Goal: Information Seeking & Learning: Learn about a topic

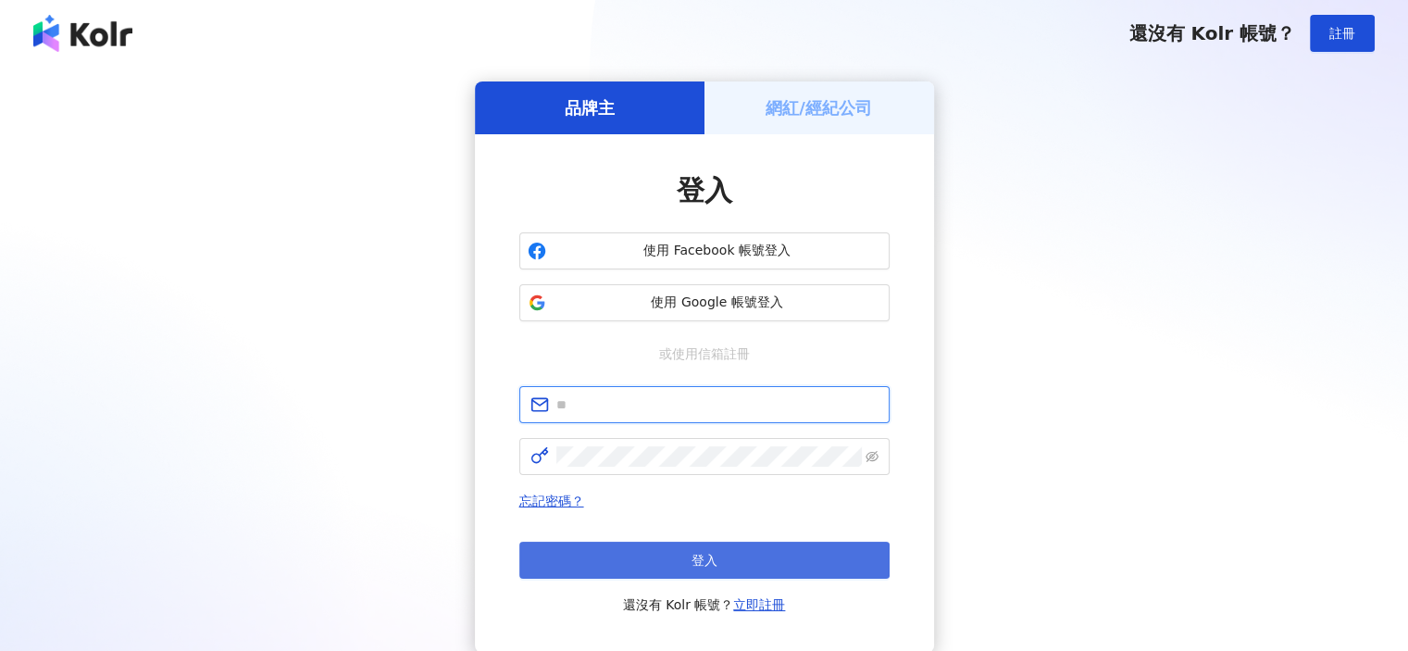
type input "**********"
click at [739, 561] on button "登入" at bounding box center [704, 559] width 370 height 37
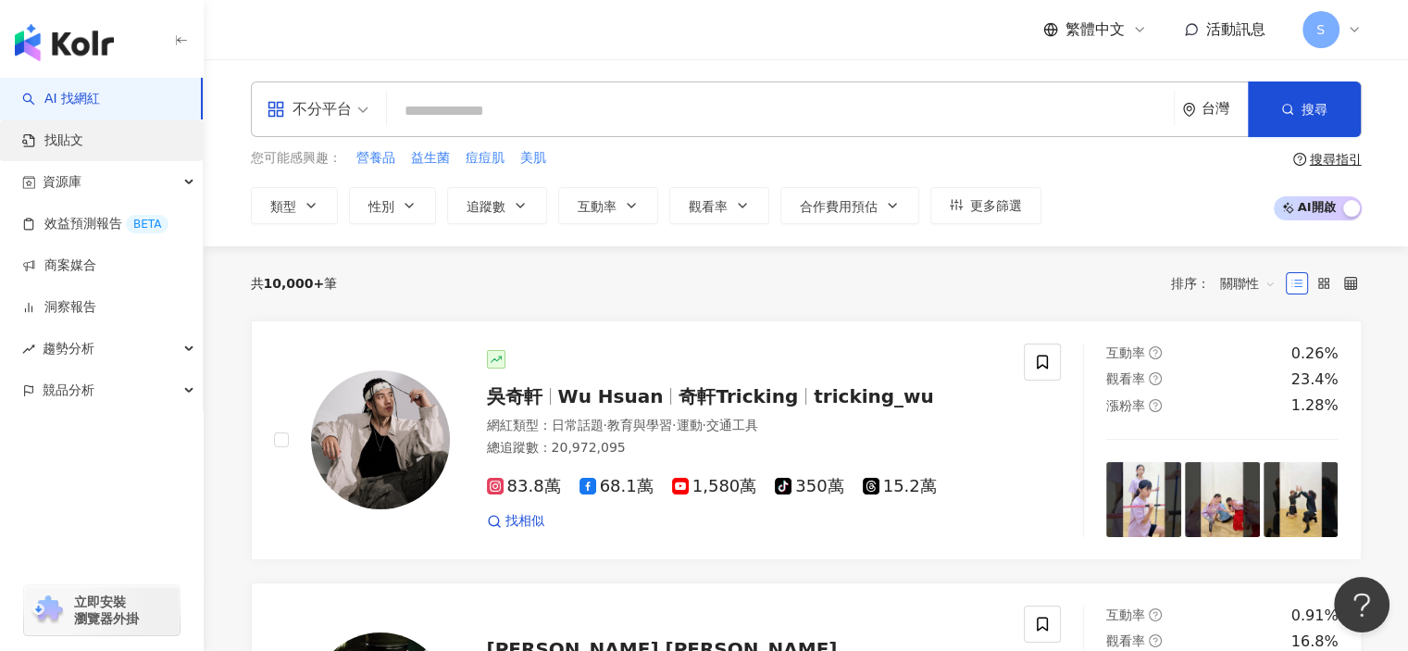
click at [83, 143] on link "找貼文" at bounding box center [52, 140] width 61 height 19
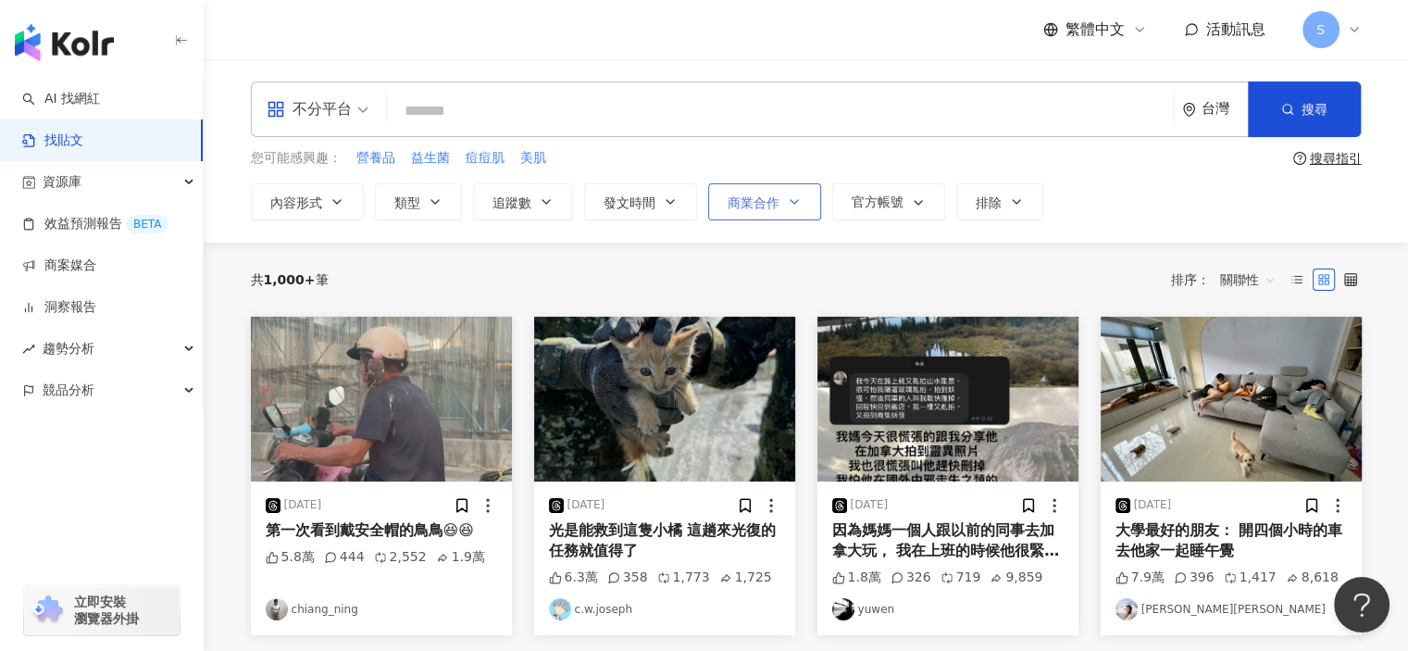
click at [759, 202] on span "商業合作" at bounding box center [753, 202] width 52 height 15
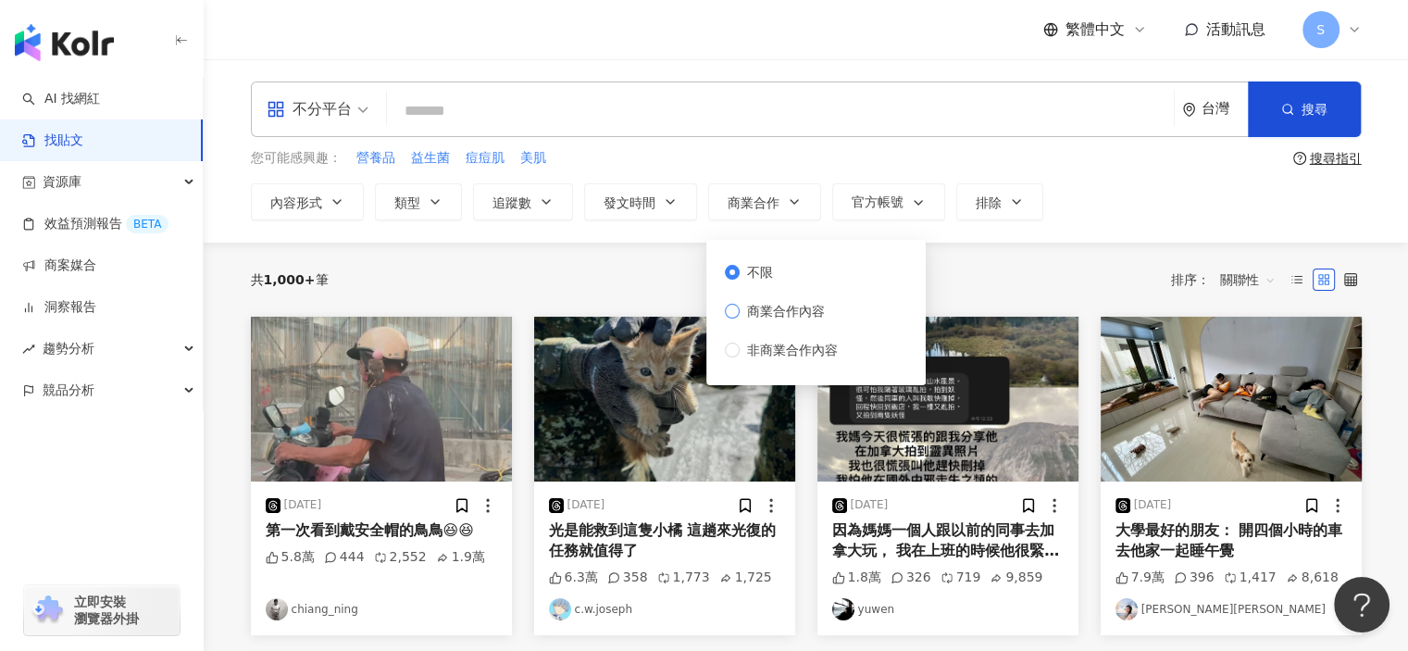
click at [778, 311] on span "商業合作內容" at bounding box center [785, 311] width 93 height 20
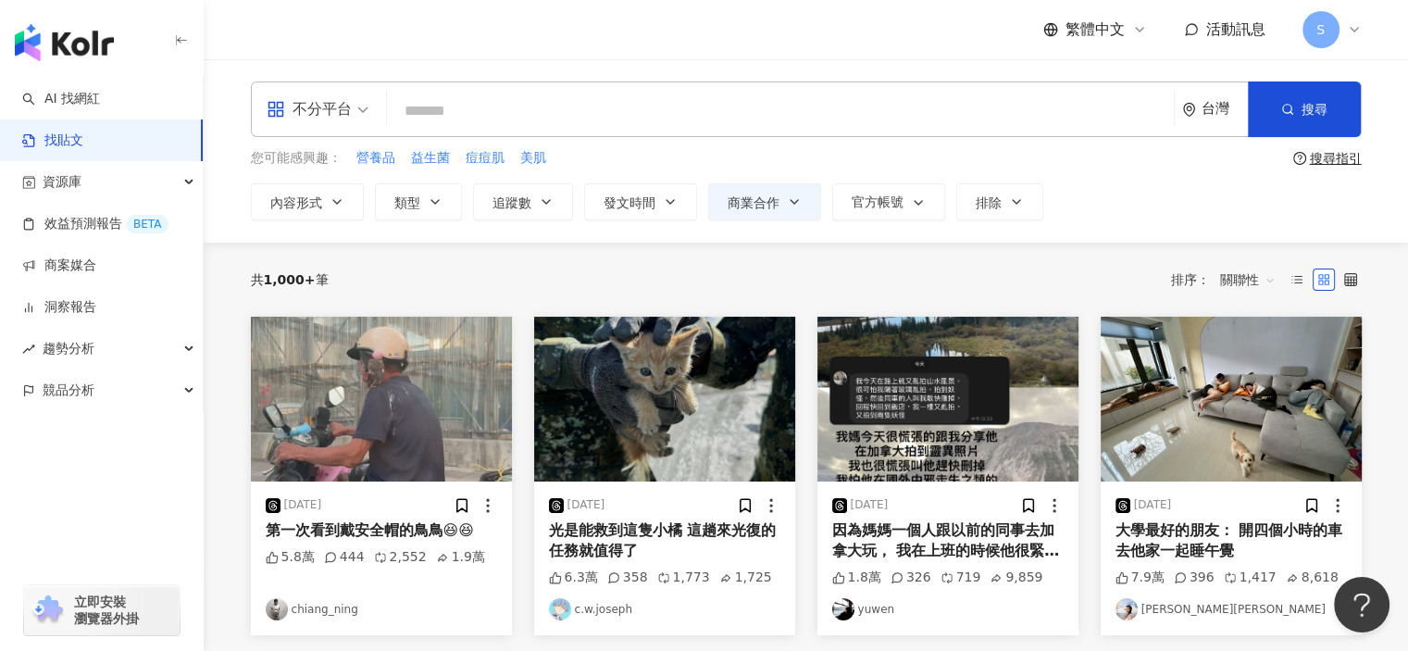
click at [615, 249] on div "共 1,000+ 筆 排序： 關聯性" at bounding box center [806, 279] width 1111 height 74
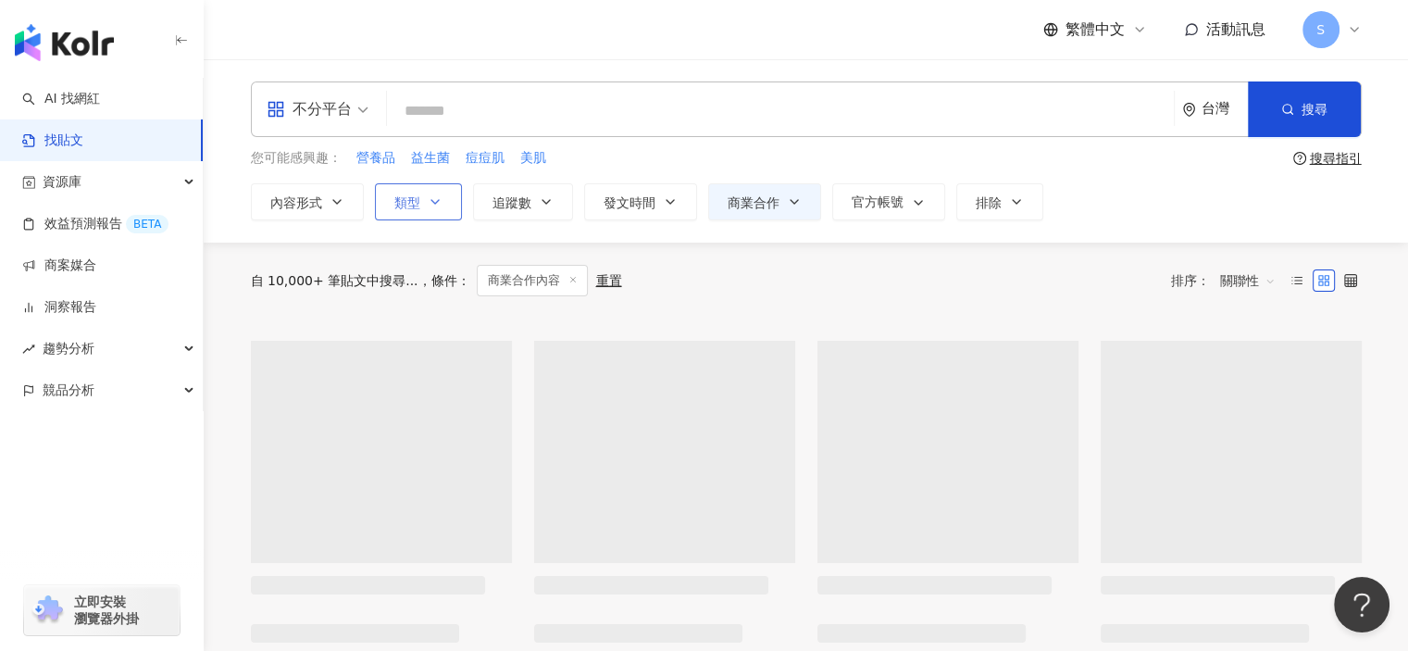
click at [434, 206] on icon "button" at bounding box center [435, 201] width 15 height 15
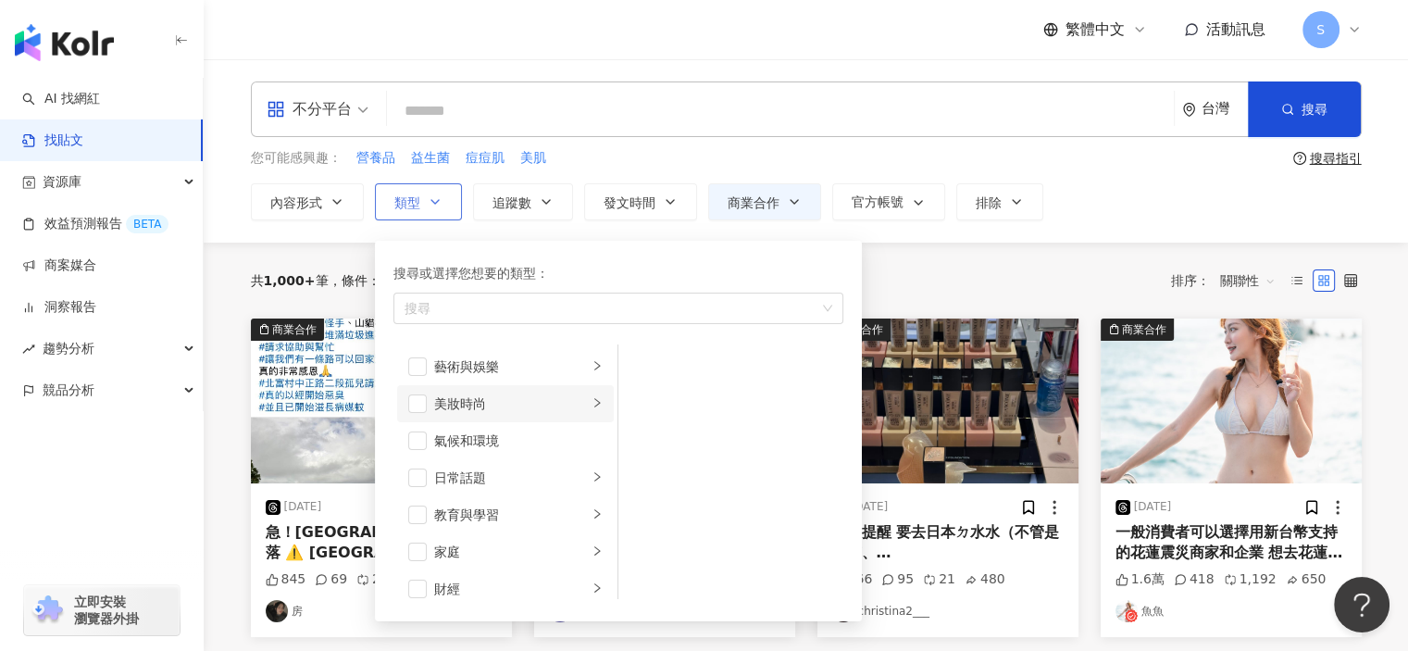
click at [489, 411] on div "美妝時尚" at bounding box center [511, 403] width 154 height 20
click at [421, 400] on span "button" at bounding box center [417, 403] width 19 height 19
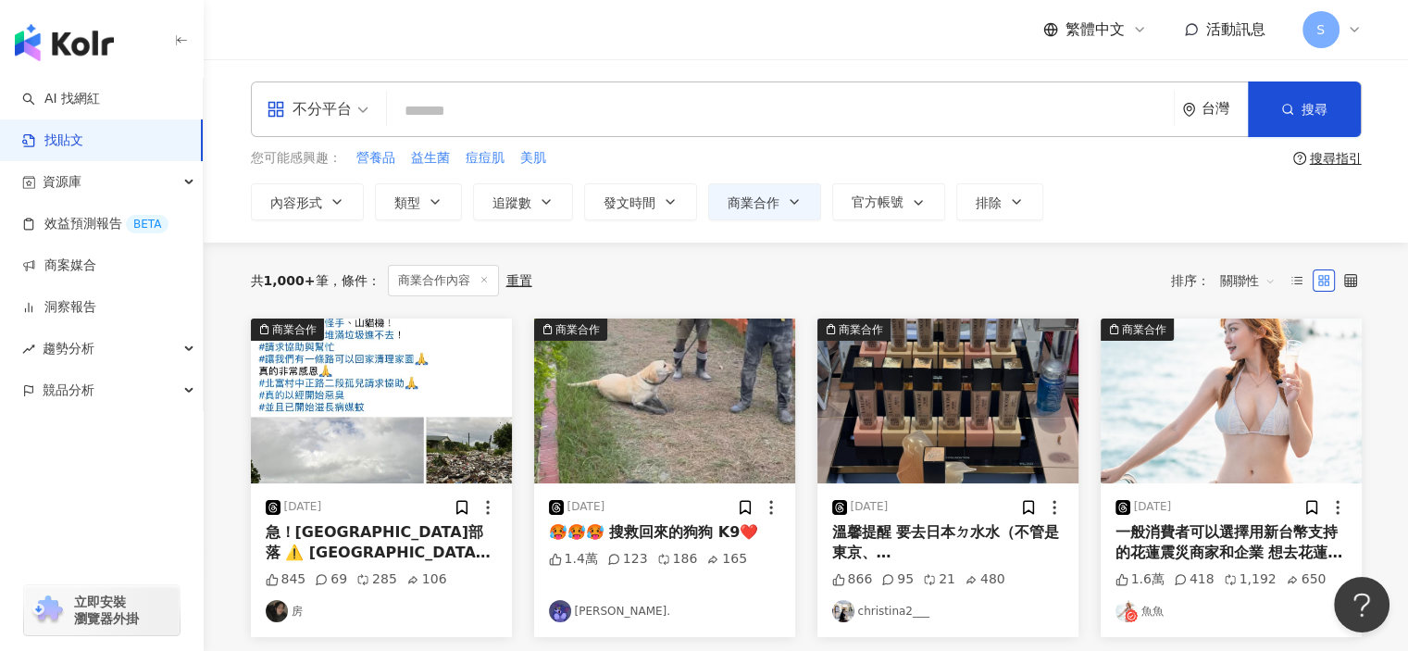
click at [903, 233] on div "不分平台 台灣 搜尋 您可能感興趣： 營養品 益生菌 痘痘肌 美肌 搜尋指引 內容形式 類型 搜尋或選擇您想要的類型： 美妝時尚 藝術與娛樂 美妝時尚 氣候和…" at bounding box center [806, 150] width 1204 height 183
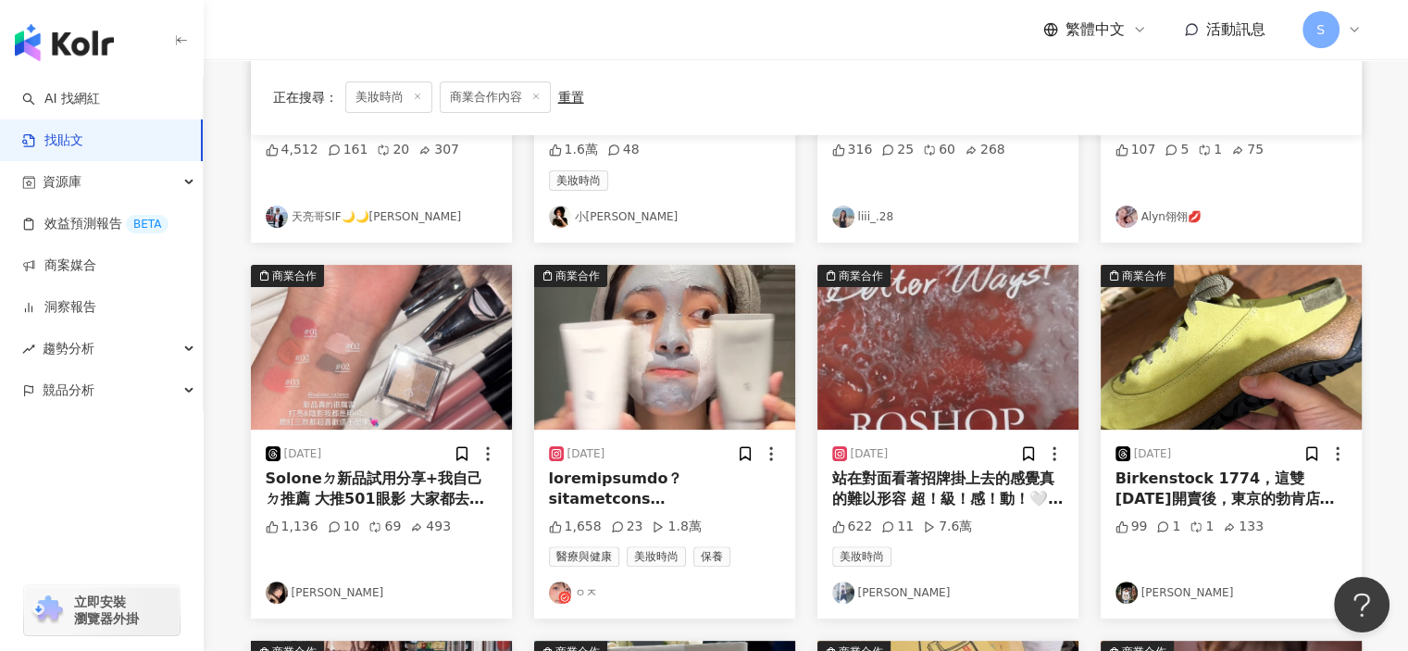
scroll to position [463, 0]
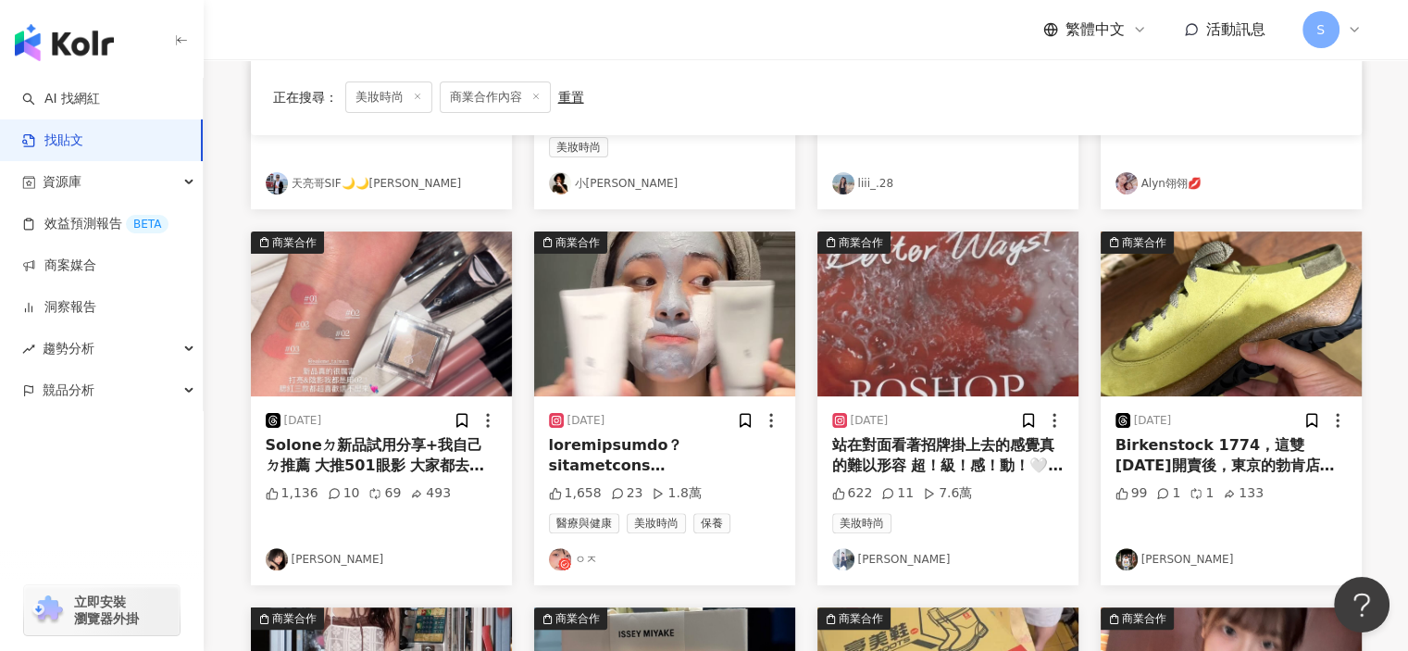
click at [729, 309] on img "button" at bounding box center [664, 313] width 261 height 165
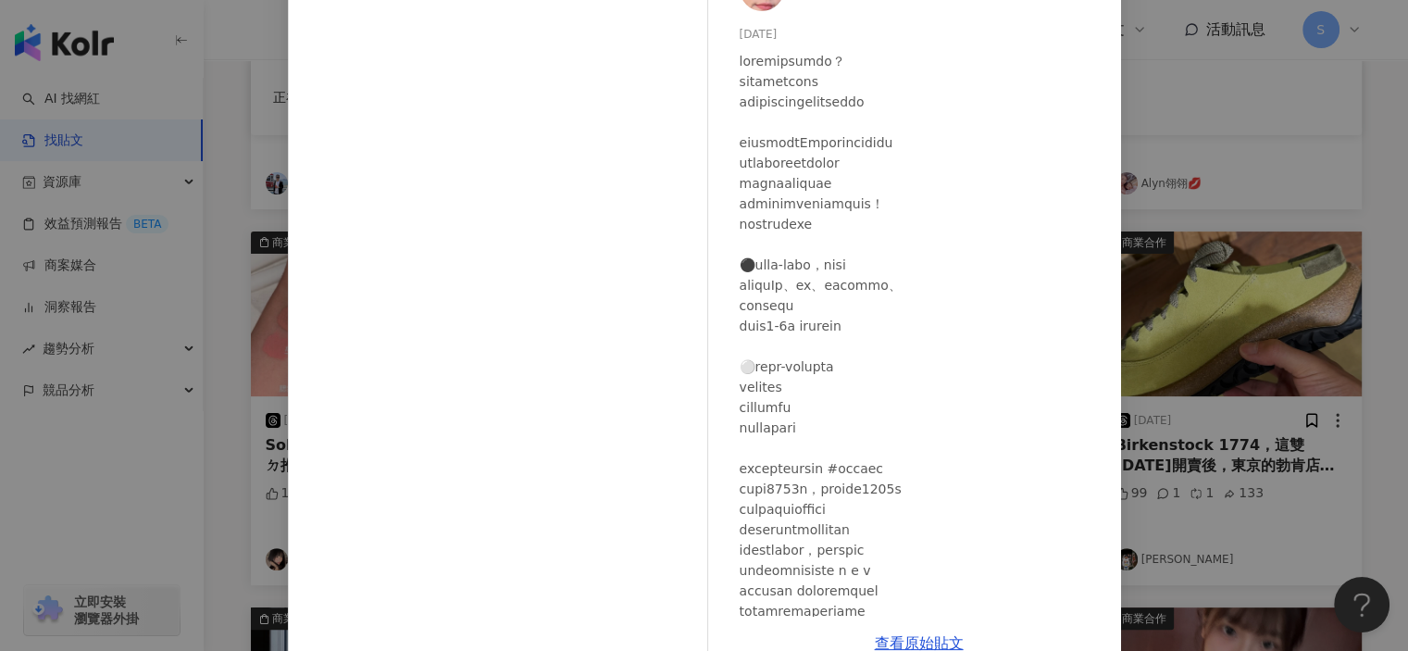
scroll to position [181, 0]
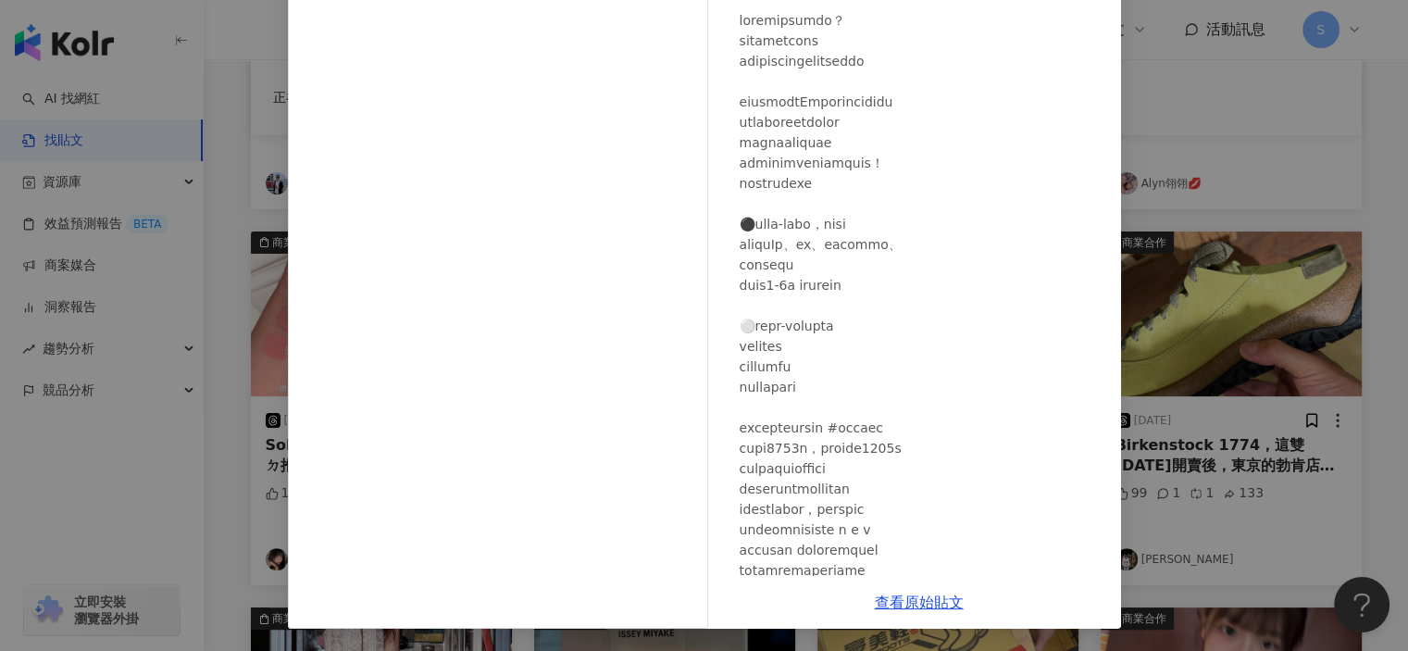
click at [1189, 295] on div "ㅇㅈ [DATE] 1,658 23 1.8萬 查看原始貼文" at bounding box center [704, 325] width 1408 height 651
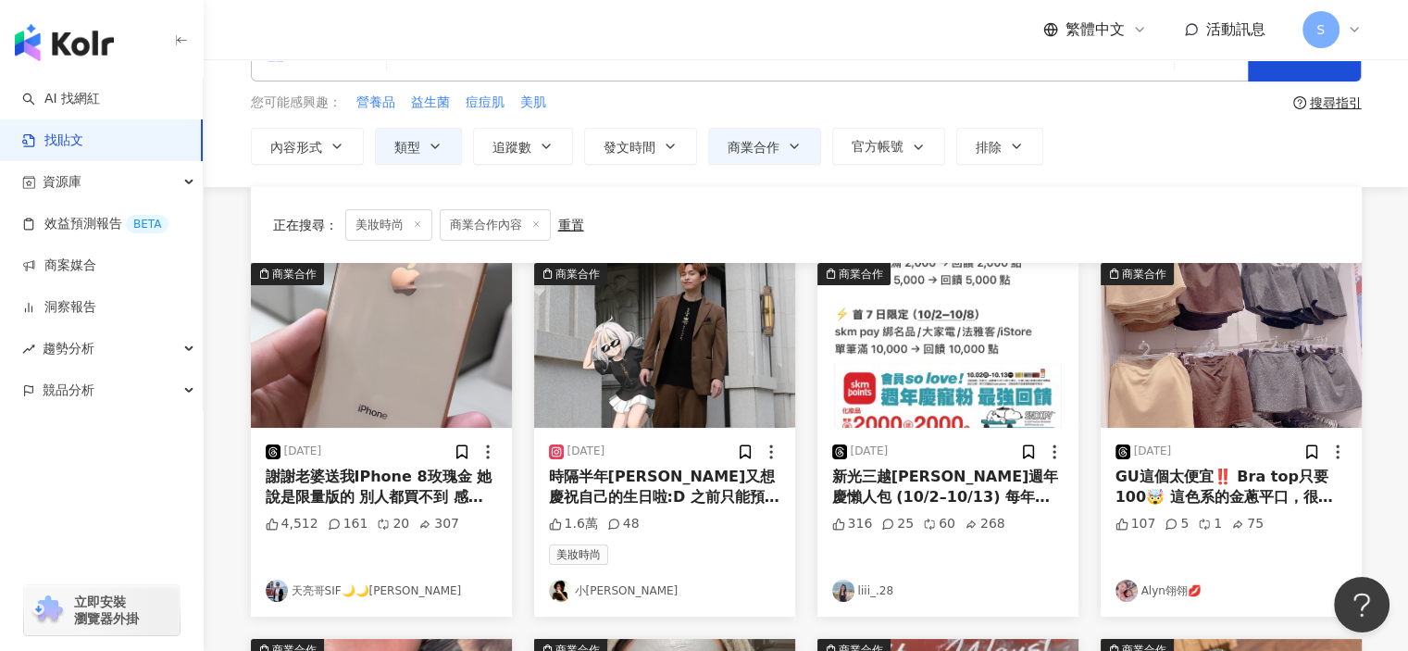
scroll to position [0, 0]
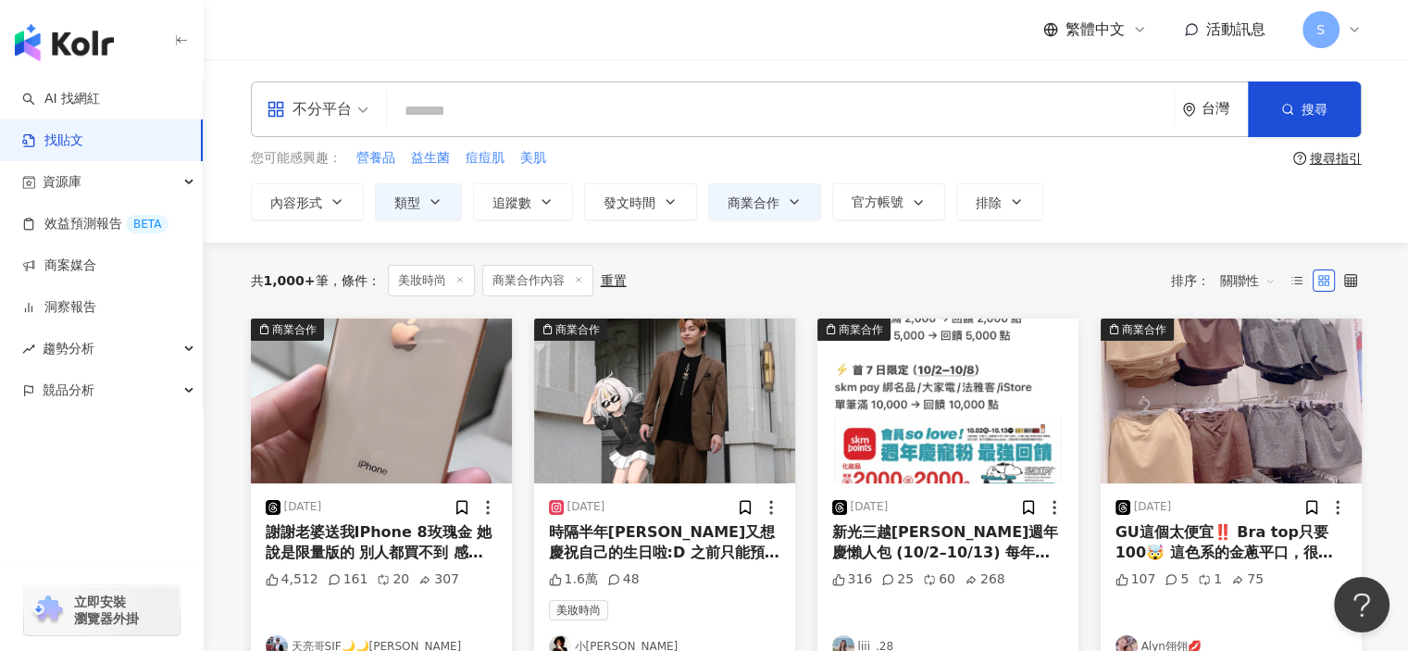
click at [592, 116] on input "search" at bounding box center [780, 111] width 772 height 40
type input "**"
type input "******"
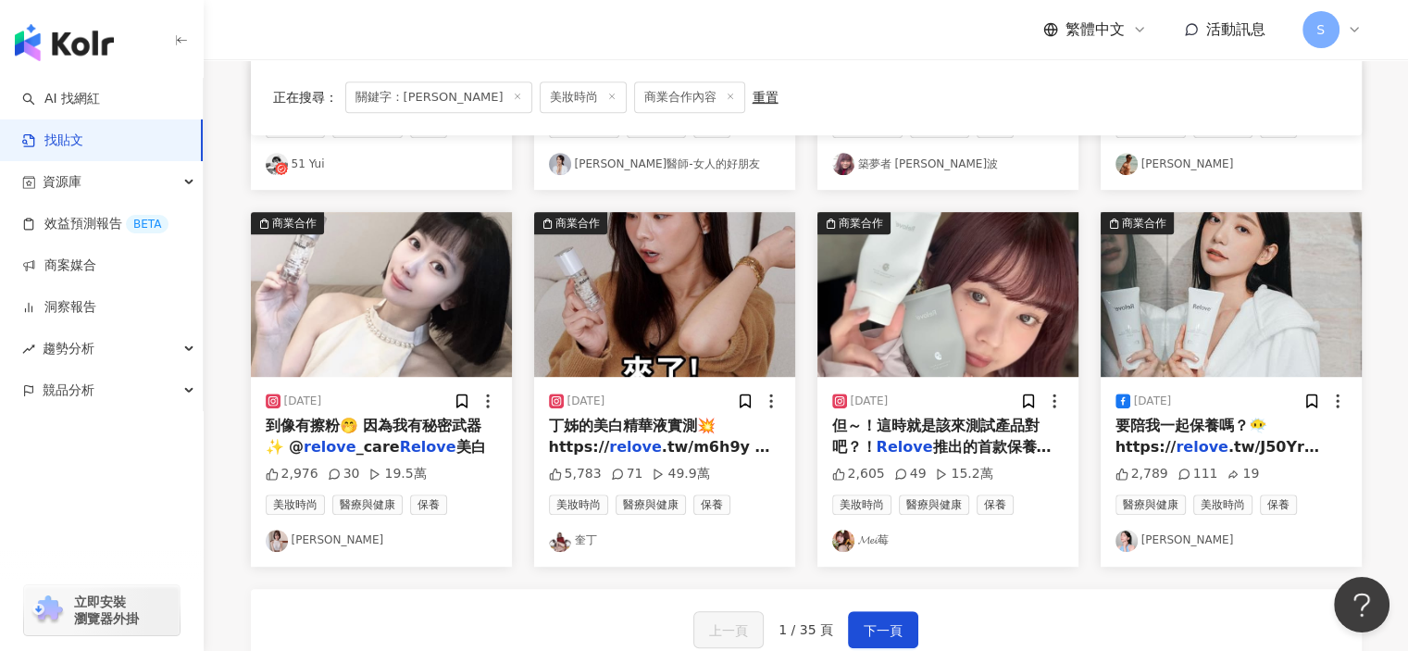
scroll to position [926, 0]
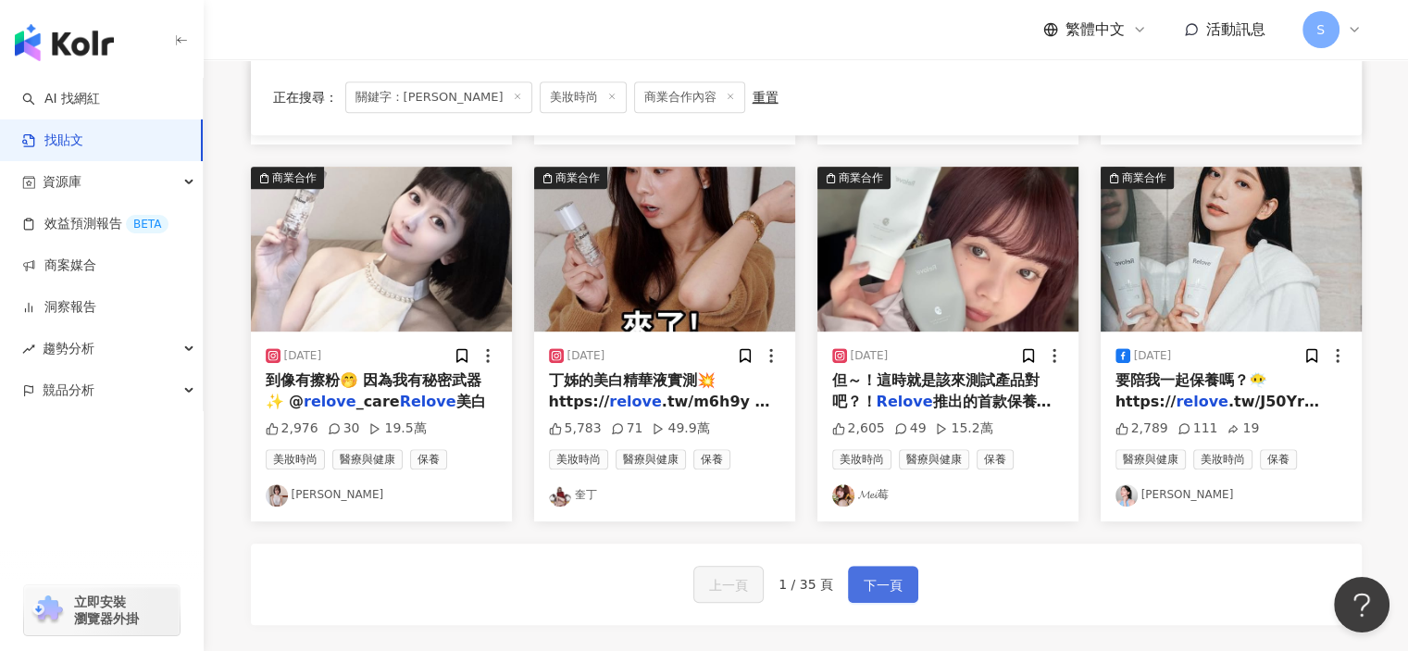
click at [885, 582] on span "下一頁" at bounding box center [883, 585] width 39 height 22
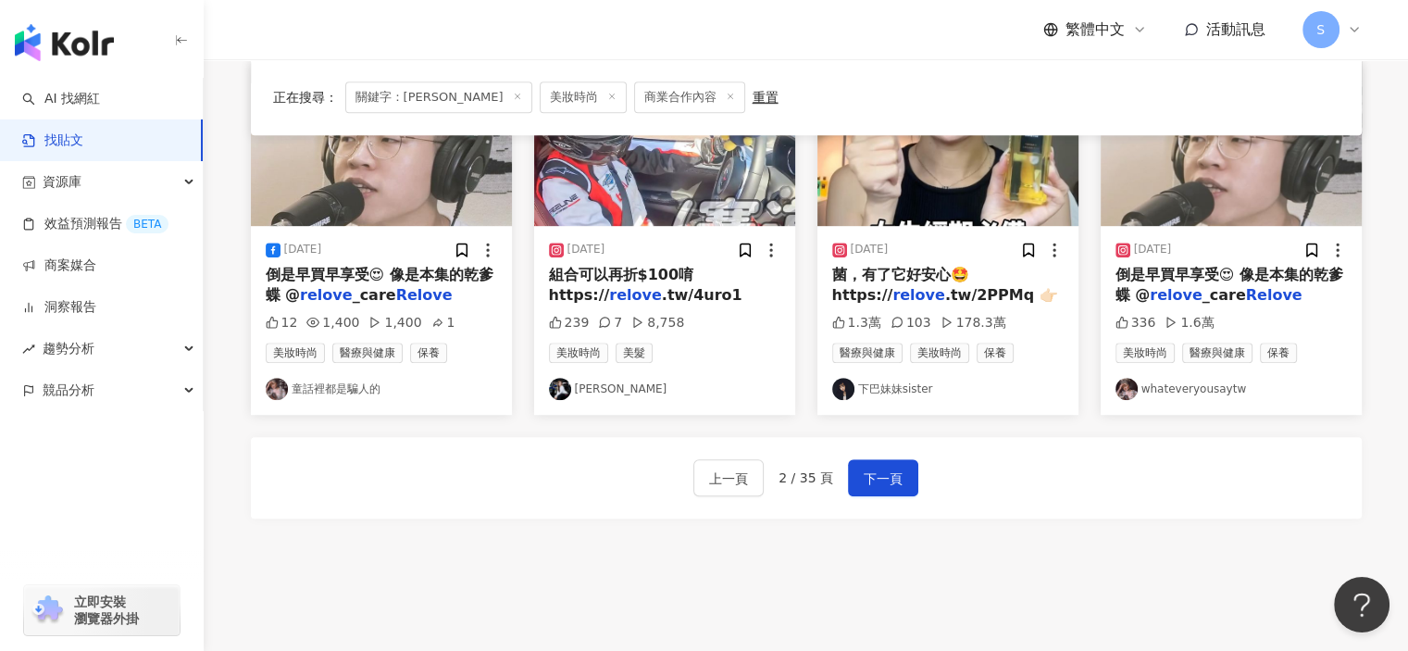
scroll to position [1105, 0]
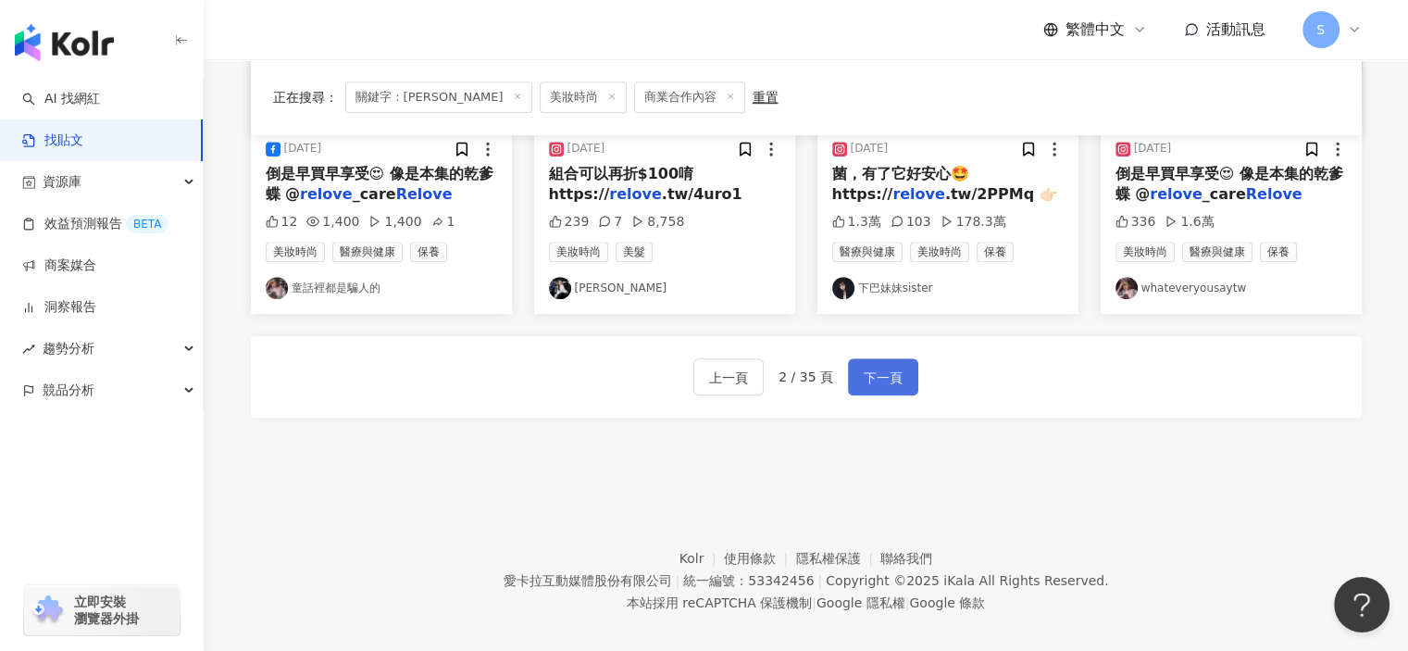
click at [874, 361] on button "下一頁" at bounding box center [883, 376] width 70 height 37
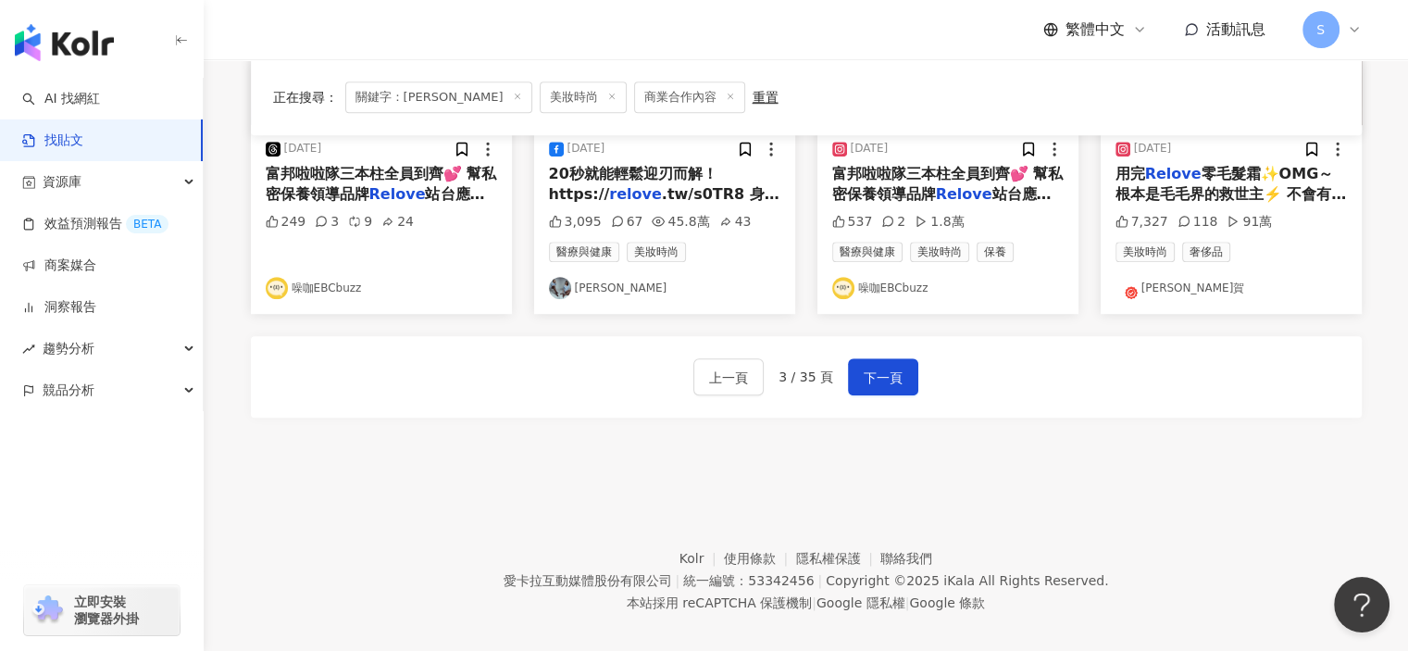
scroll to position [920, 0]
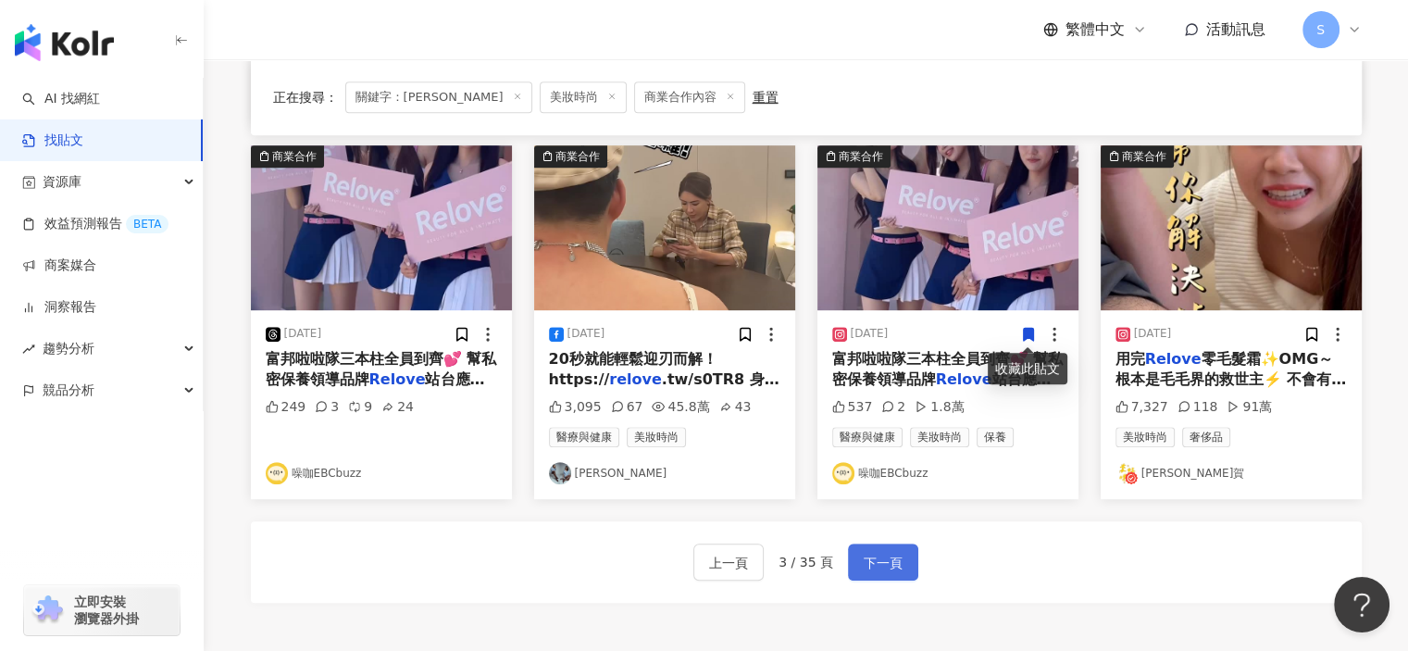
click at [889, 554] on span "下一頁" at bounding box center [883, 563] width 39 height 22
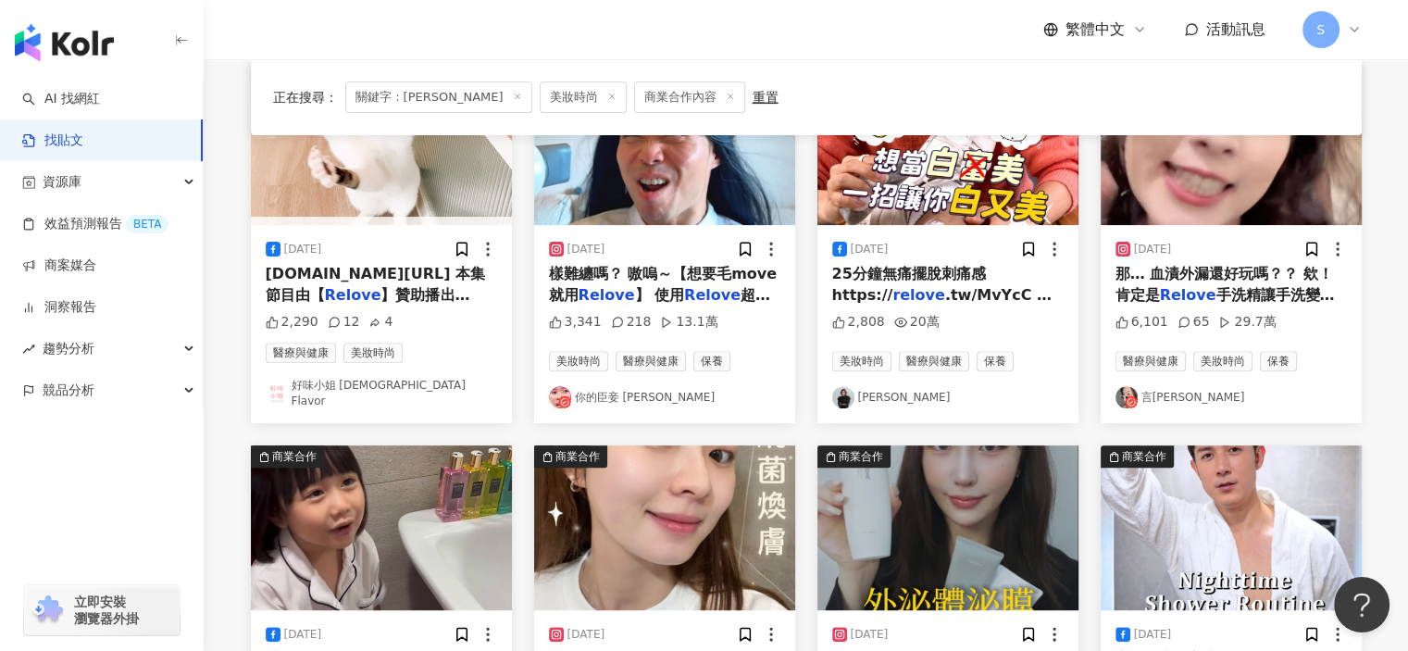
scroll to position [901, 0]
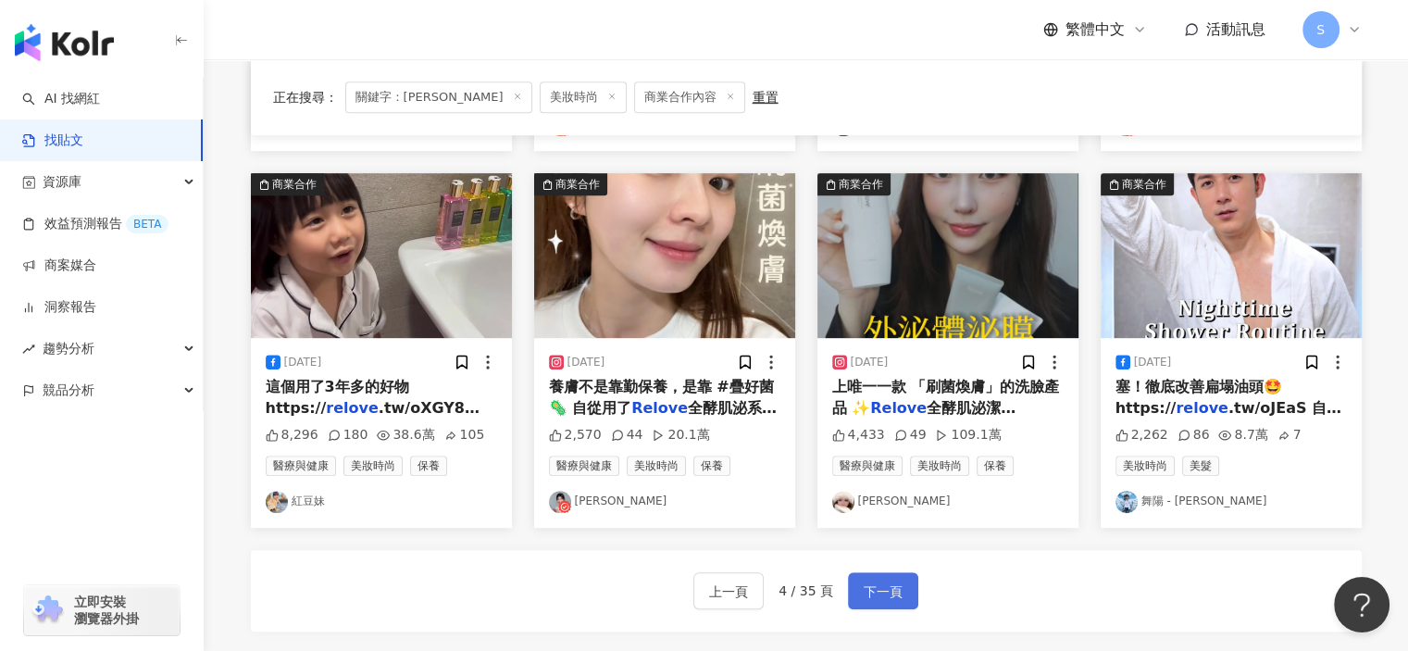
click at [892, 587] on span "下一頁" at bounding box center [883, 591] width 39 height 22
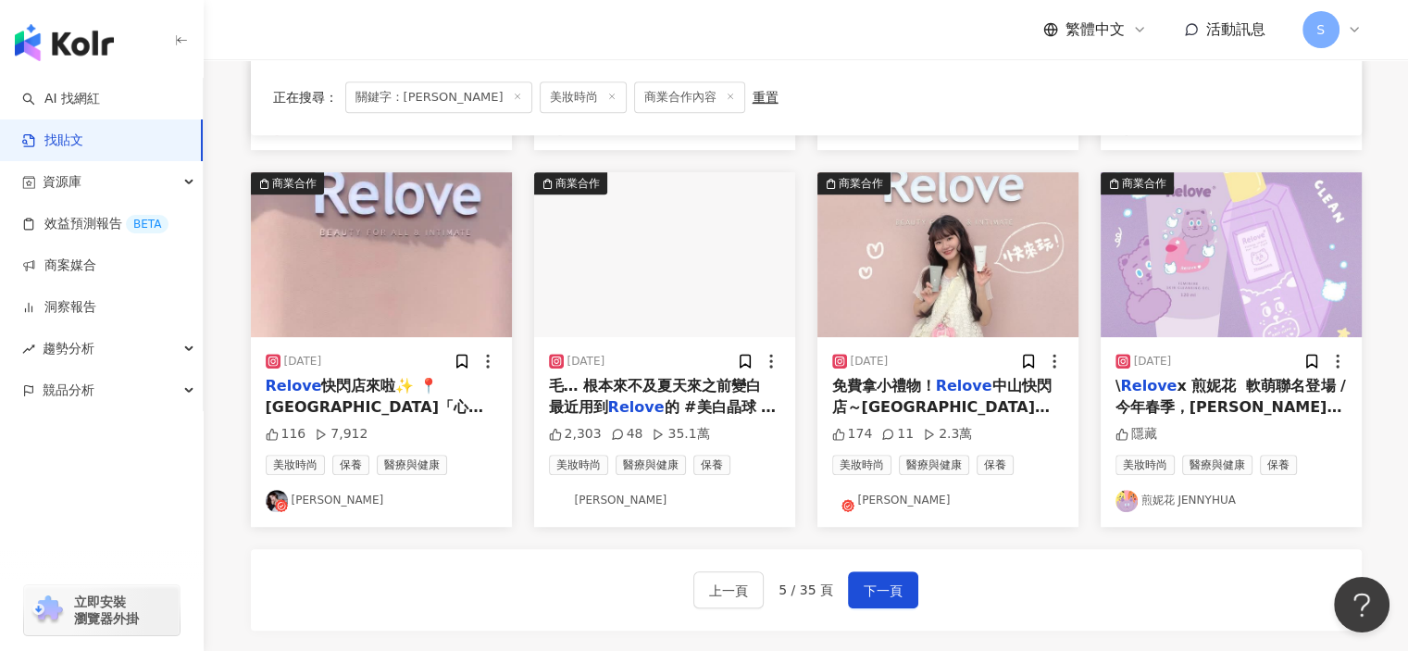
scroll to position [967, 0]
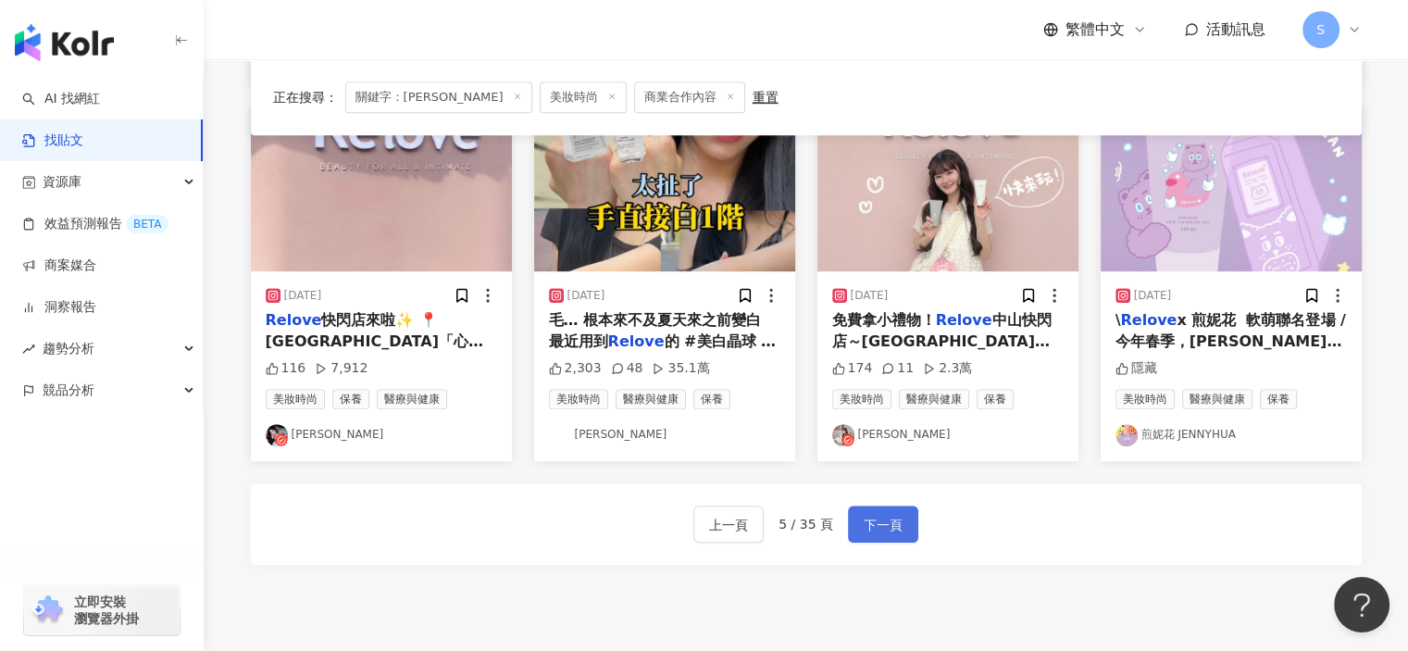
click at [885, 517] on span "下一頁" at bounding box center [883, 525] width 39 height 22
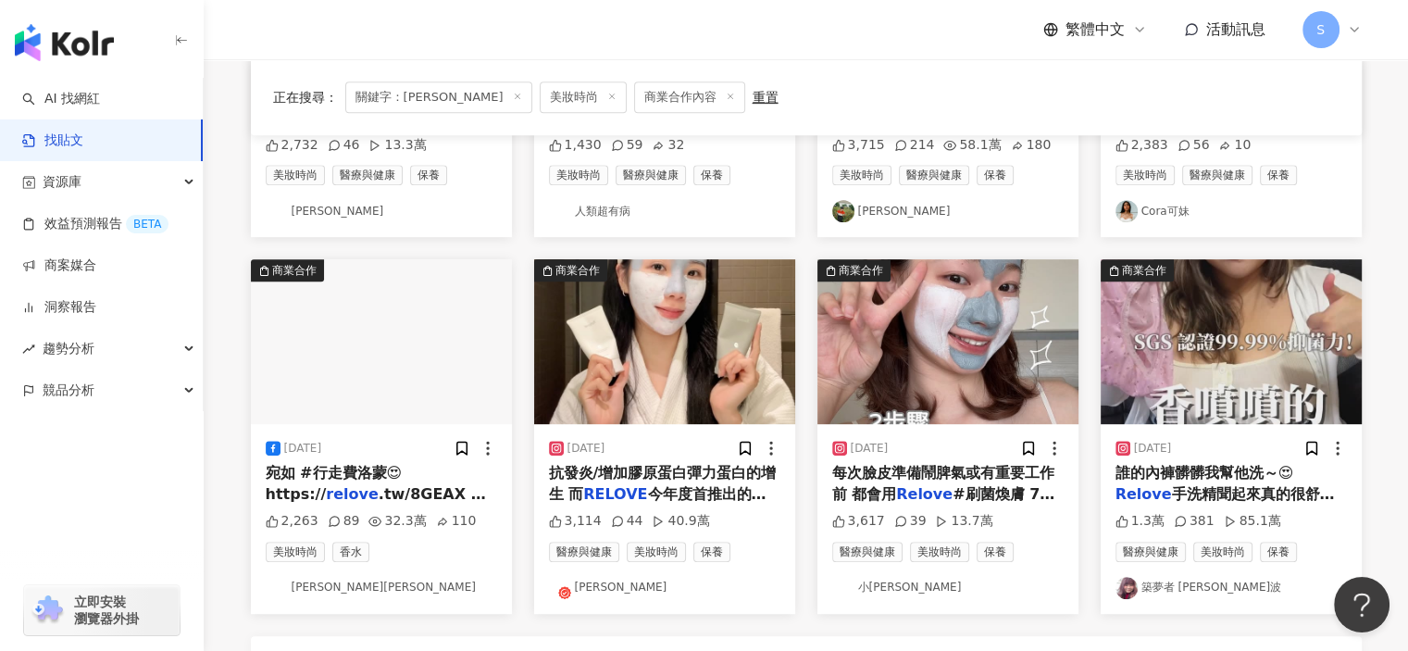
scroll to position [782, 0]
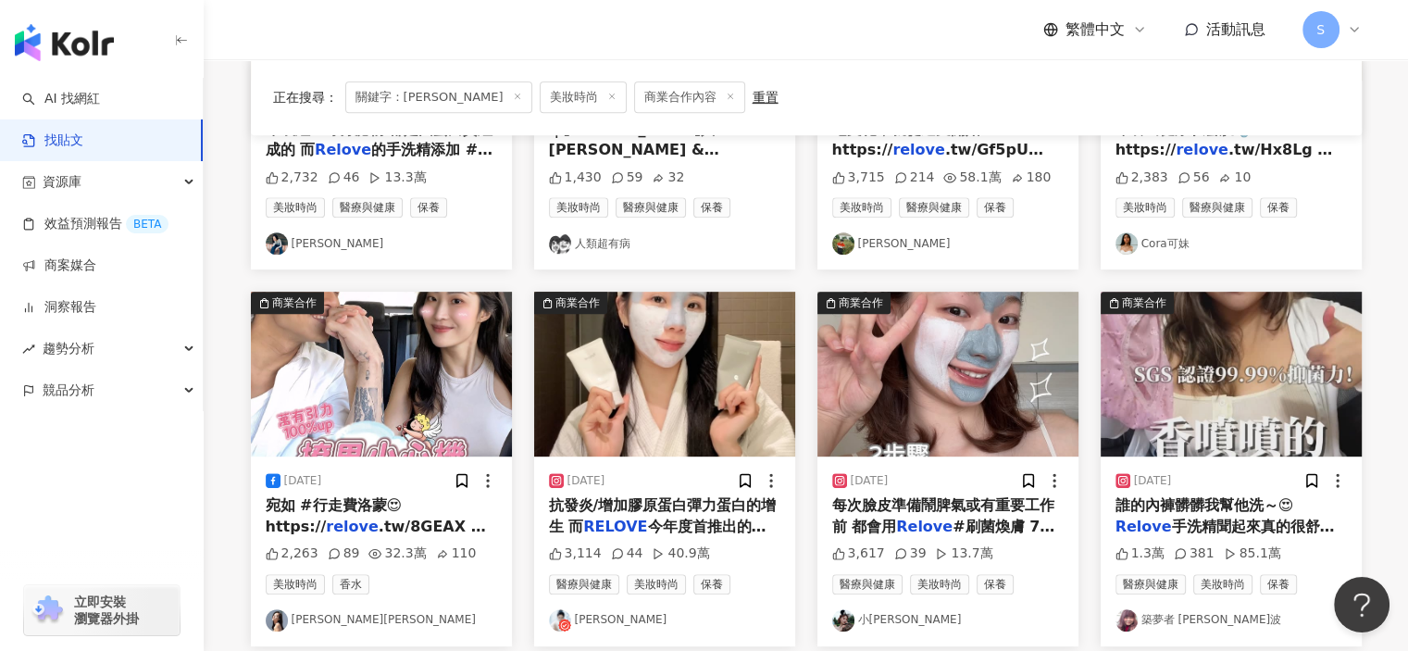
click at [996, 364] on img "button" at bounding box center [947, 374] width 261 height 165
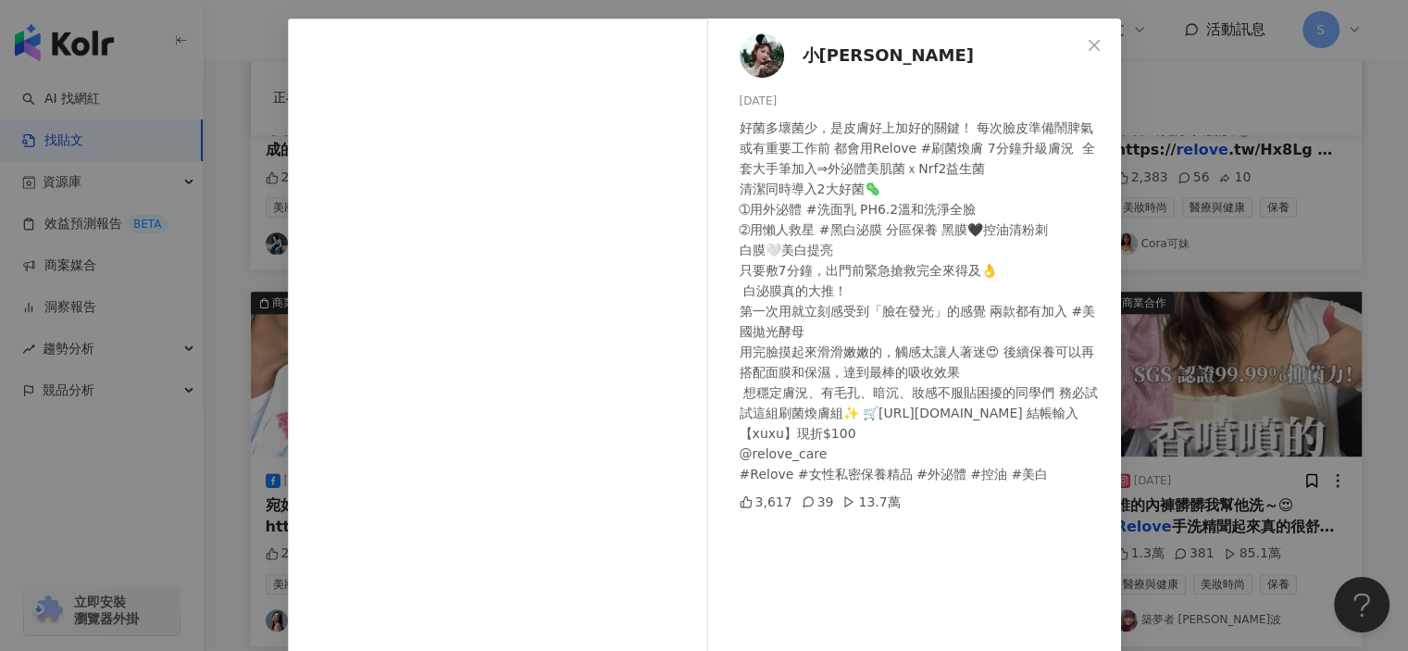
scroll to position [181, 0]
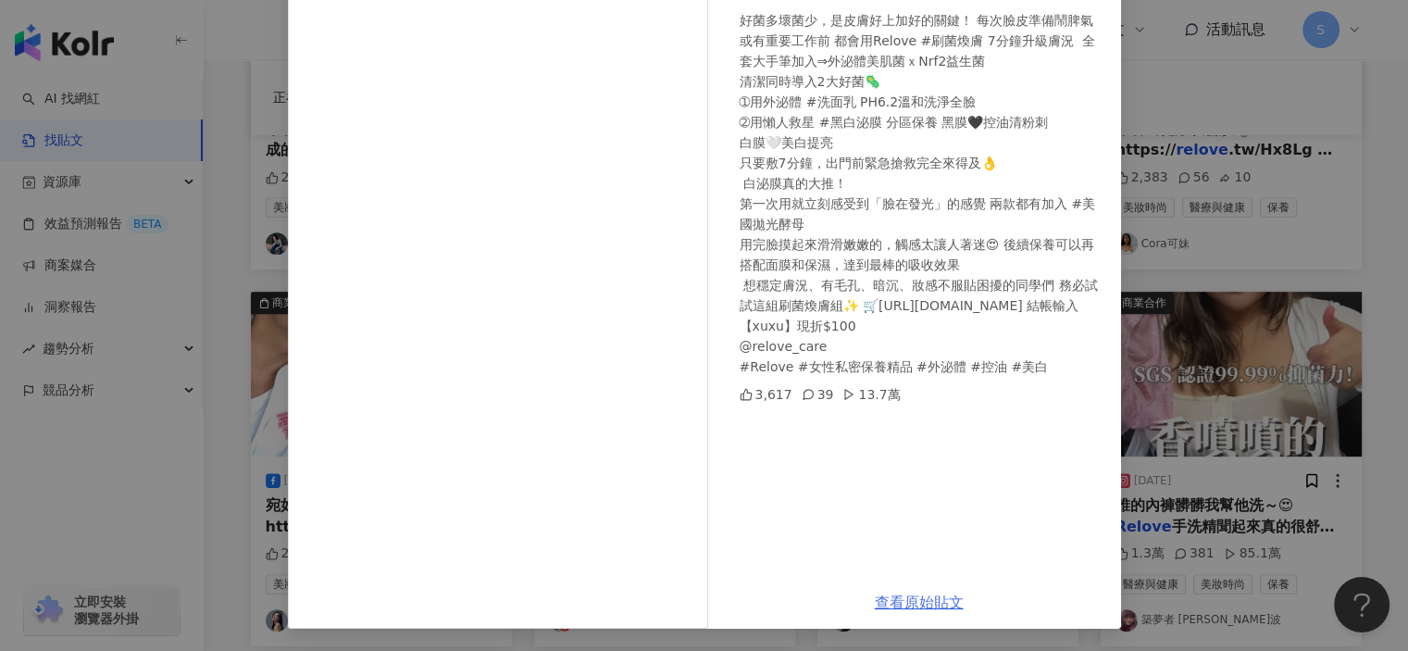
click at [911, 599] on link "查看原始貼文" at bounding box center [919, 602] width 89 height 18
click at [1235, 166] on div "小[PERSON_NAME]🌱 [DATE] 好菌多壞菌少，是皮膚好上加好的關鍵！ 每次臉皮準備鬧脾氣或有重要工作前 都會用Relove #刷菌煥膚 7分鐘升…" at bounding box center [704, 325] width 1408 height 651
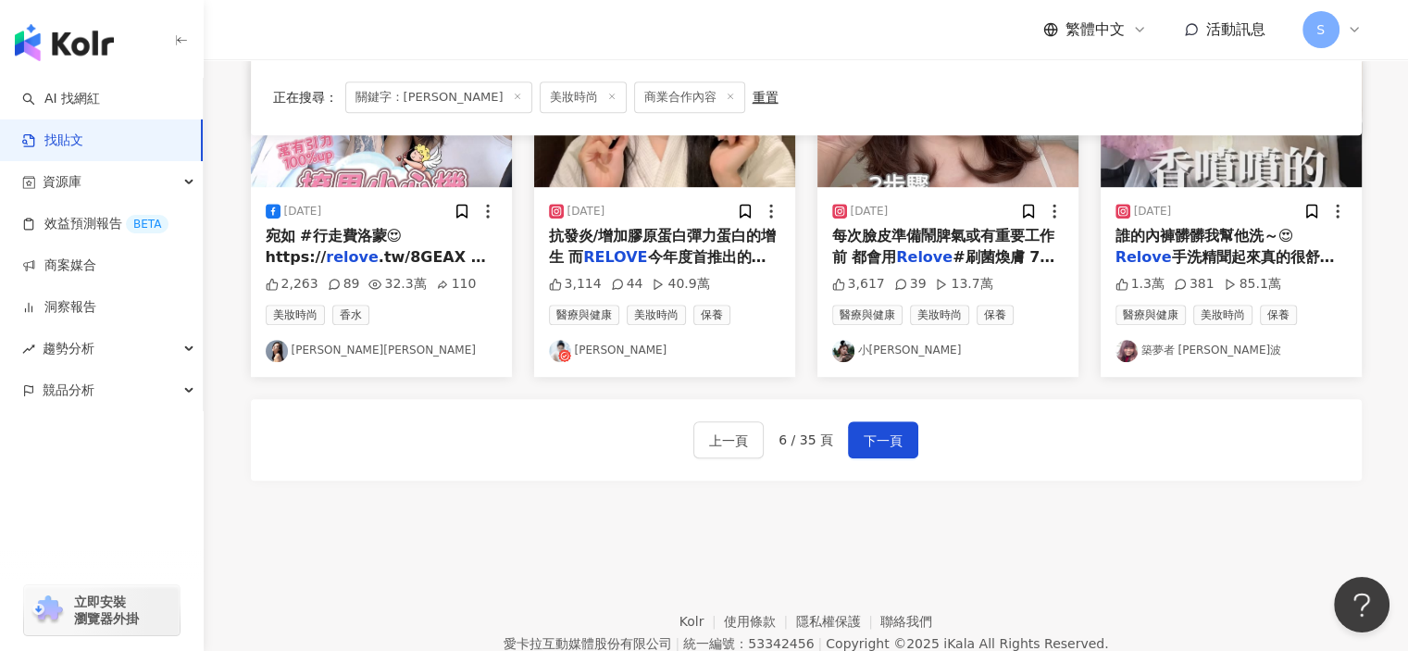
scroll to position [1122, 0]
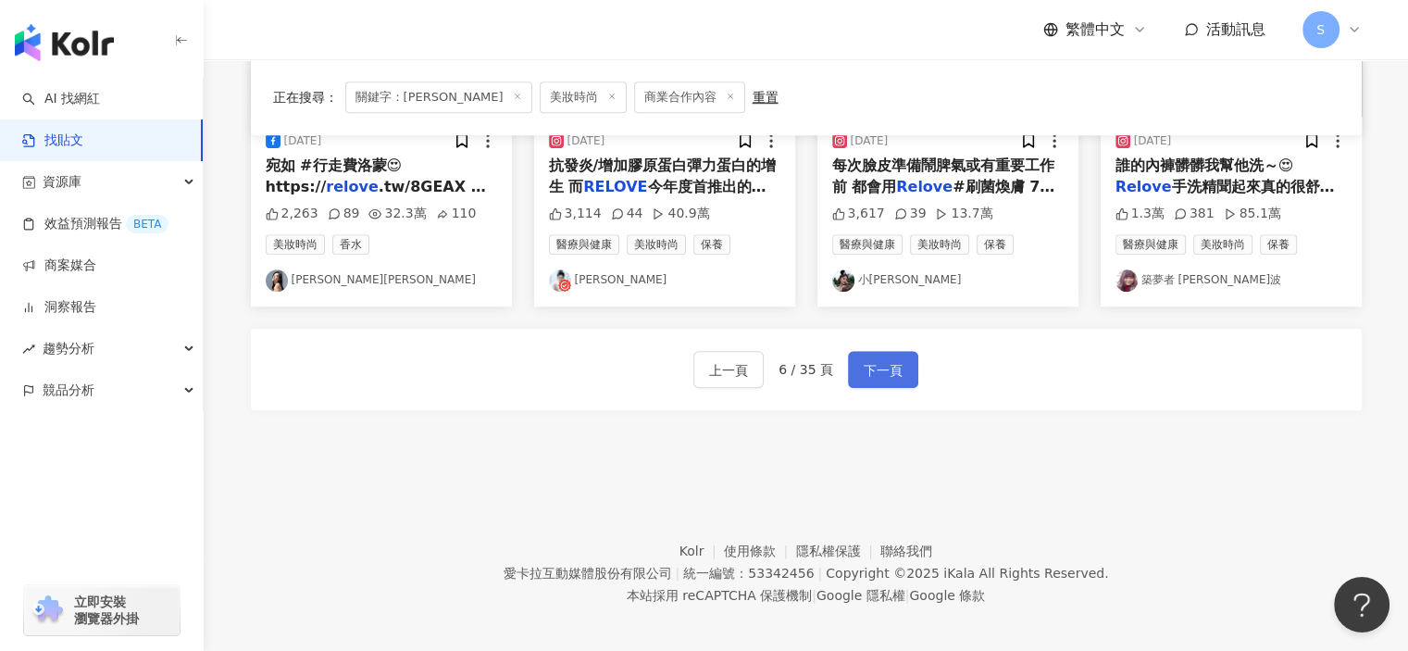
click at [892, 359] on span "下一頁" at bounding box center [883, 370] width 39 height 22
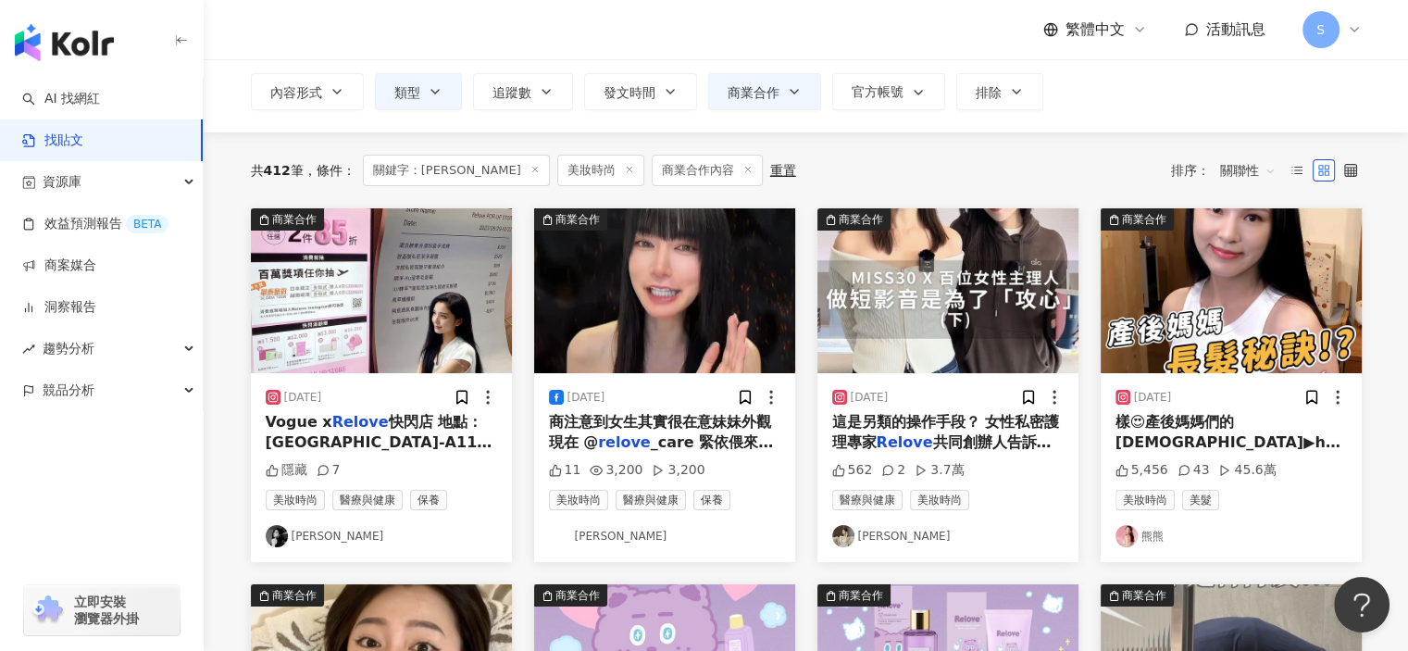
scroll to position [104, 0]
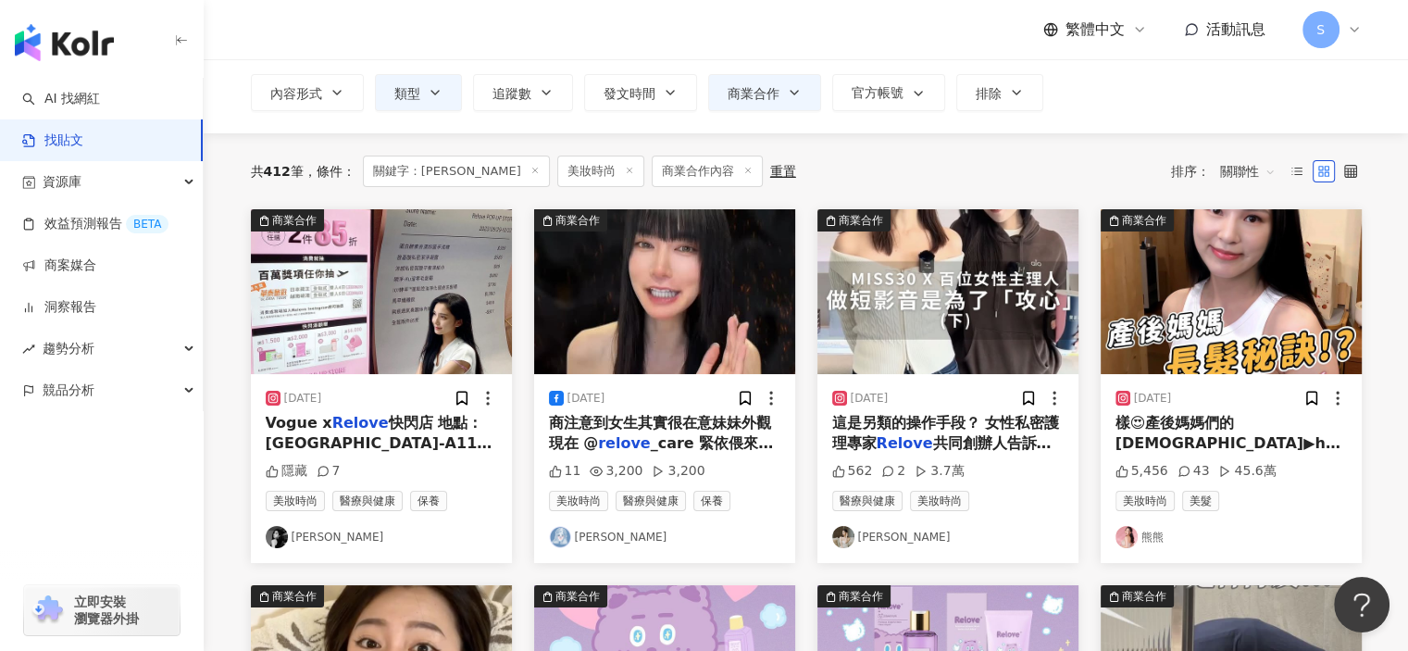
click at [351, 310] on img "button" at bounding box center [381, 291] width 261 height 165
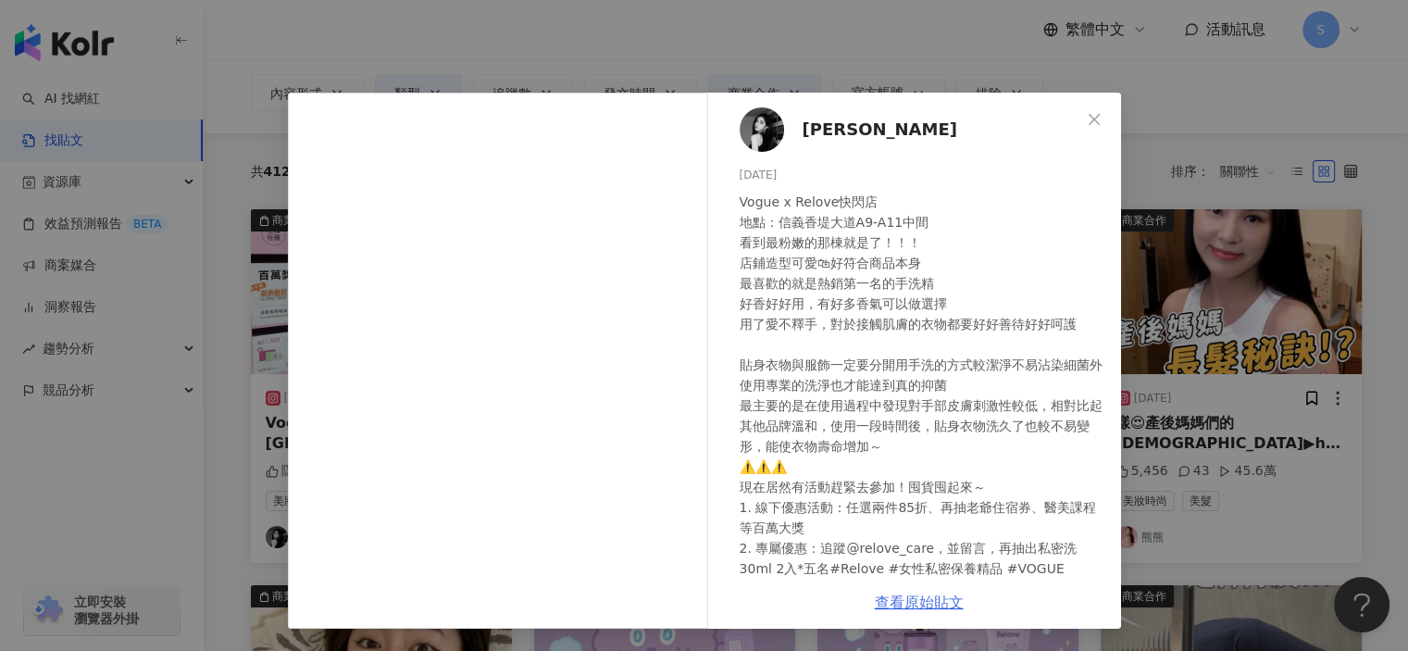
click at [945, 593] on link "查看原始貼文" at bounding box center [919, 602] width 89 height 18
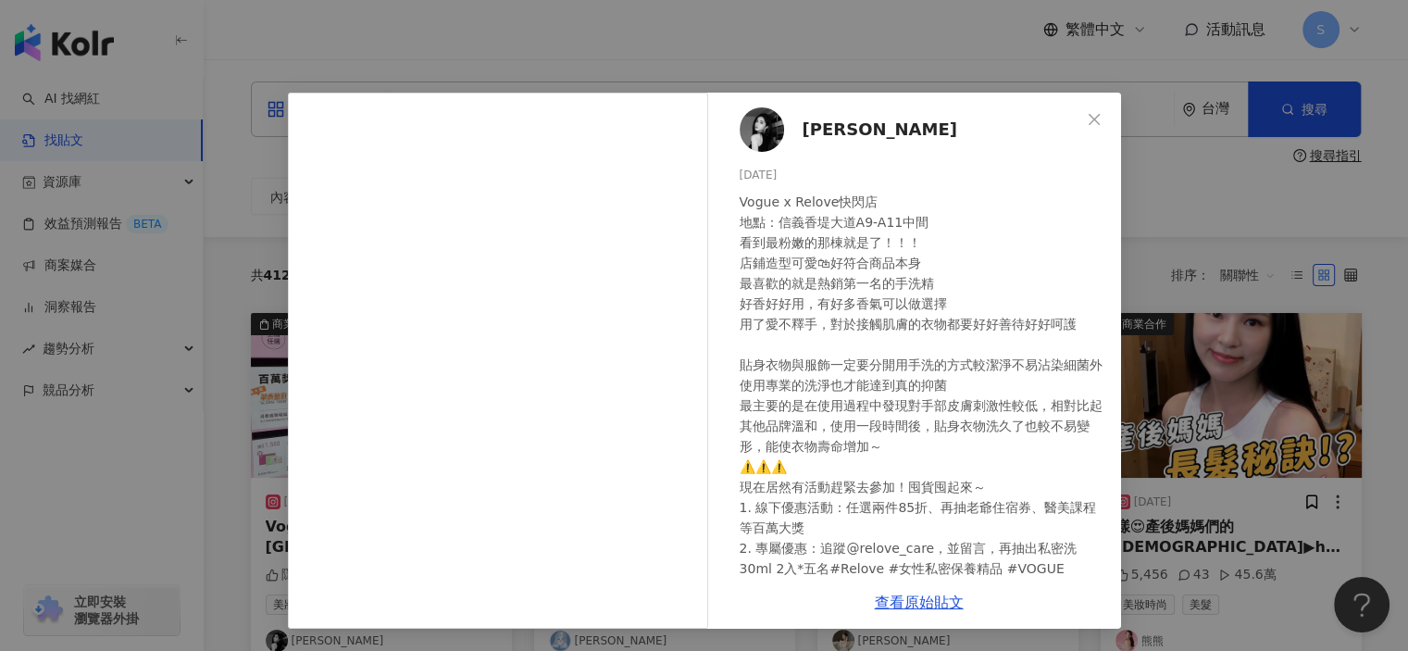
scroll to position [0, 0]
click at [840, 131] on span "[PERSON_NAME]" at bounding box center [879, 130] width 155 height 26
click at [1226, 210] on div "[PERSON_NAME] [DATE] 隱藏 7 查看原始貼文" at bounding box center [704, 325] width 1408 height 651
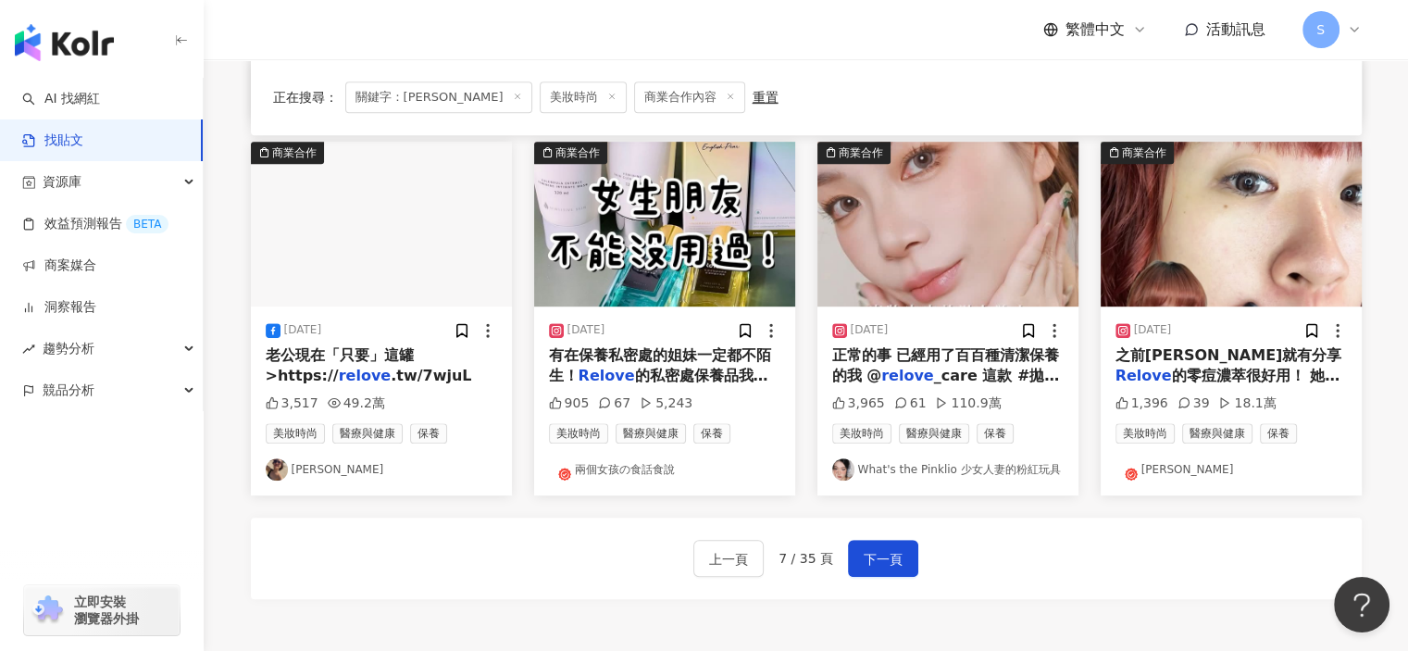
scroll to position [926, 0]
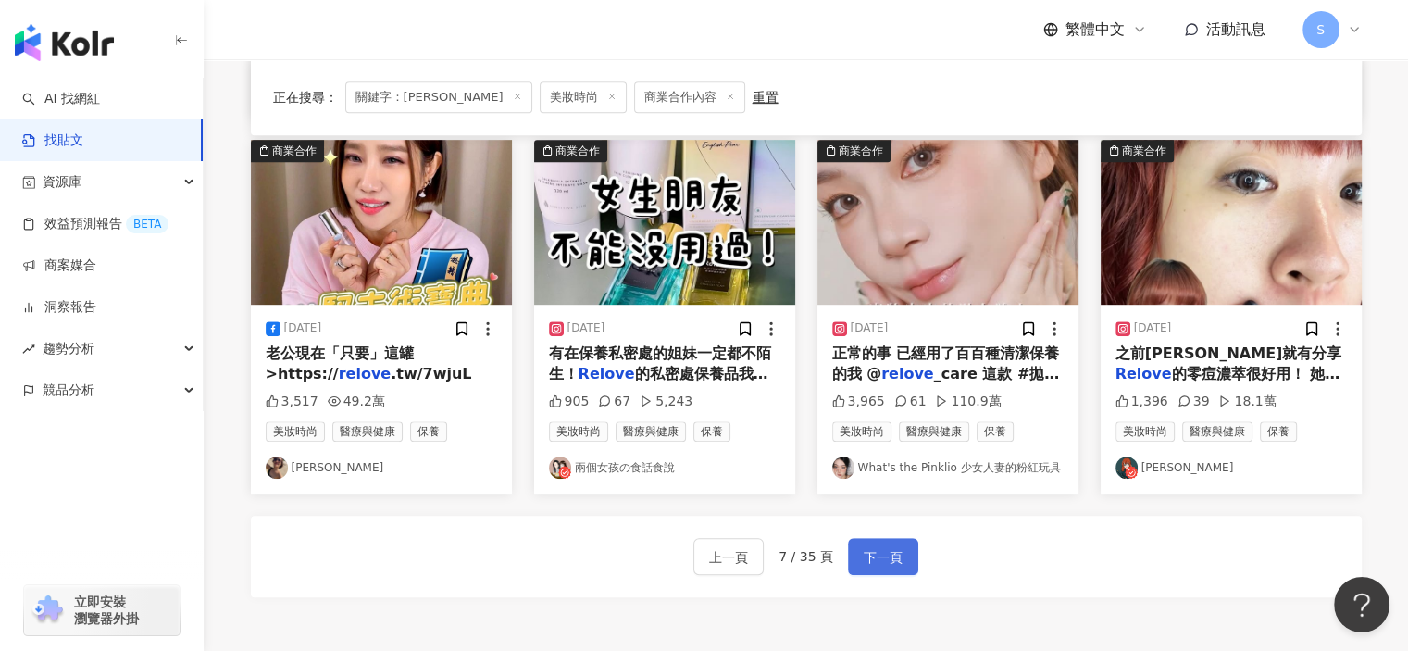
click at [884, 553] on span "下一頁" at bounding box center [883, 557] width 39 height 22
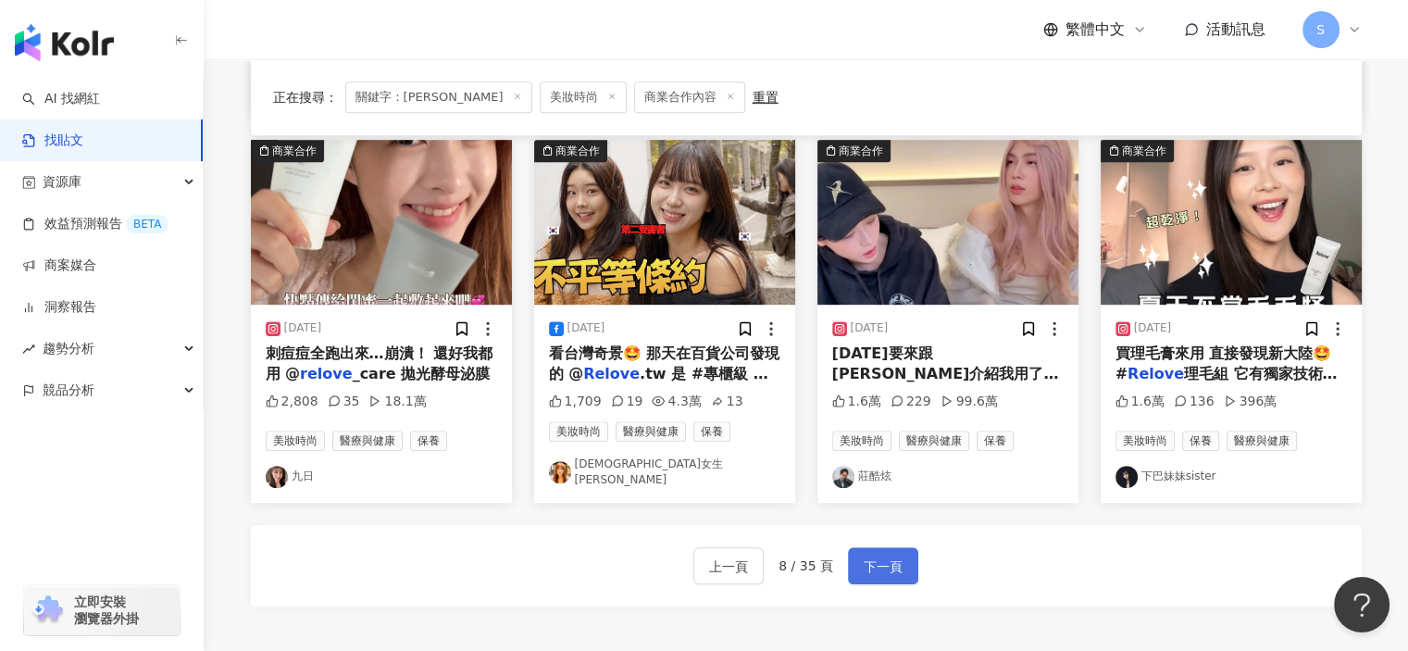
click at [896, 555] on span "下一頁" at bounding box center [883, 566] width 39 height 22
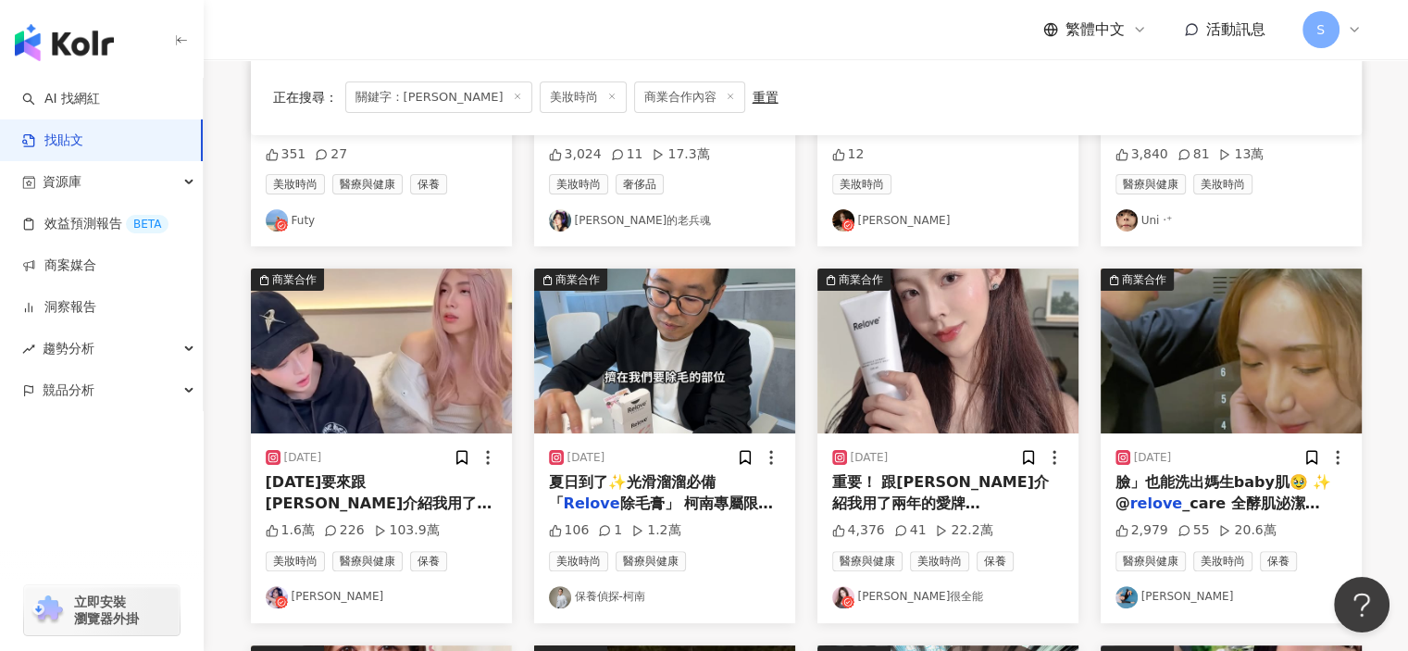
scroll to position [463, 0]
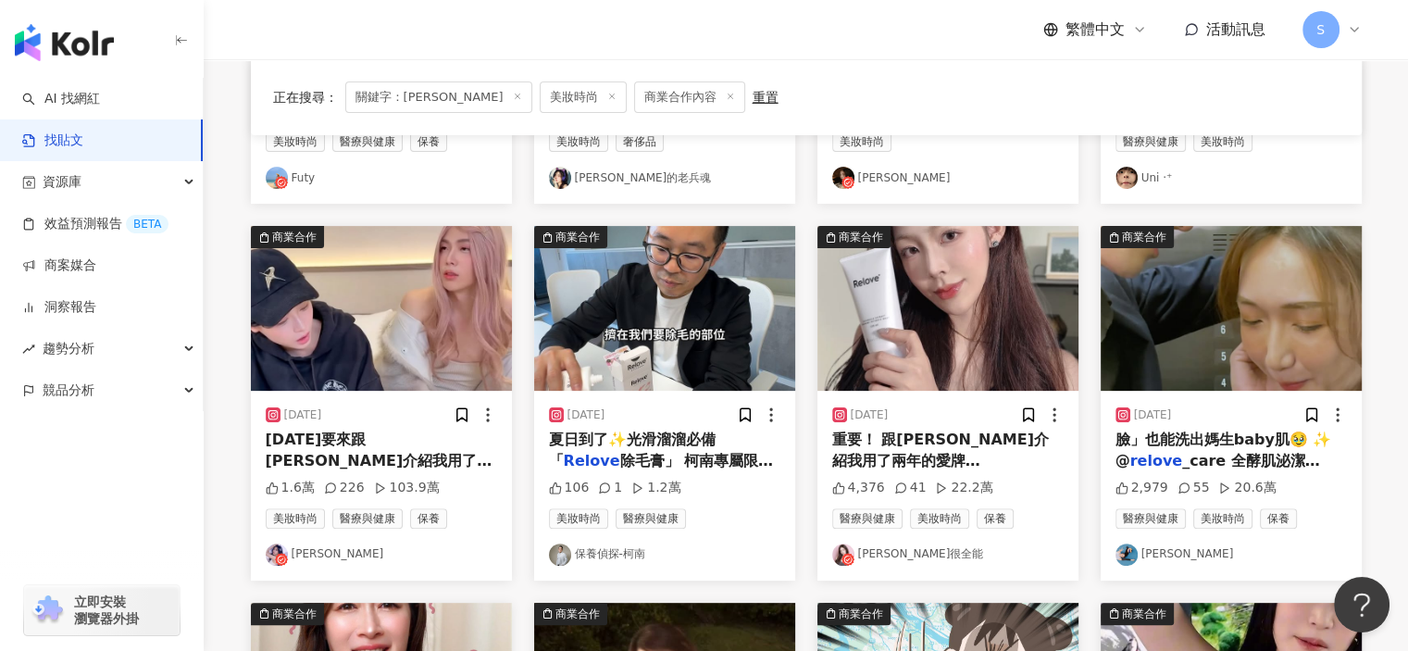
click at [967, 354] on img "button" at bounding box center [947, 308] width 261 height 165
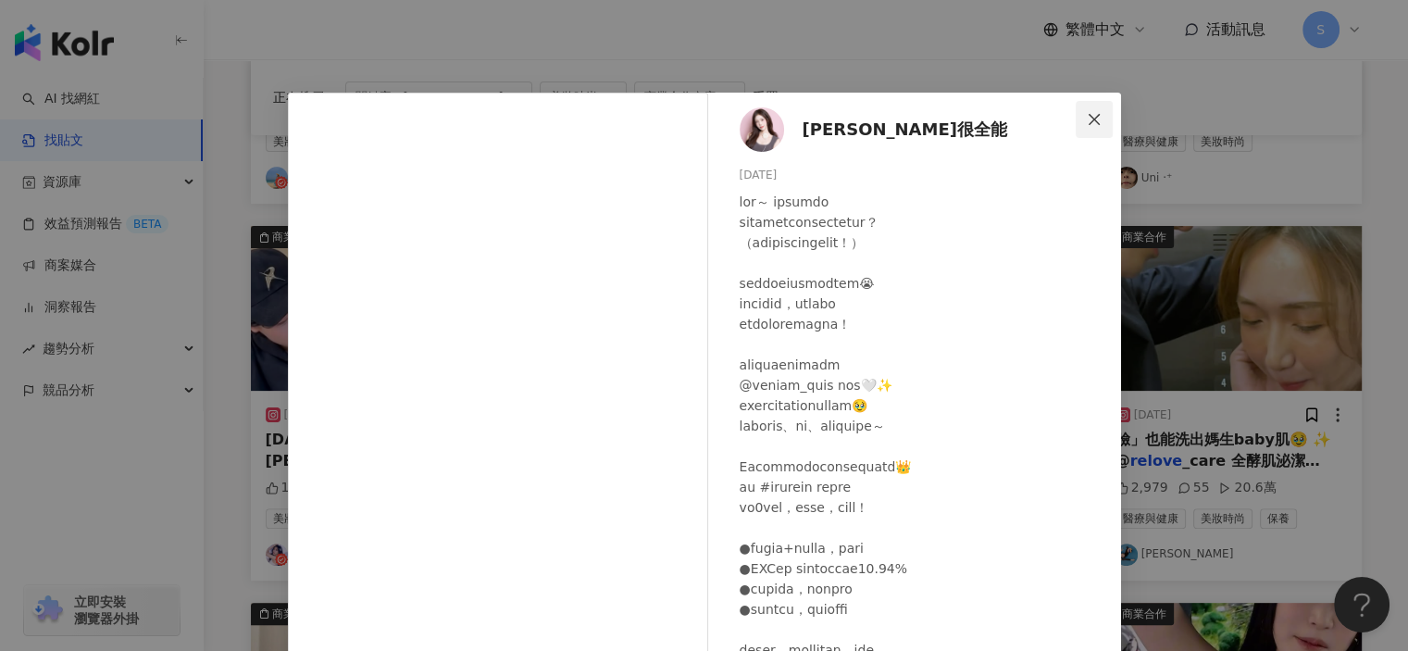
click at [1090, 114] on icon "close" at bounding box center [1094, 119] width 15 height 15
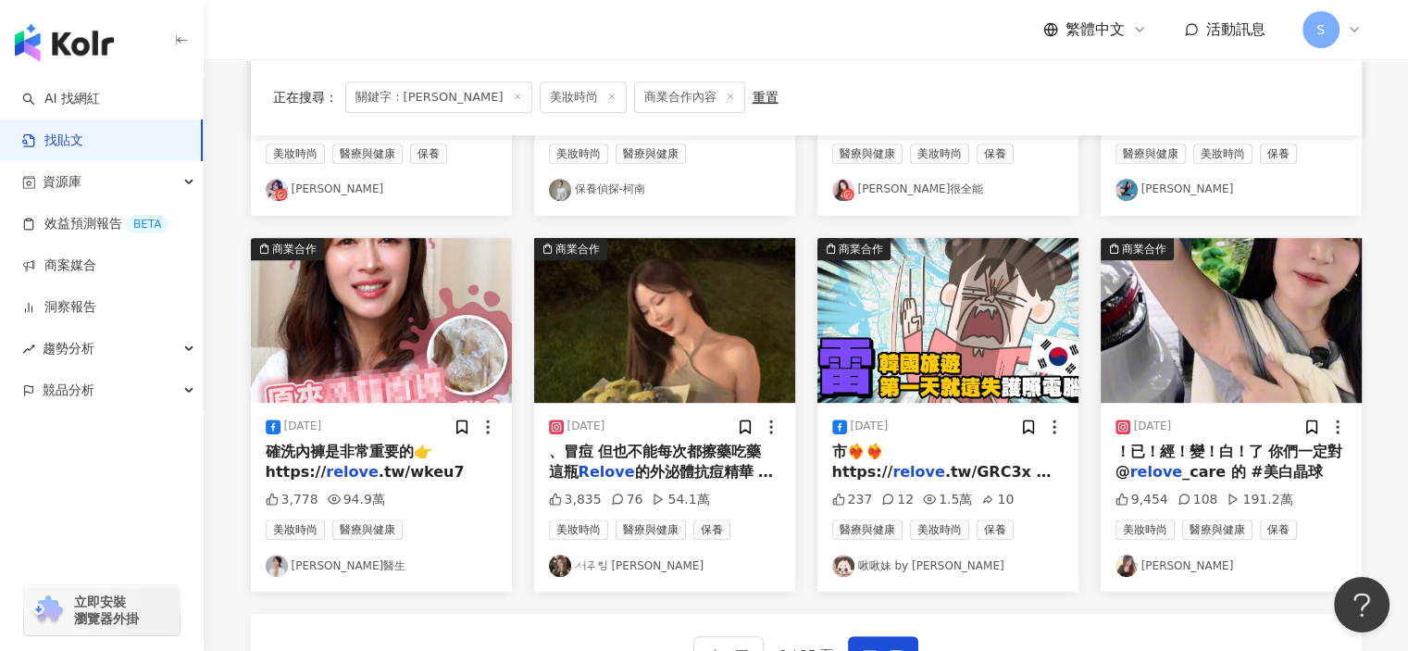
scroll to position [1002, 0]
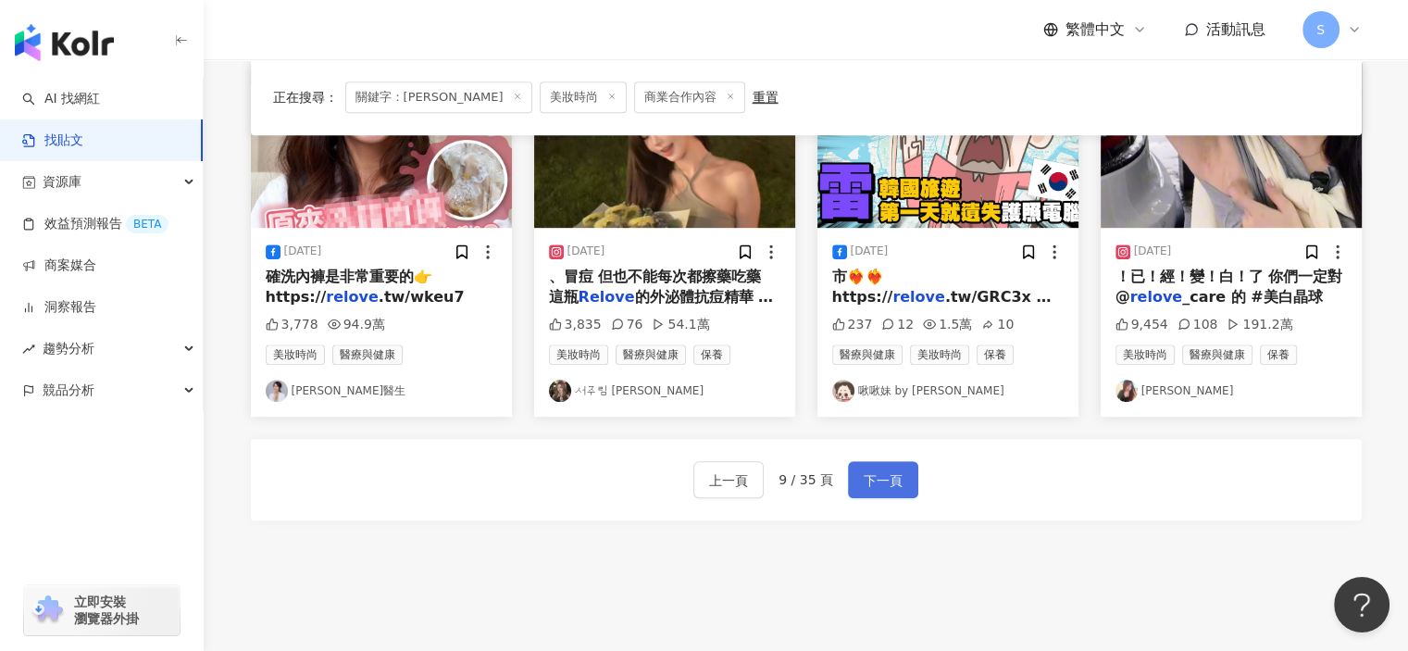
click at [875, 484] on span "下一頁" at bounding box center [883, 480] width 39 height 22
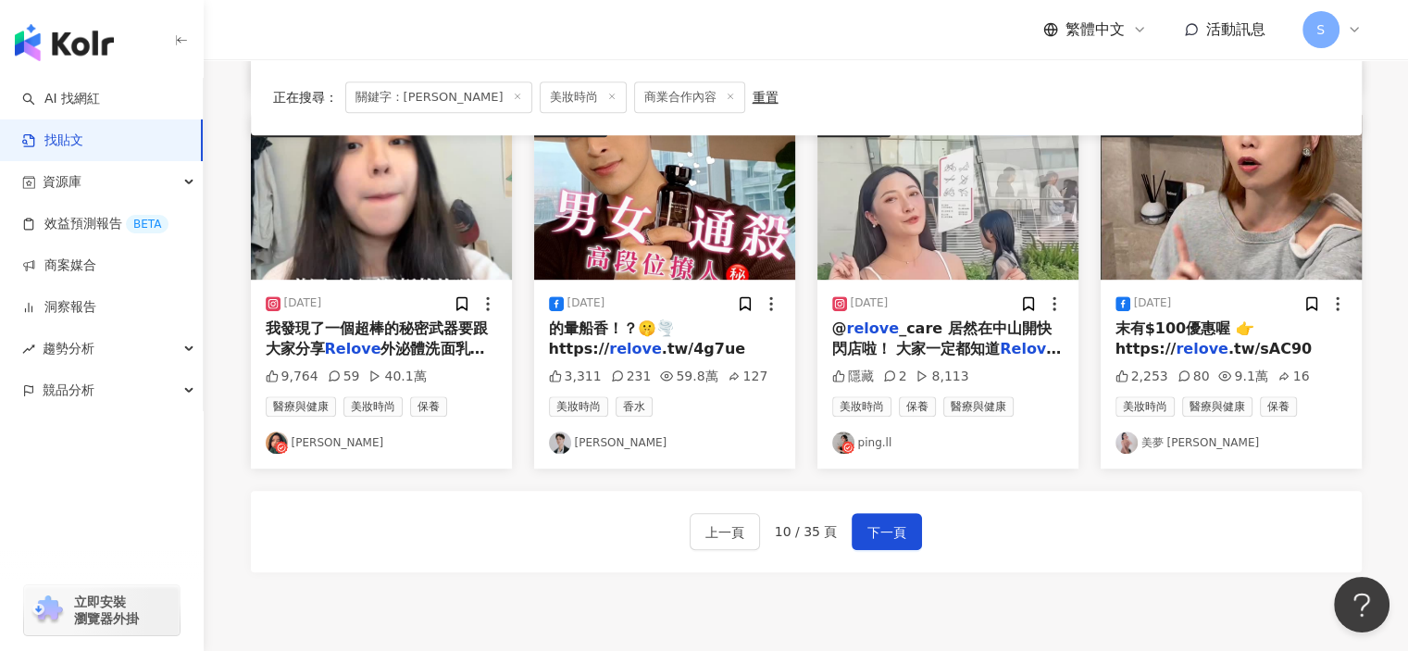
scroll to position [1122, 0]
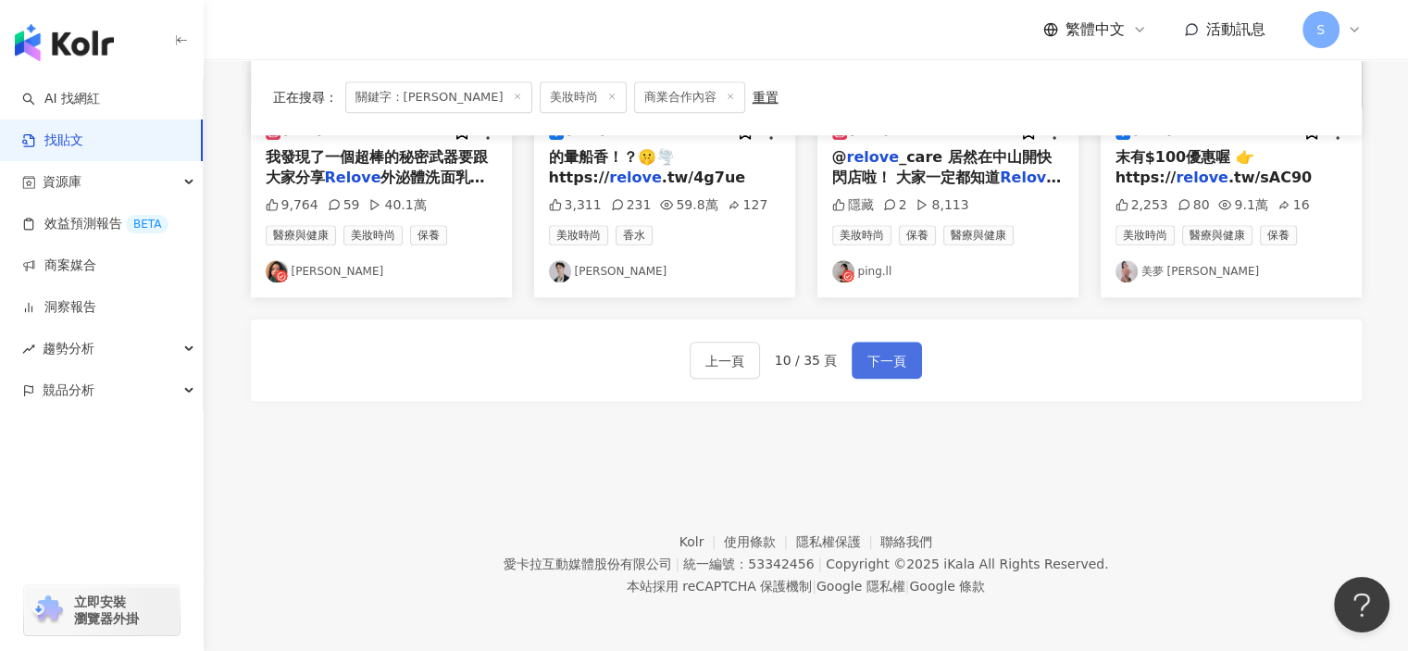
click at [890, 368] on span "下一頁" at bounding box center [886, 361] width 39 height 22
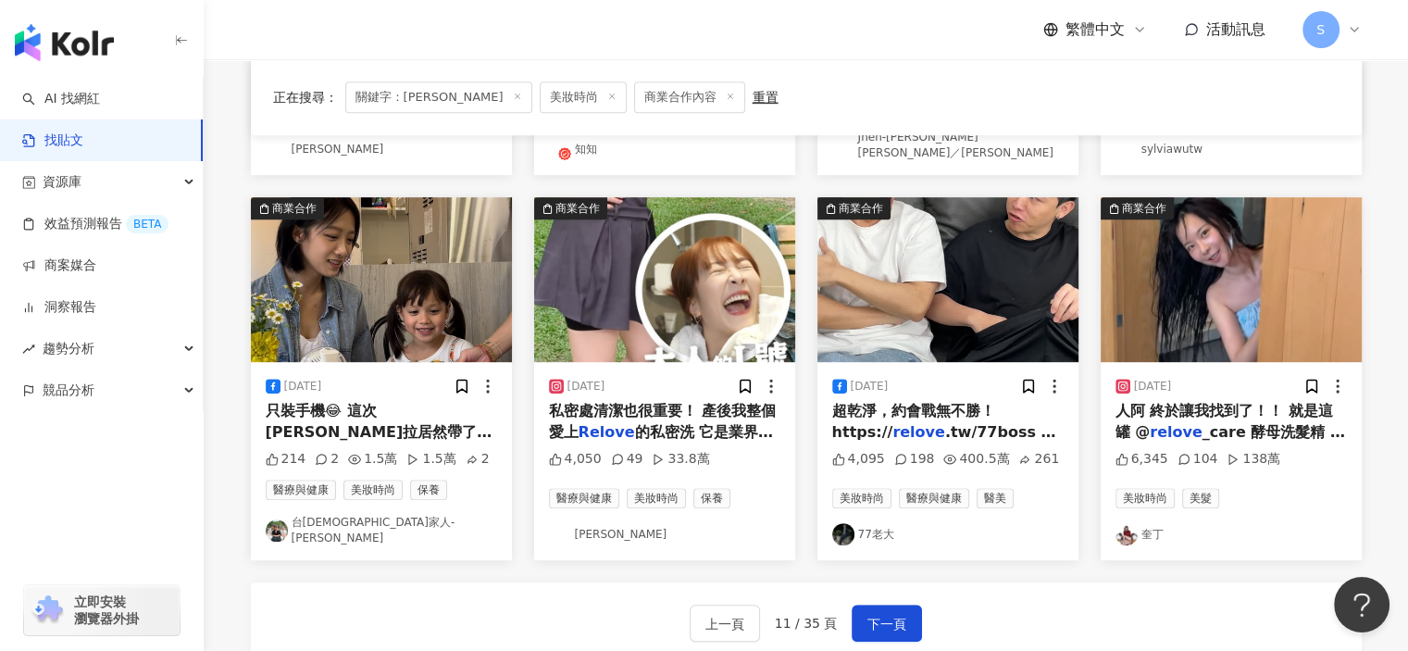
scroll to position [844, 0]
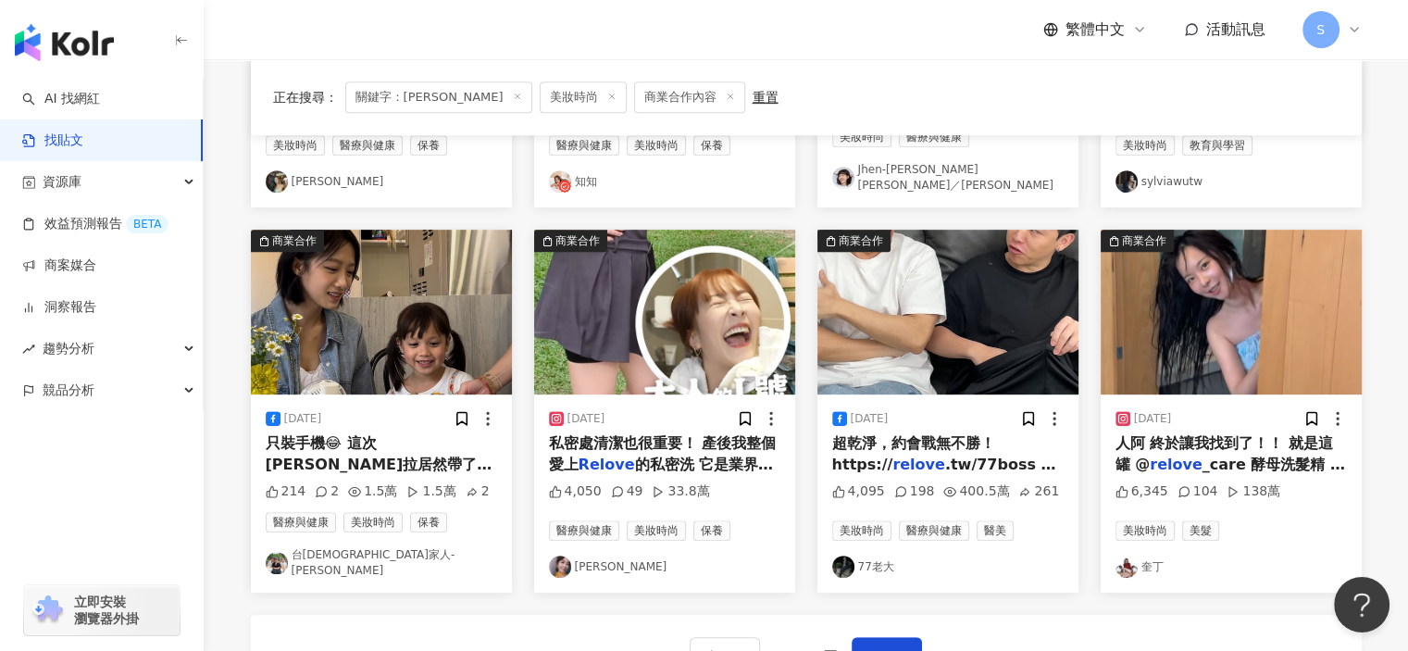
click at [716, 347] on img "button" at bounding box center [664, 312] width 261 height 165
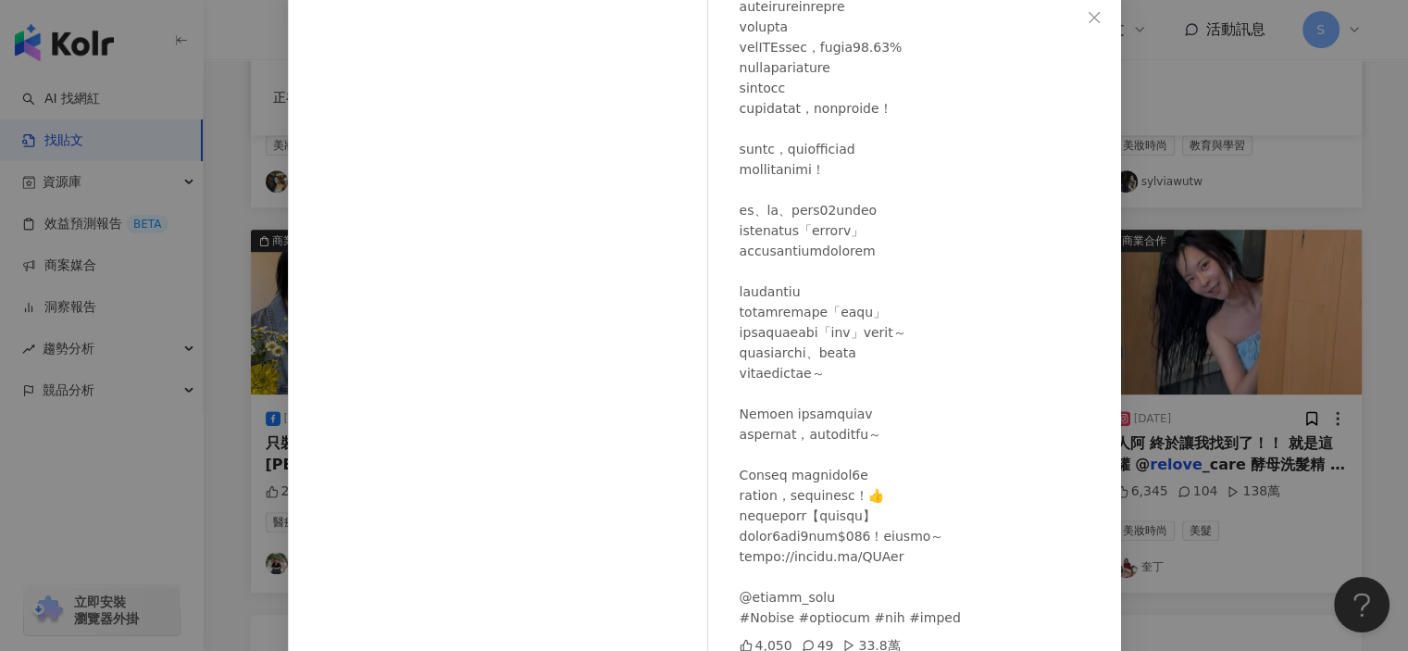
scroll to position [181, 0]
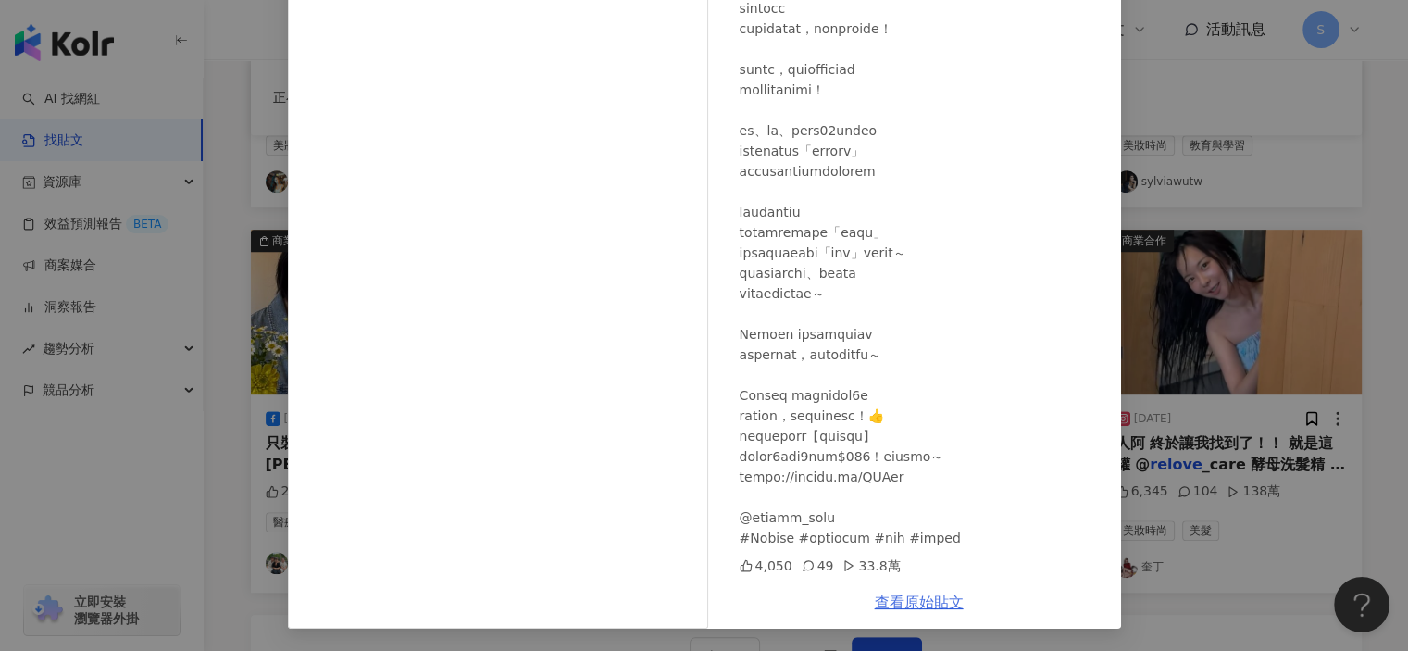
click at [906, 596] on link "查看原始貼文" at bounding box center [919, 602] width 89 height 18
click at [1212, 169] on div "[PERSON_NAME] [DATE] 4,050 49 33.8萬 查看原始貼文" at bounding box center [704, 325] width 1408 height 651
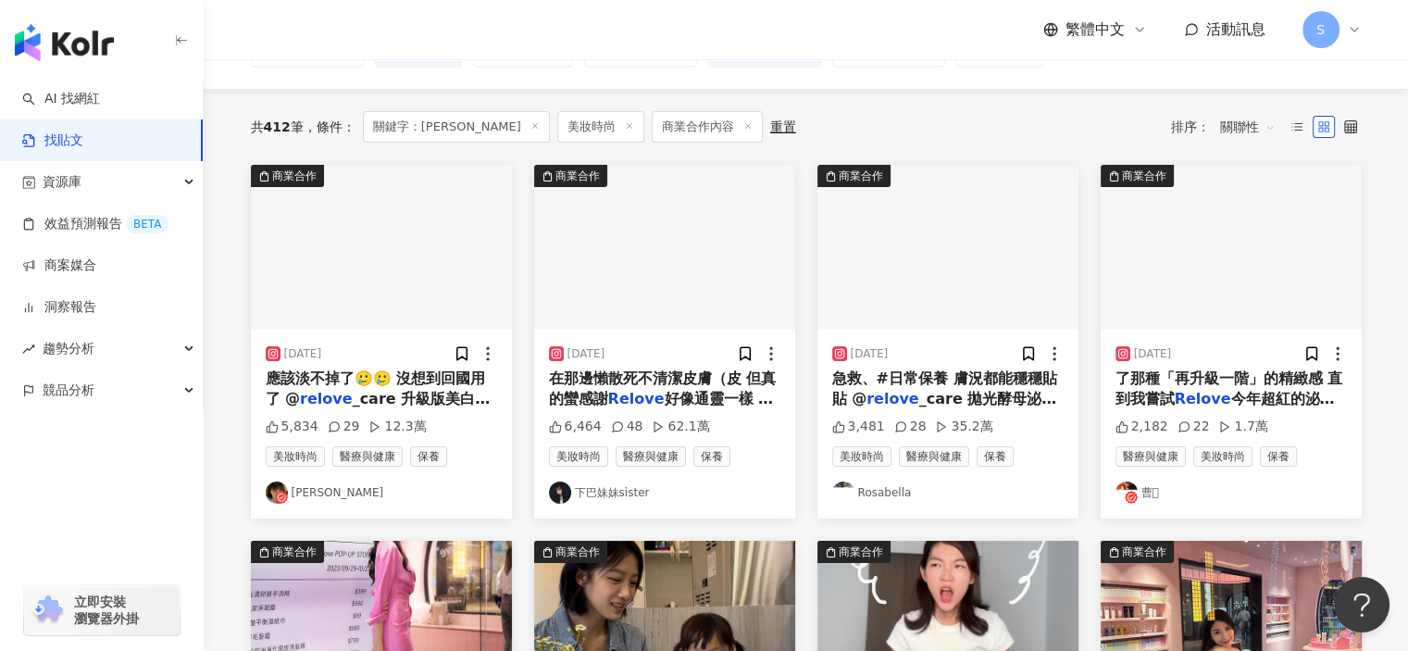
scroll to position [104, 0]
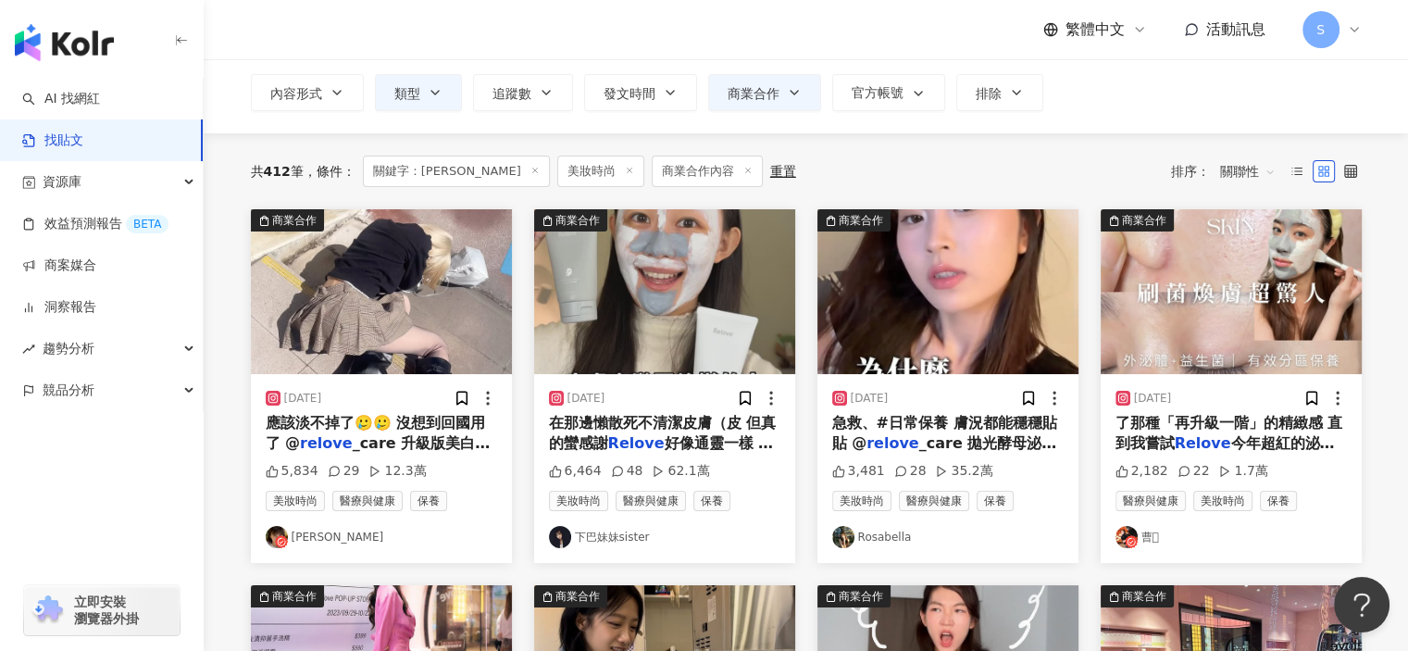
click at [988, 299] on img "button" at bounding box center [947, 291] width 261 height 165
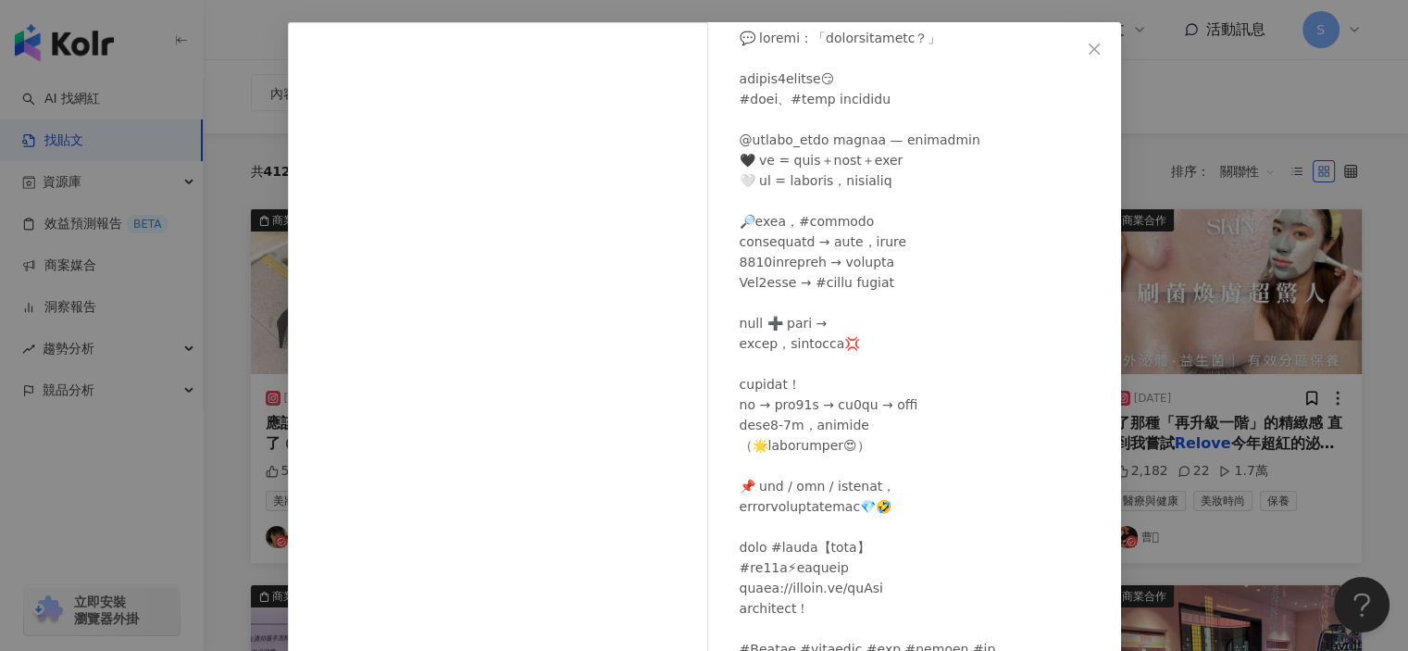
scroll to position [181, 0]
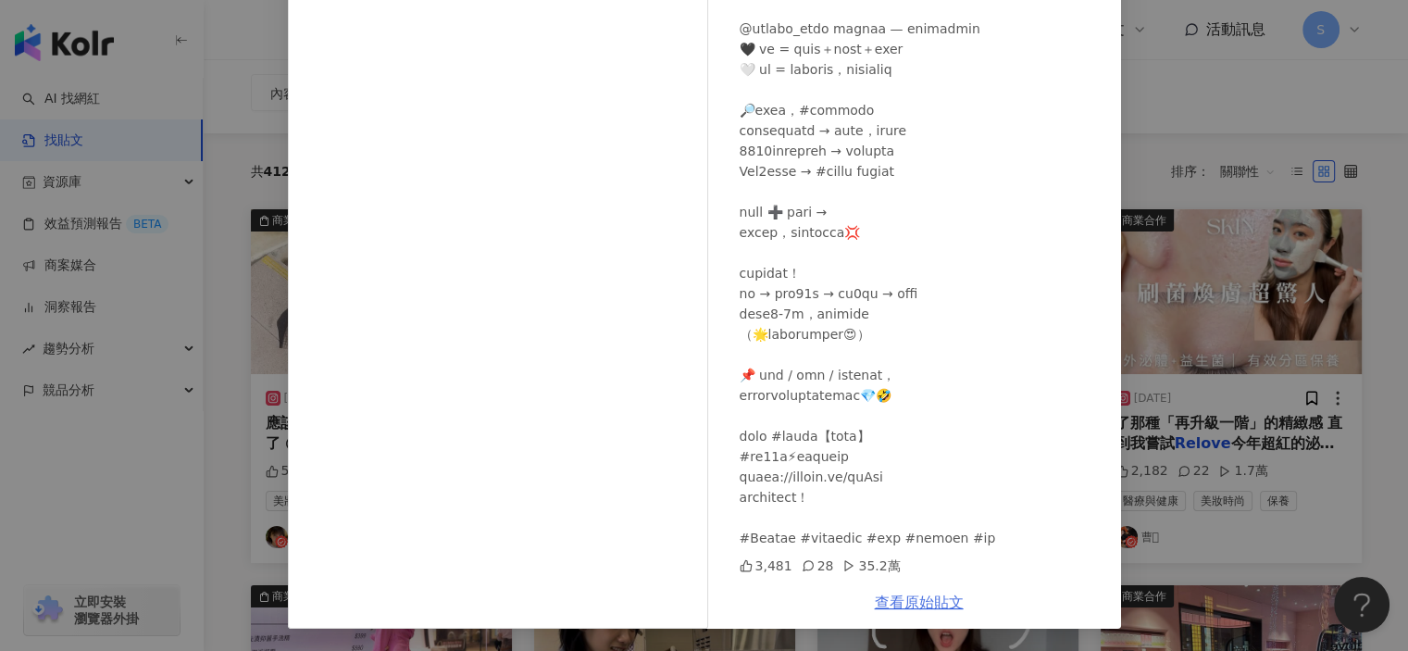
click at [902, 594] on link "查看原始貼文" at bounding box center [919, 602] width 89 height 18
click at [1162, 129] on div "Rosabella [DATE] 3,481 28 35.2萬 查看原始貼文" at bounding box center [704, 325] width 1408 height 651
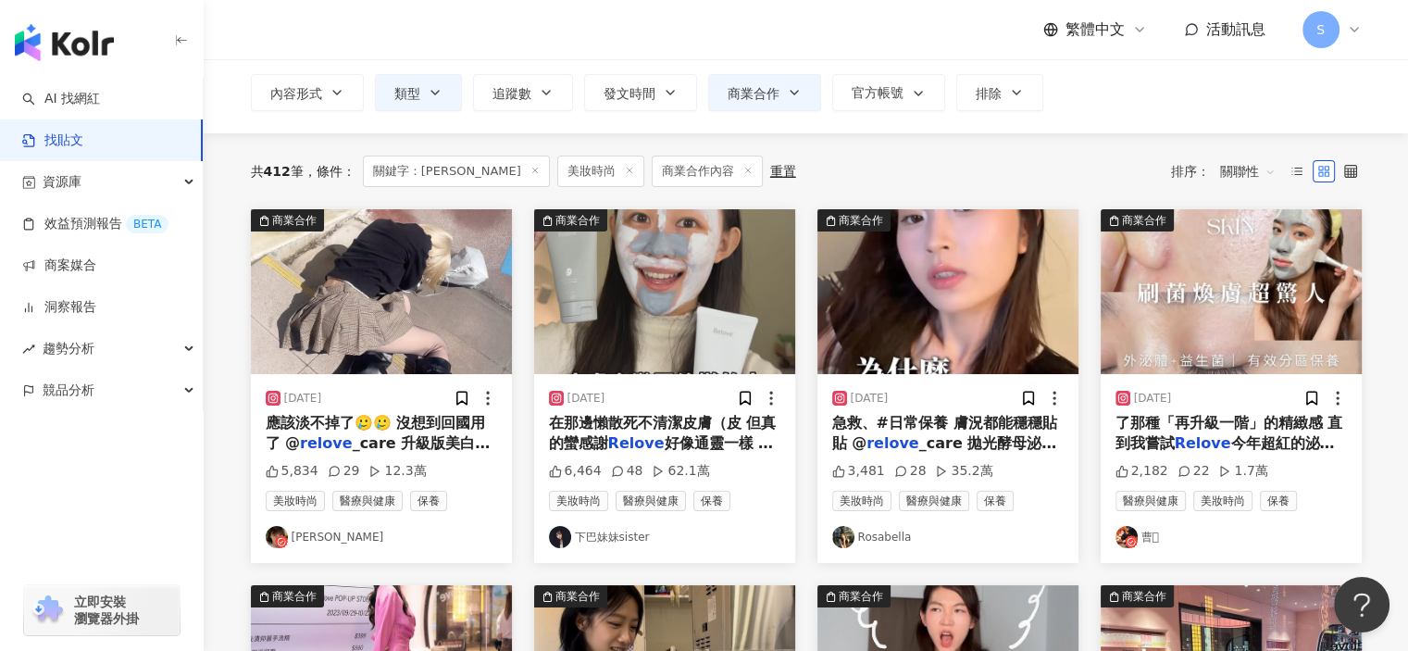
click at [1261, 281] on img "button" at bounding box center [1230, 291] width 261 height 165
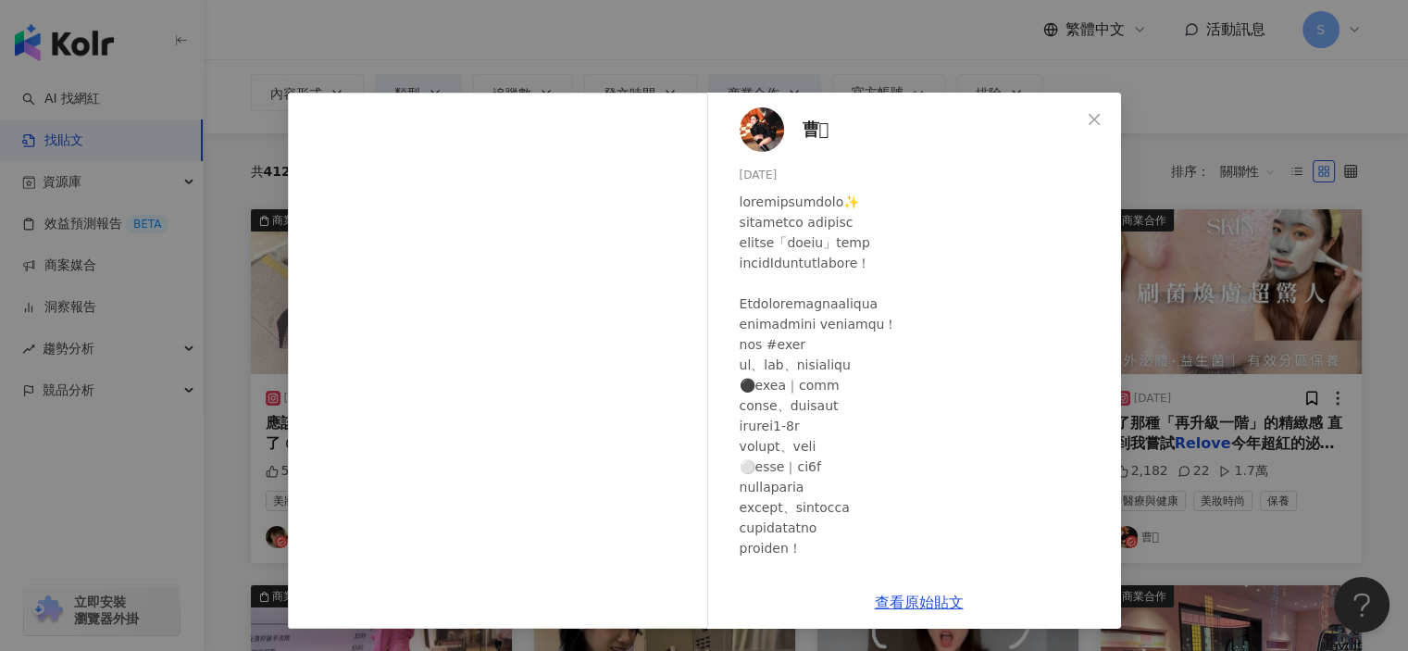
click at [1241, 366] on div "曹𓆜 [DATE] 2,182 22 1.7萬 查看原始貼文" at bounding box center [704, 325] width 1408 height 651
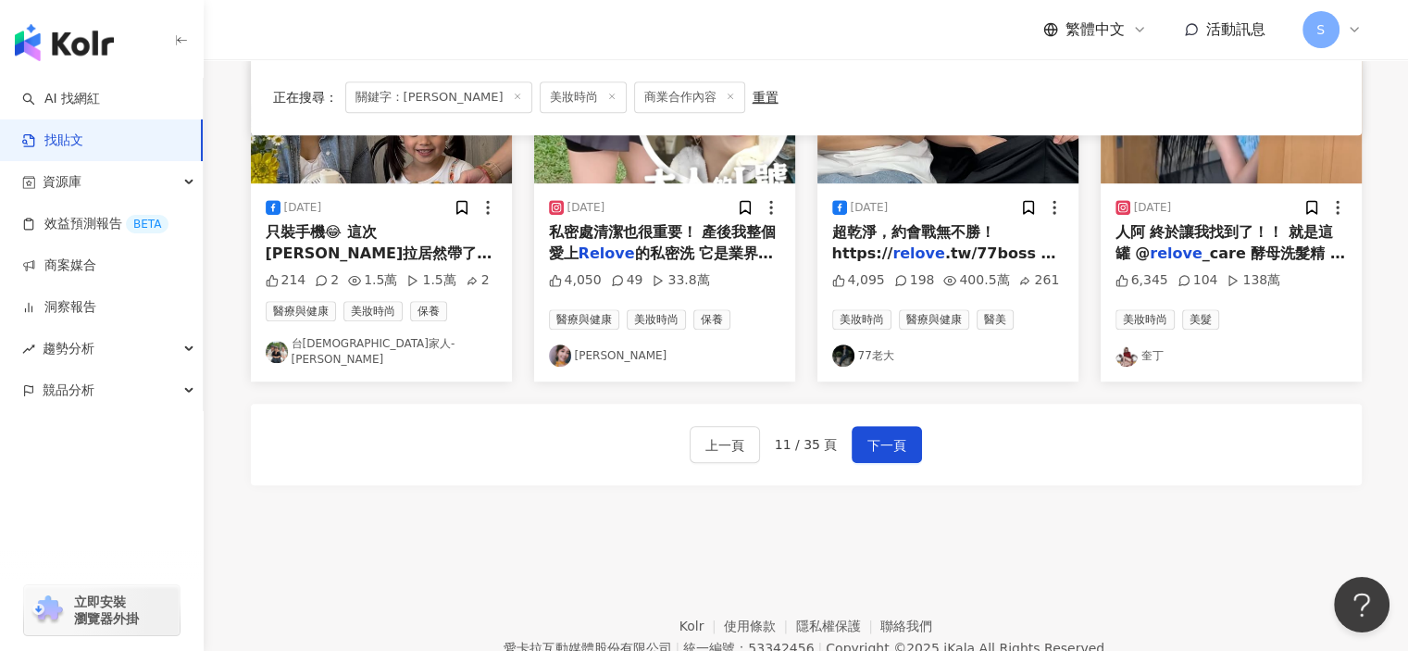
scroll to position [1122, 0]
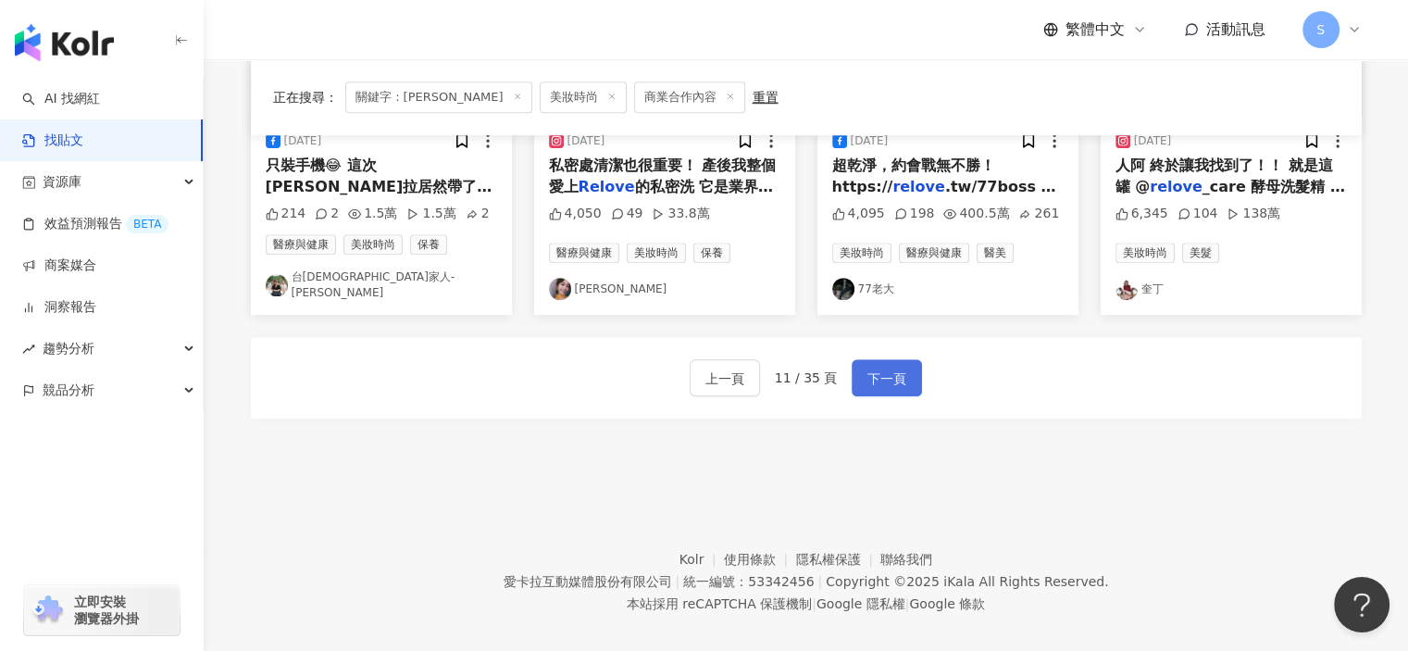
click at [875, 370] on button "下一頁" at bounding box center [886, 377] width 70 height 37
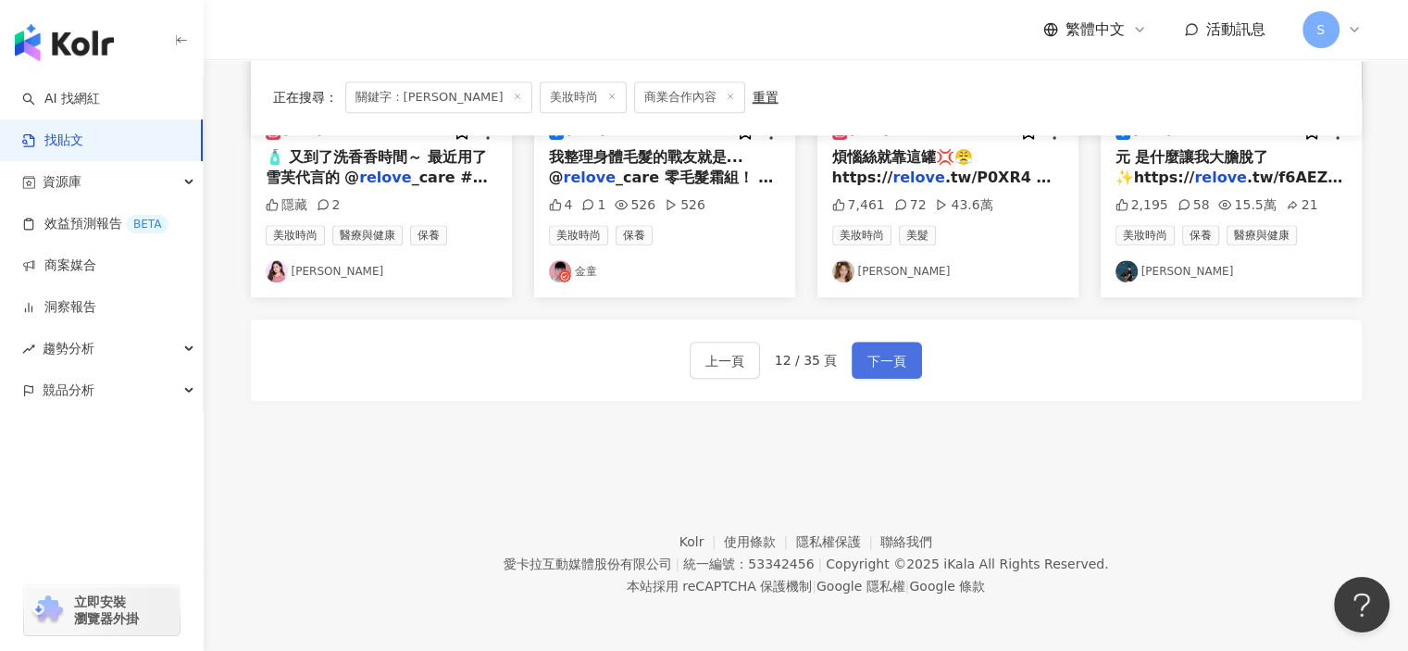
click at [888, 376] on button "下一頁" at bounding box center [886, 360] width 70 height 37
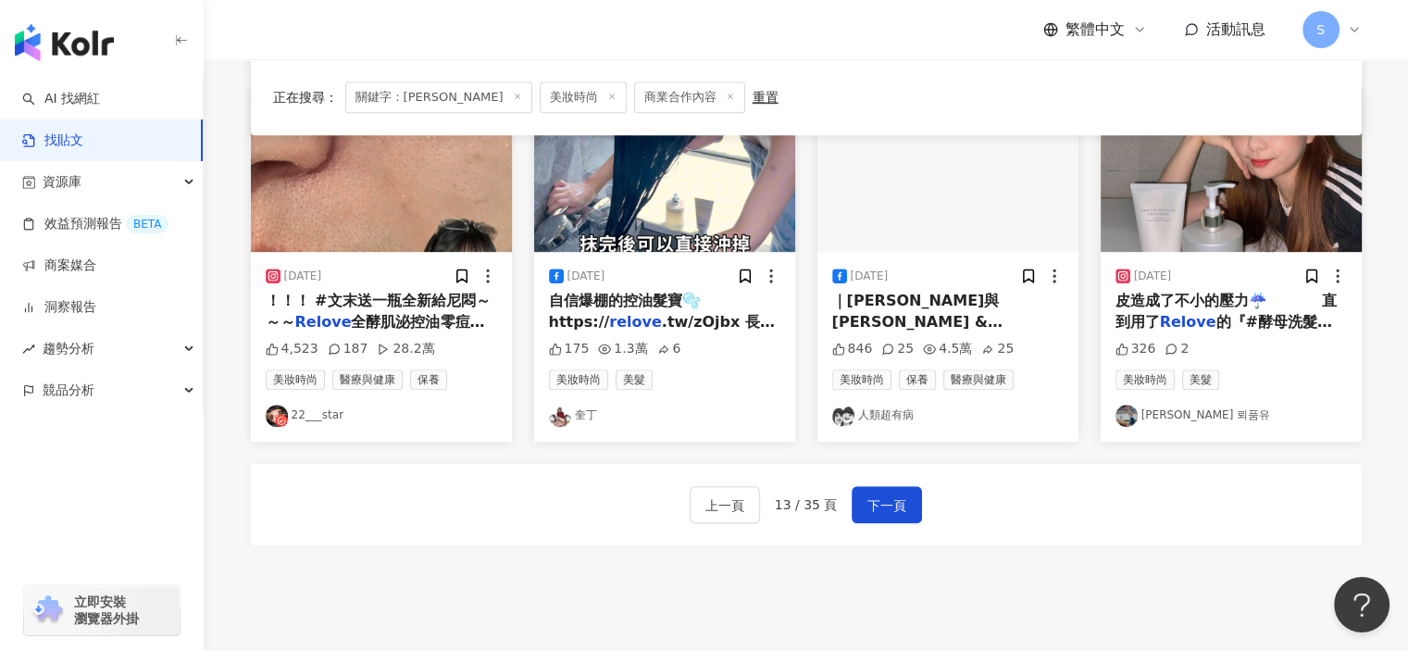
scroll to position [1029, 0]
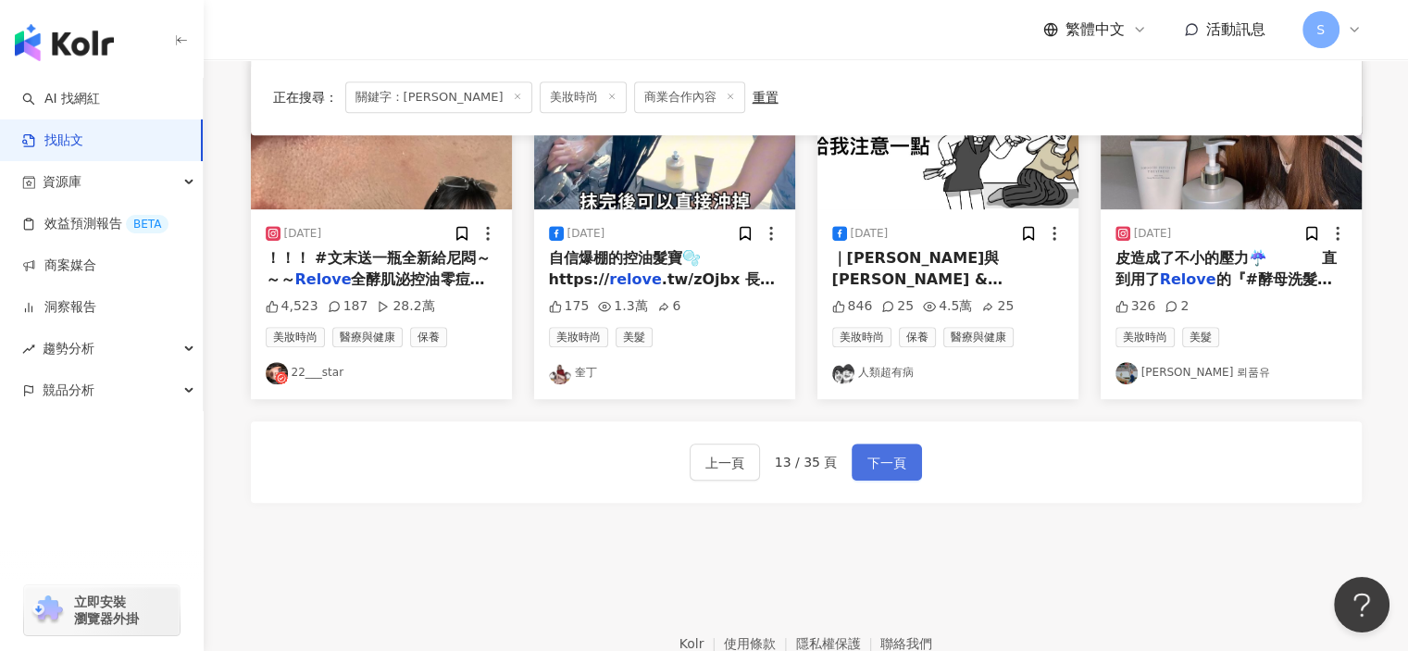
click at [885, 452] on span "下一頁" at bounding box center [886, 463] width 39 height 22
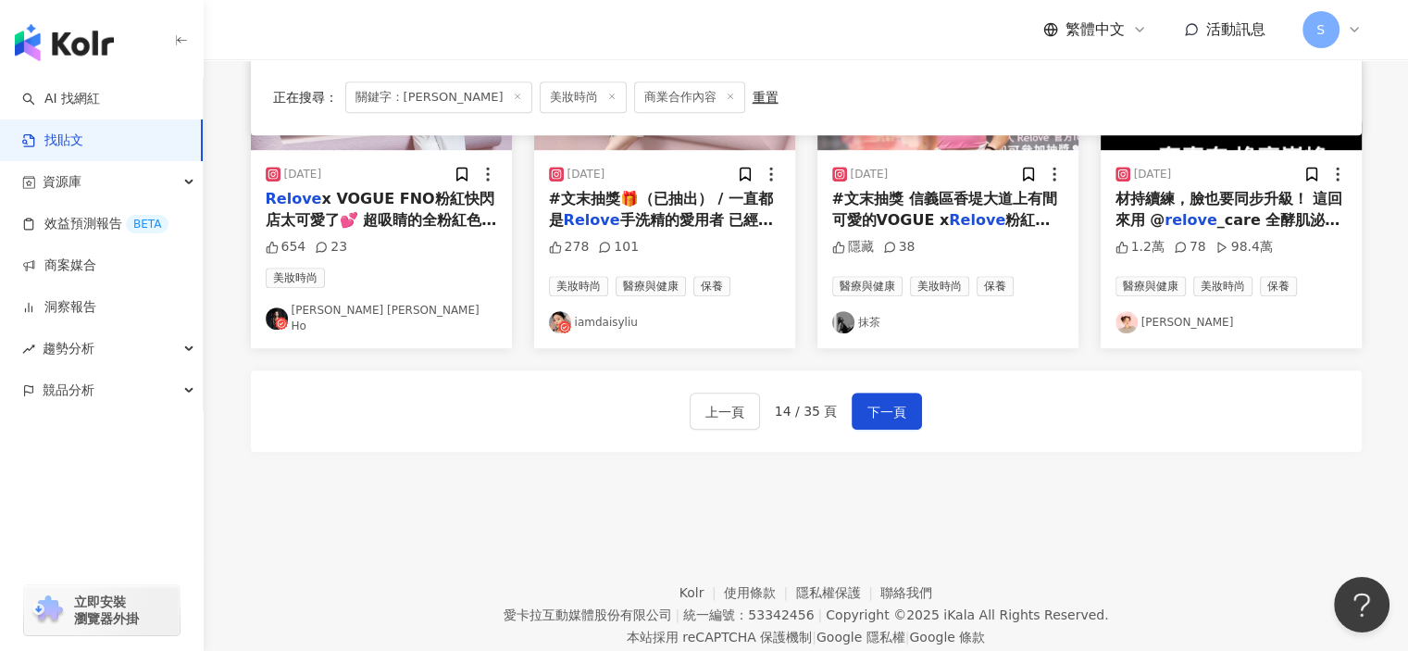
scroll to position [1103, 0]
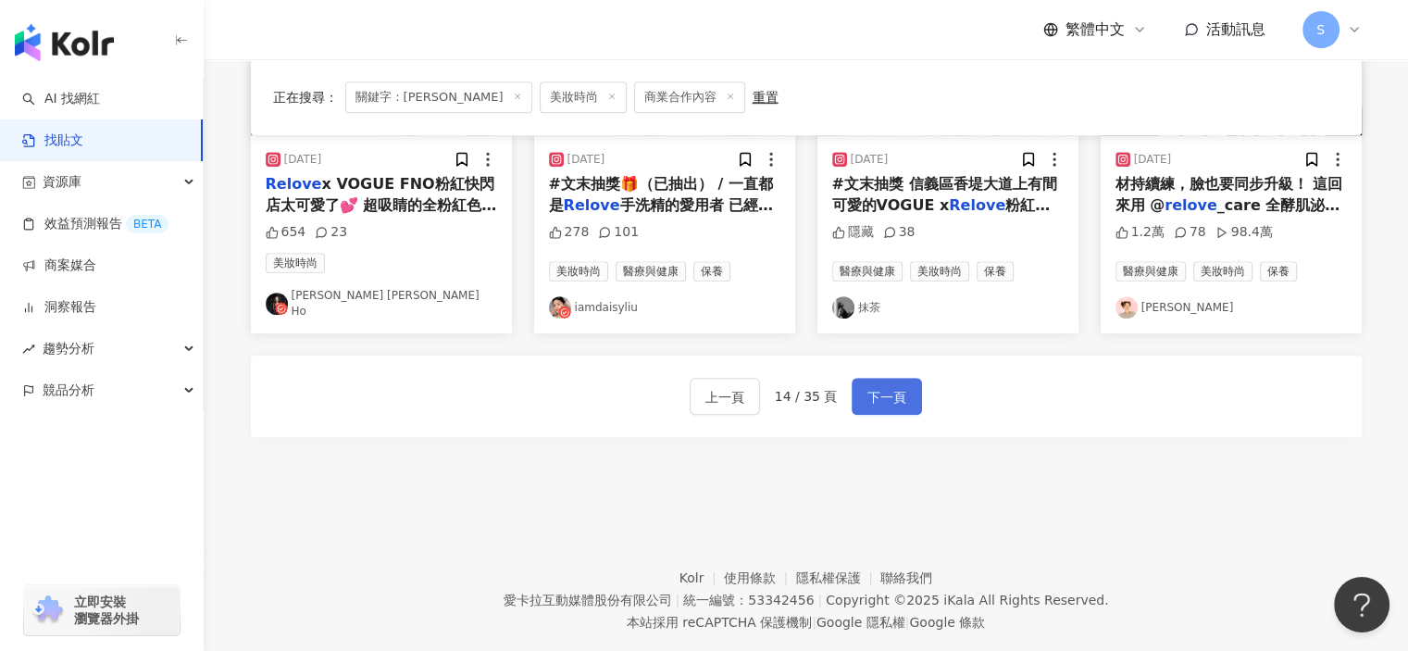
click at [891, 394] on button "下一頁" at bounding box center [886, 396] width 70 height 37
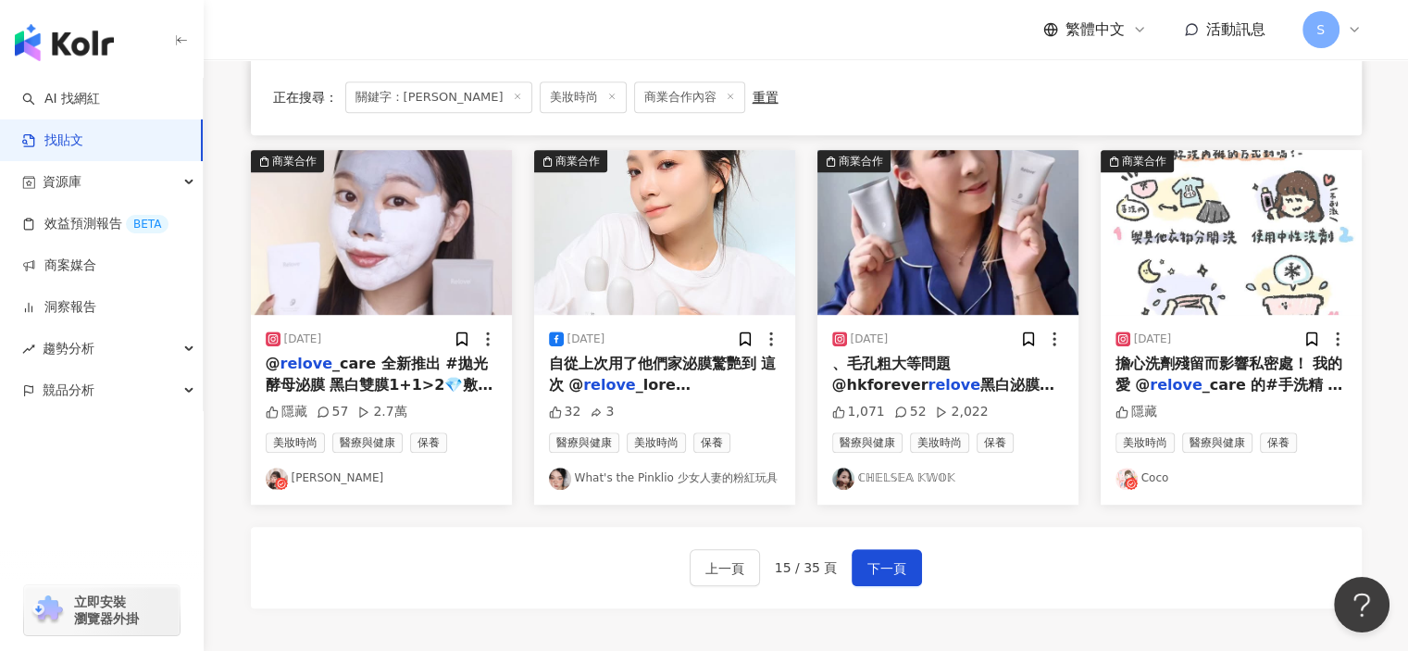
scroll to position [951, 0]
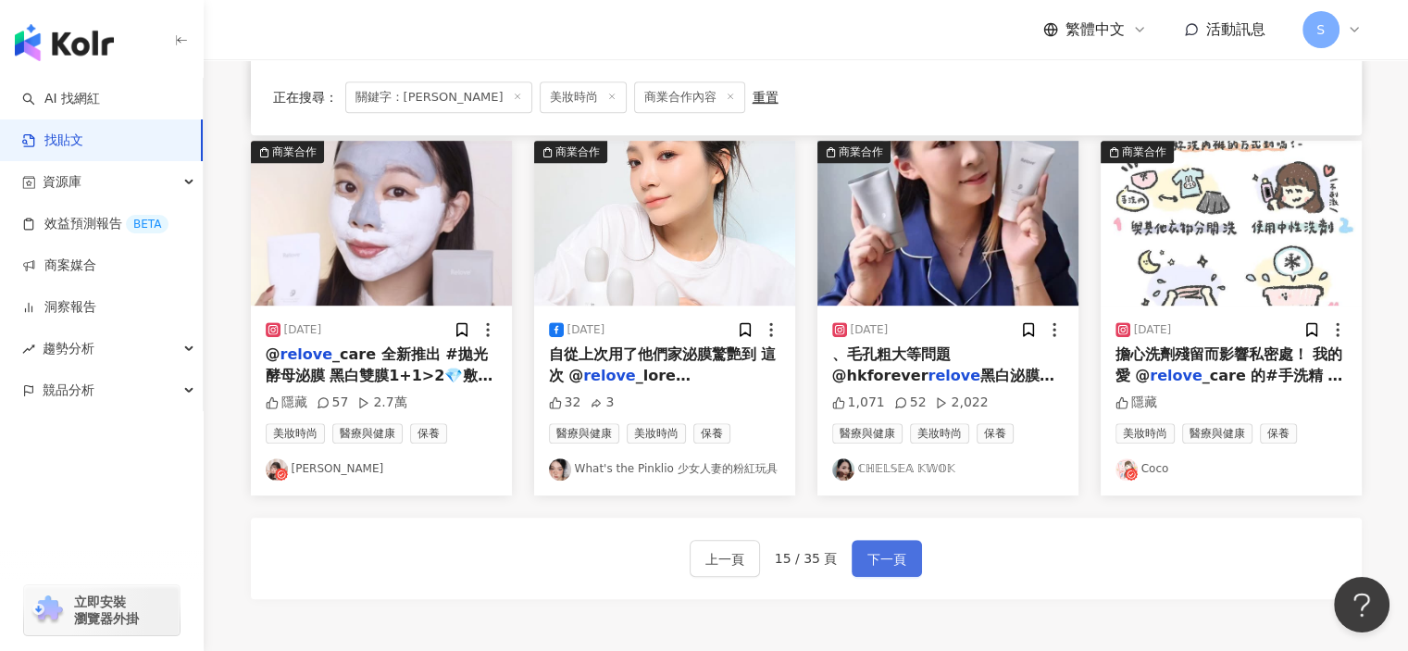
click at [883, 548] on span "下一頁" at bounding box center [886, 559] width 39 height 22
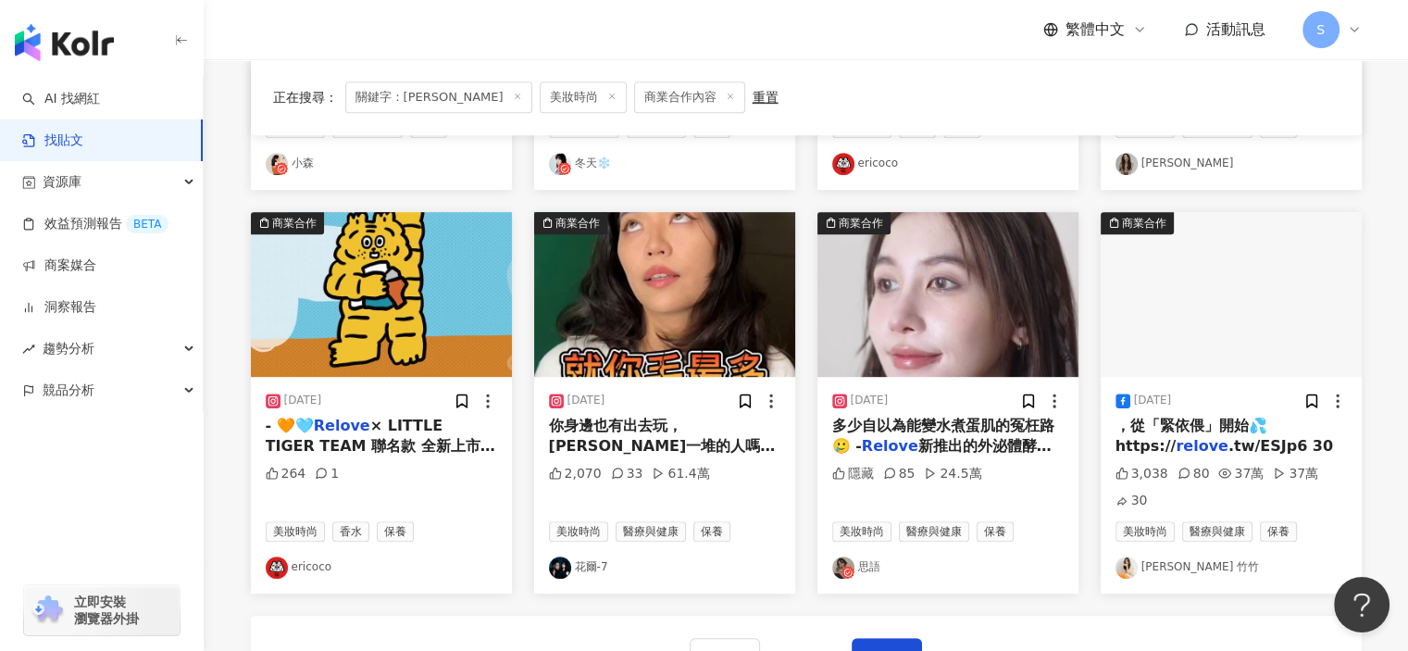
scroll to position [886, 0]
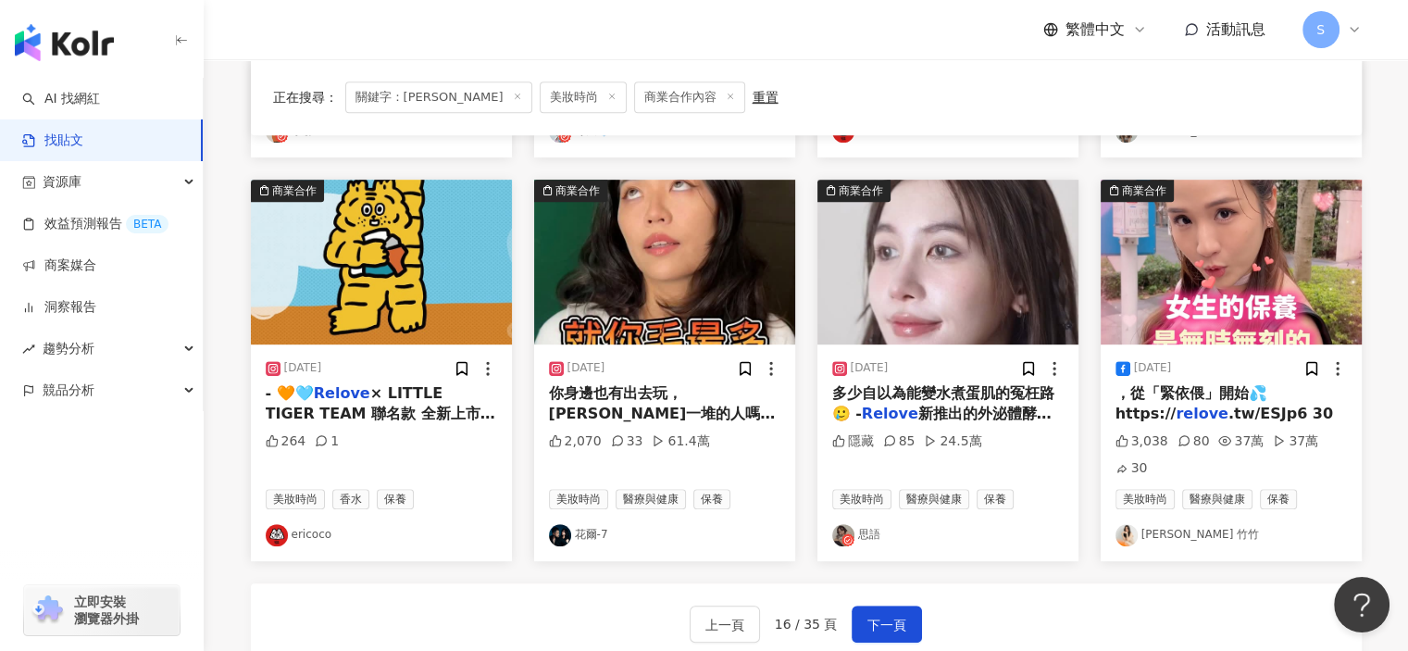
click at [988, 292] on img "button" at bounding box center [947, 262] width 261 height 165
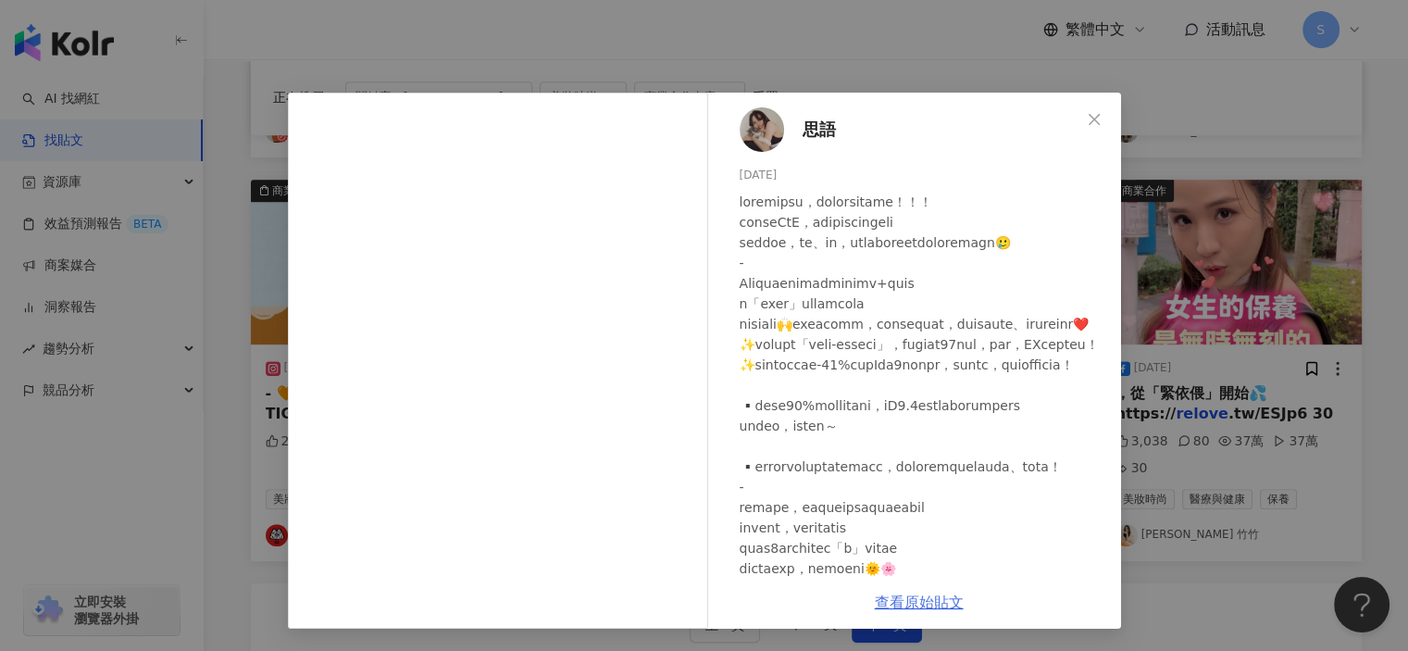
click at [915, 606] on link "查看原始貼文" at bounding box center [919, 602] width 89 height 18
click at [1185, 170] on div "思語 [DATE] 隱藏 85 24.5萬 查看原始貼文" at bounding box center [704, 325] width 1408 height 651
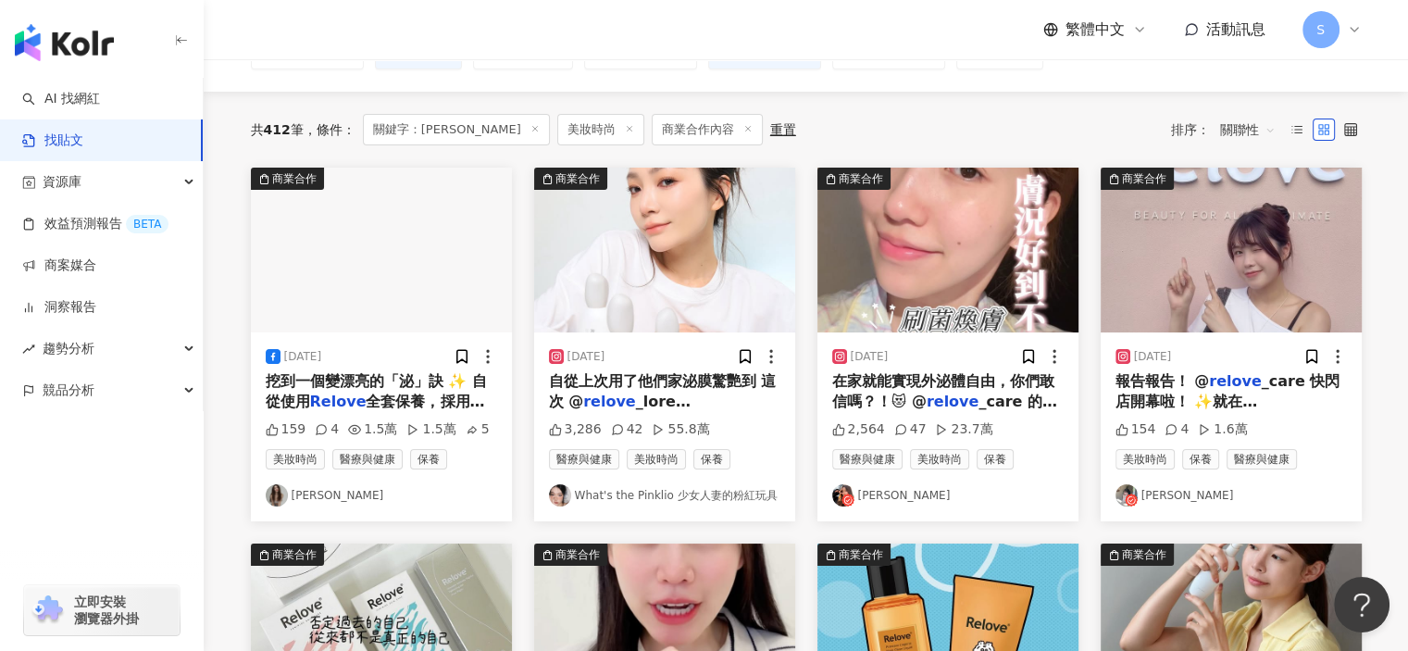
scroll to position [53, 0]
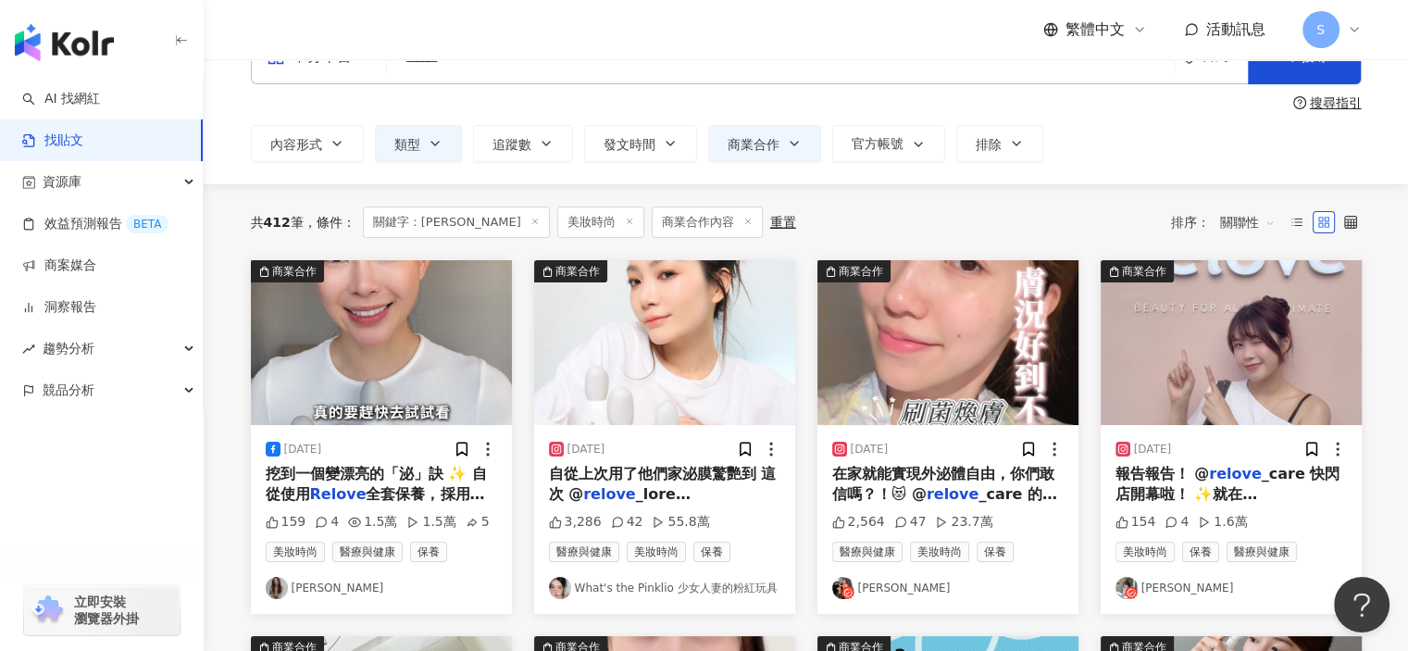
click at [471, 379] on img "button" at bounding box center [381, 342] width 261 height 165
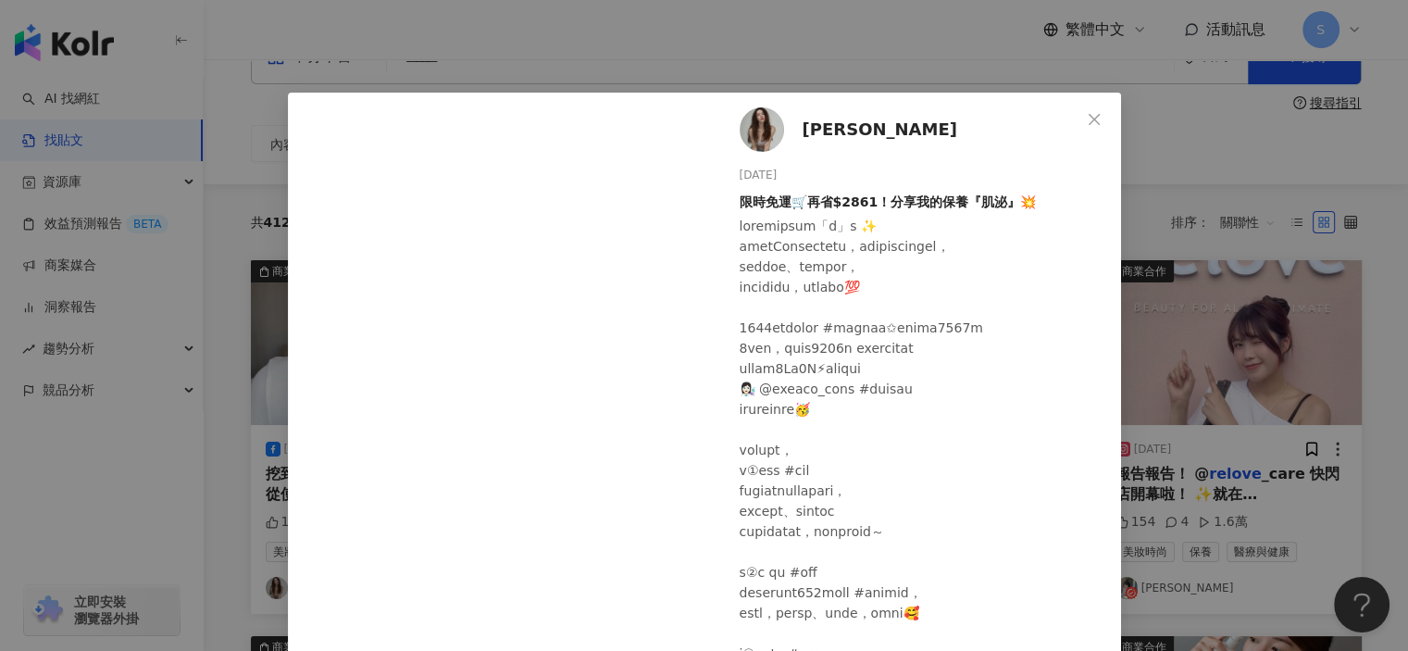
click at [1274, 242] on div "[PERSON_NAME][DATE] 限時免運🛒再省$2861！分享我的保養『肌泌』💥 159 4 1.5萬 1.5萬 5 查看原始貼文" at bounding box center [704, 325] width 1408 height 651
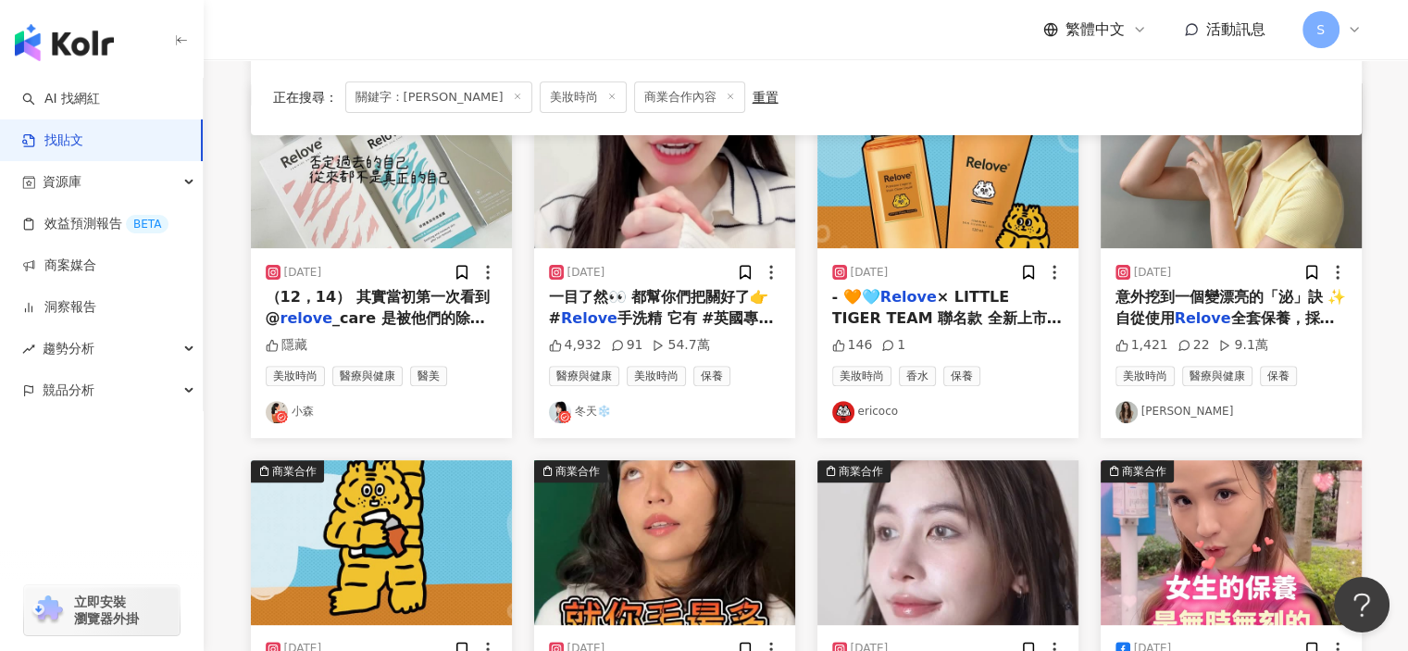
scroll to position [886, 0]
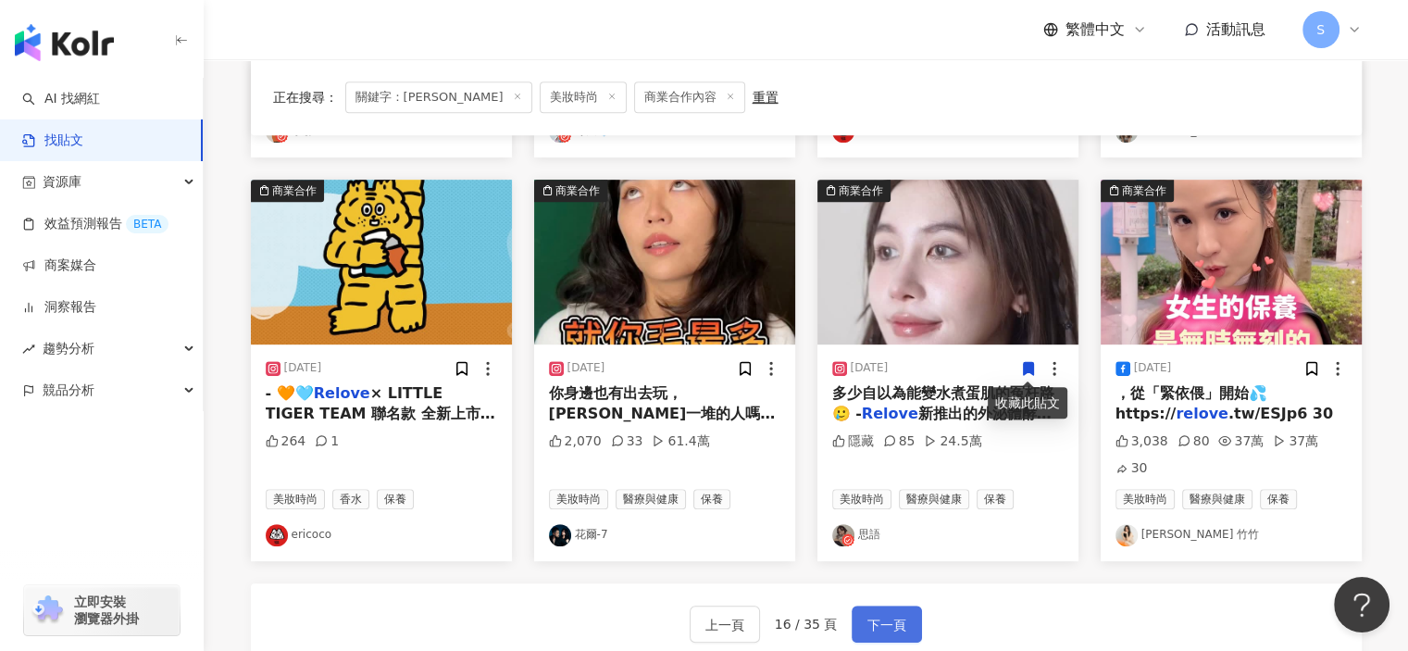
click at [888, 625] on span "下一頁" at bounding box center [886, 625] width 39 height 22
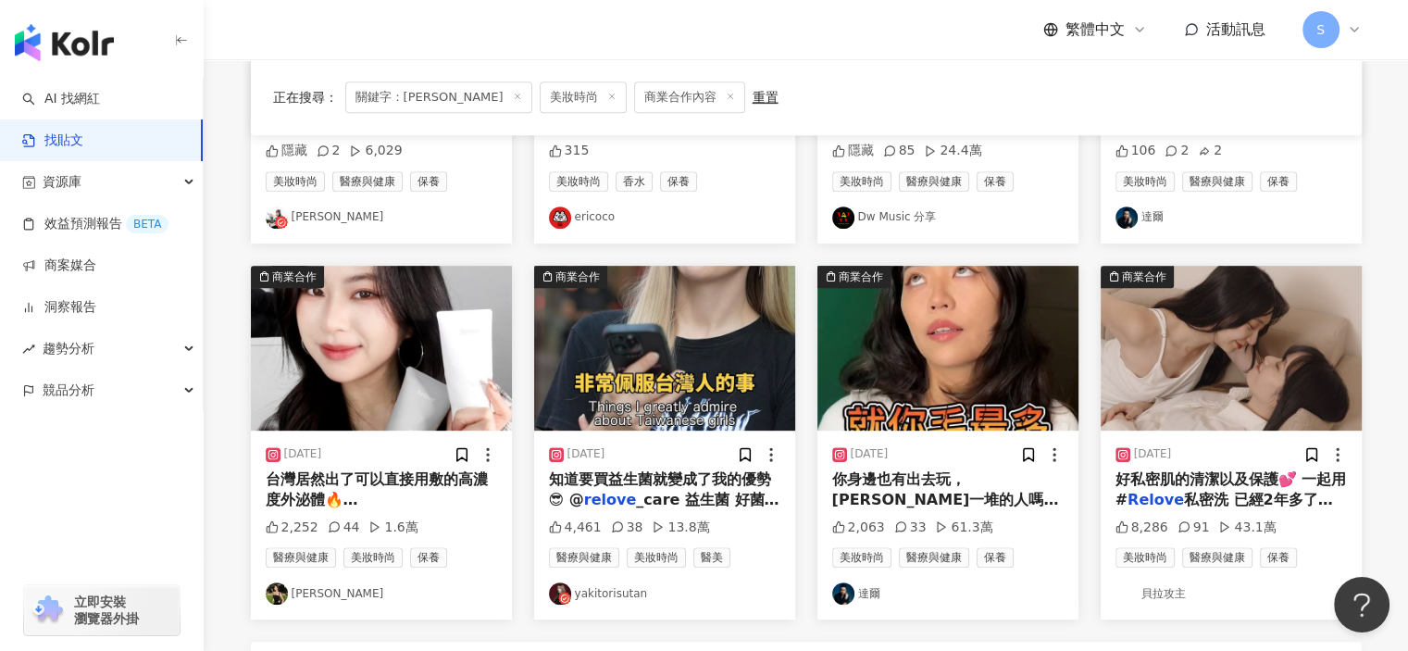
scroll to position [1044, 0]
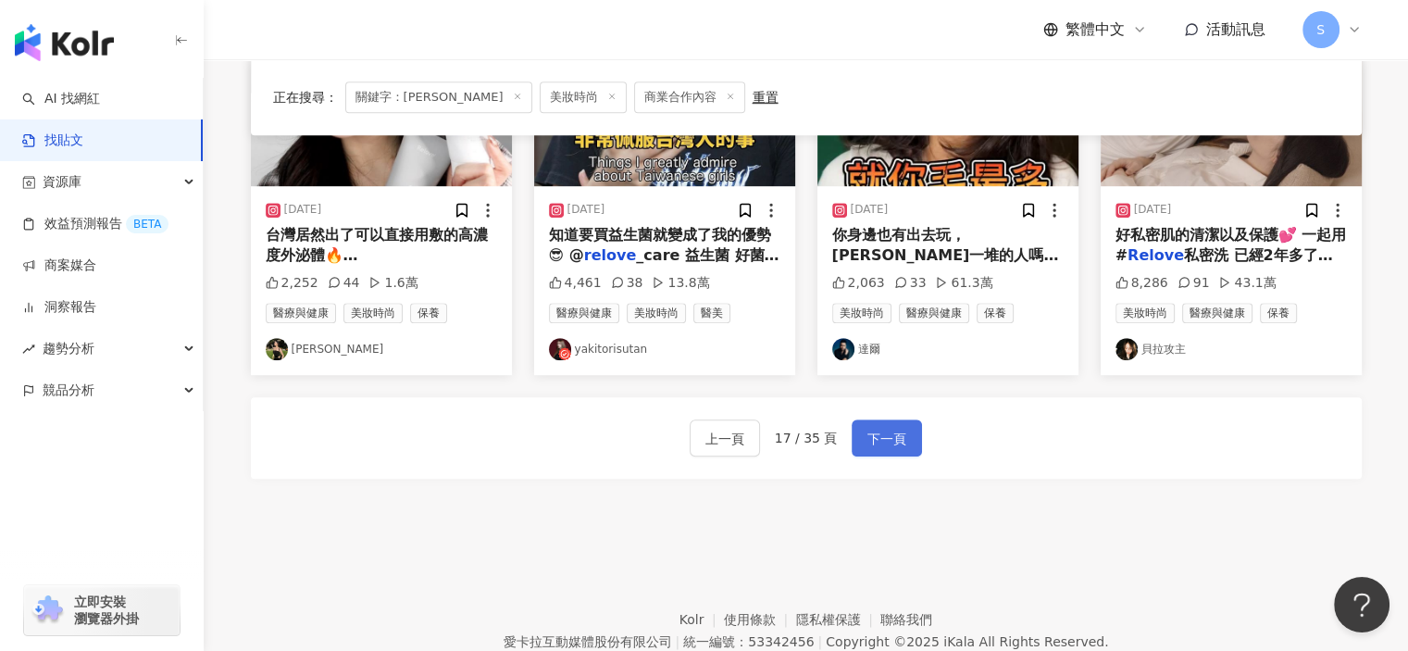
click at [903, 437] on button "下一頁" at bounding box center [886, 437] width 70 height 37
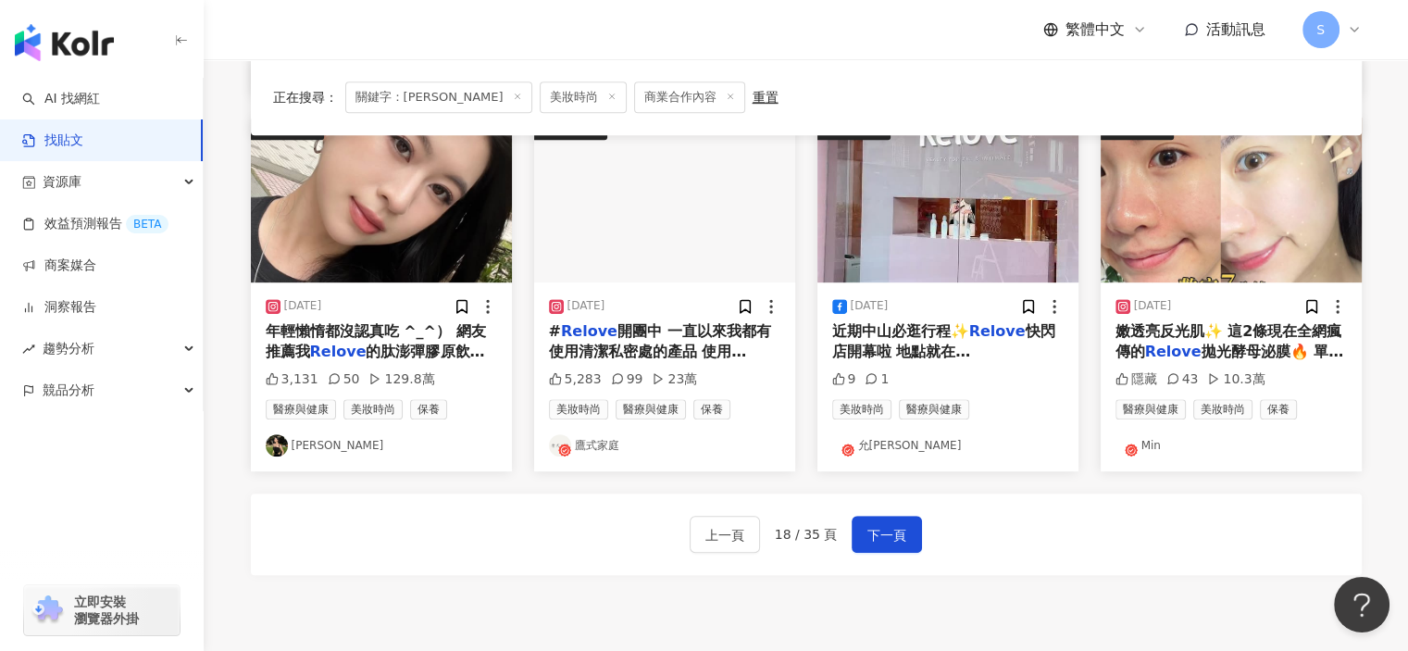
scroll to position [951, 0]
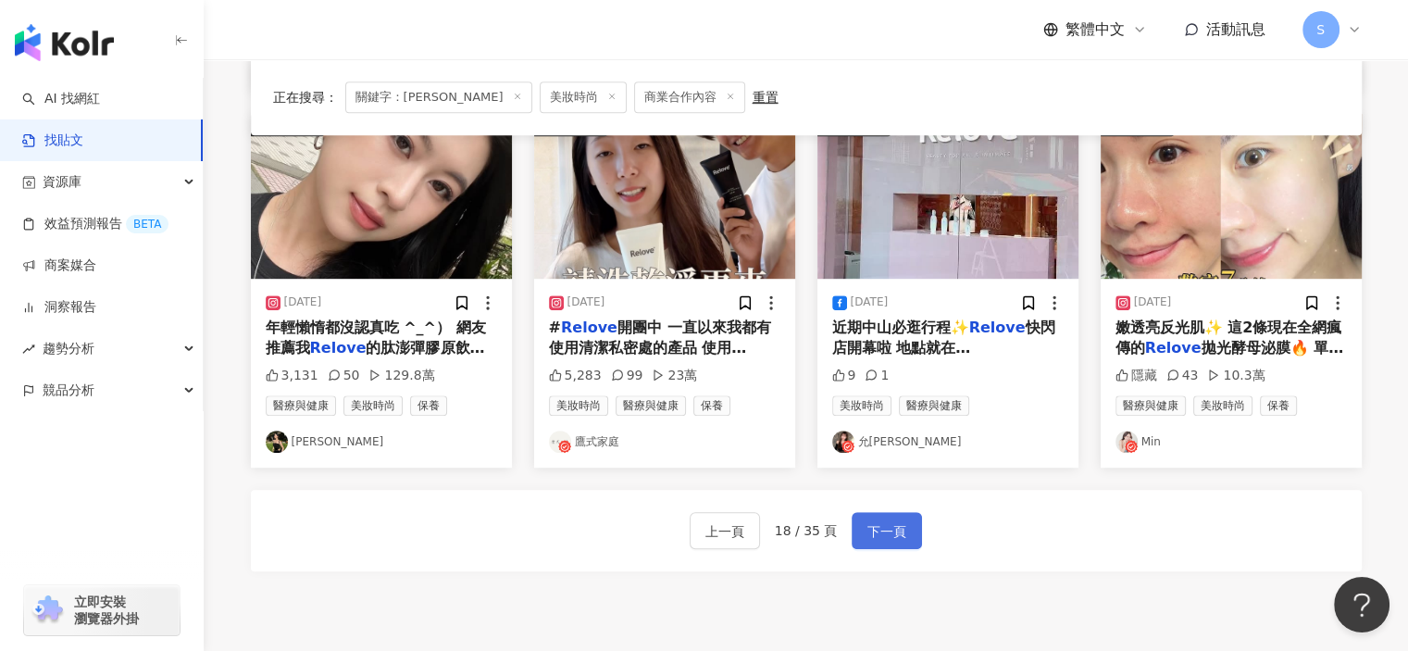
click at [888, 543] on button "下一頁" at bounding box center [886, 530] width 70 height 37
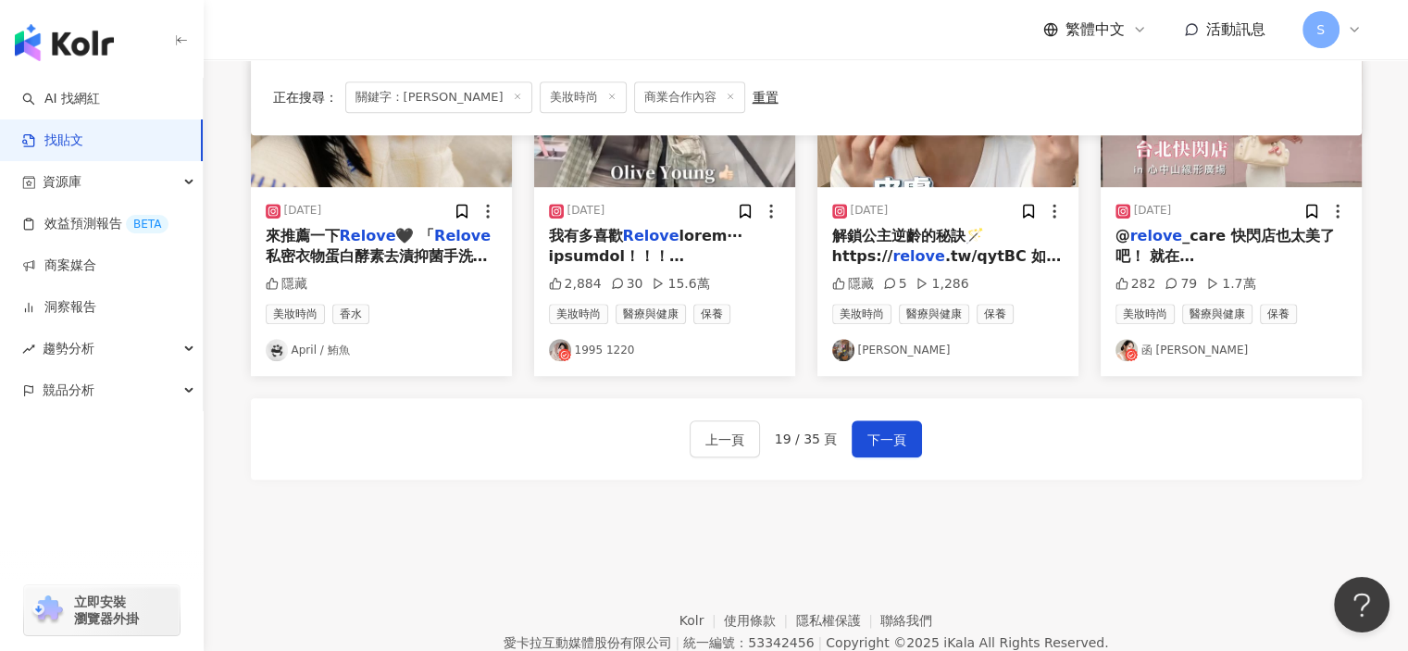
scroll to position [1044, 0]
click at [899, 443] on span "下一頁" at bounding box center [886, 439] width 39 height 22
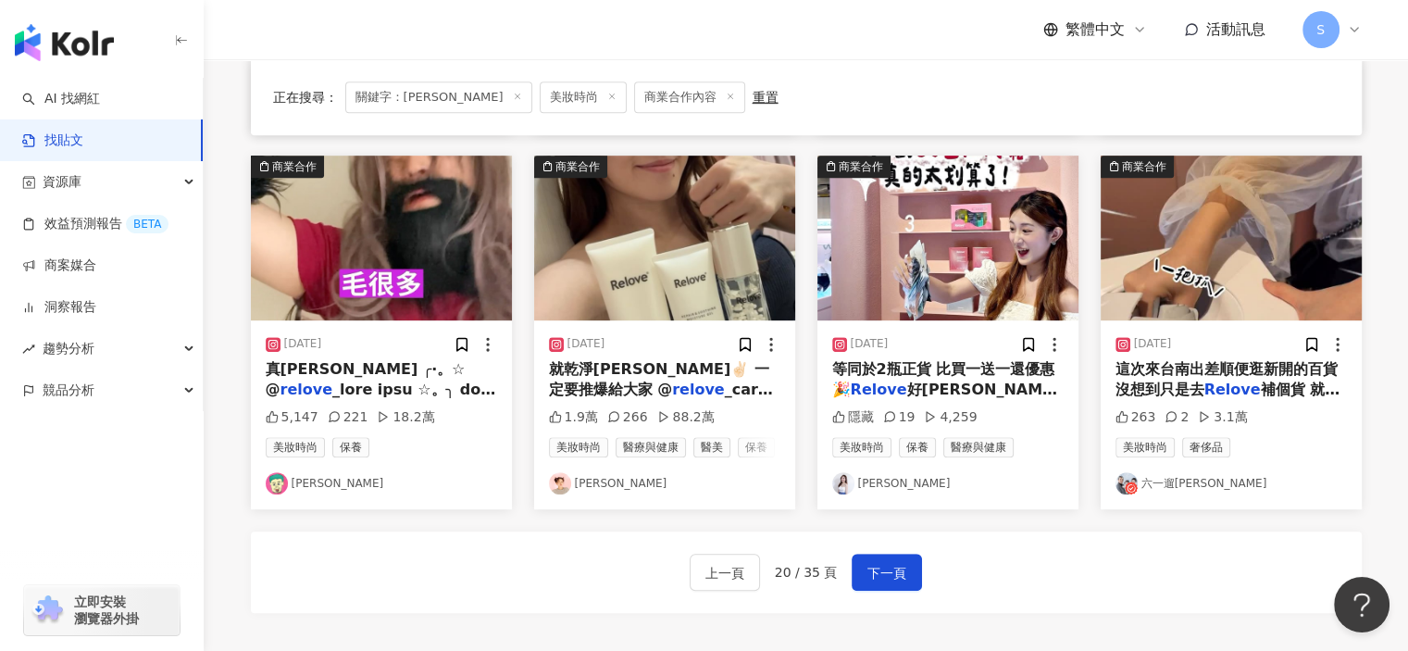
scroll to position [951, 0]
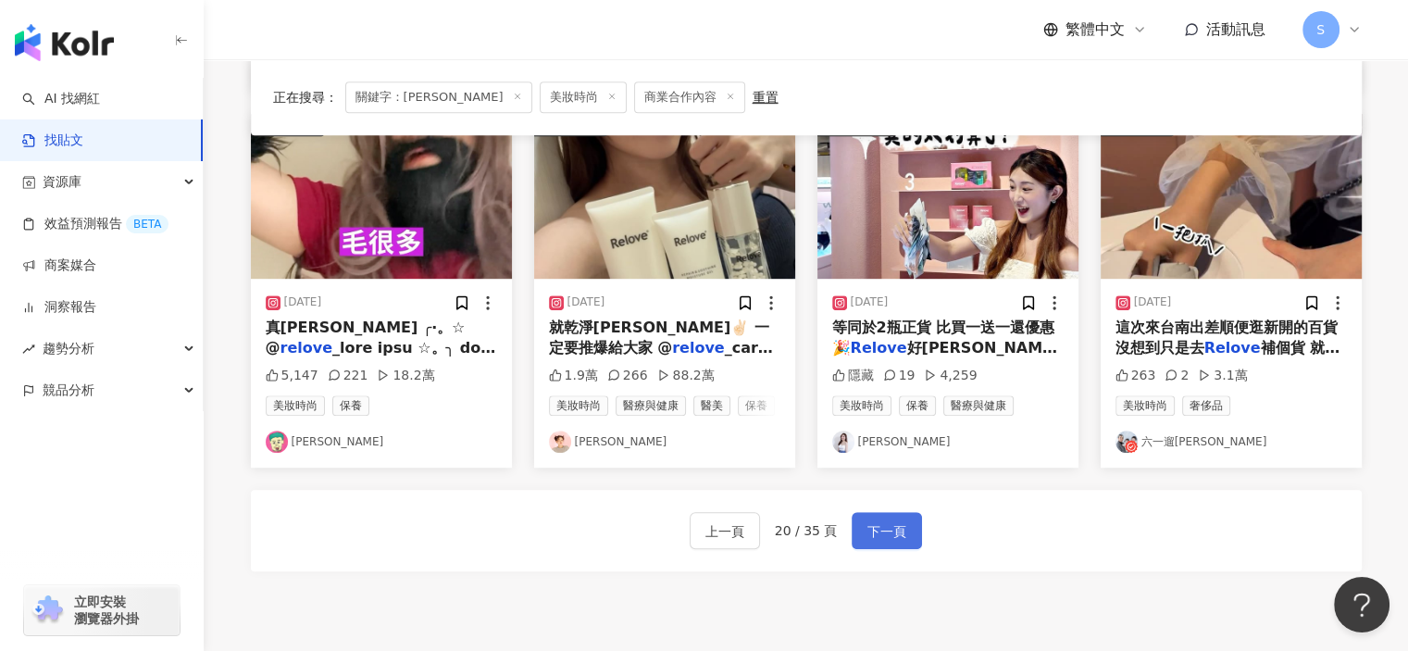
click at [882, 532] on span "下一頁" at bounding box center [886, 531] width 39 height 22
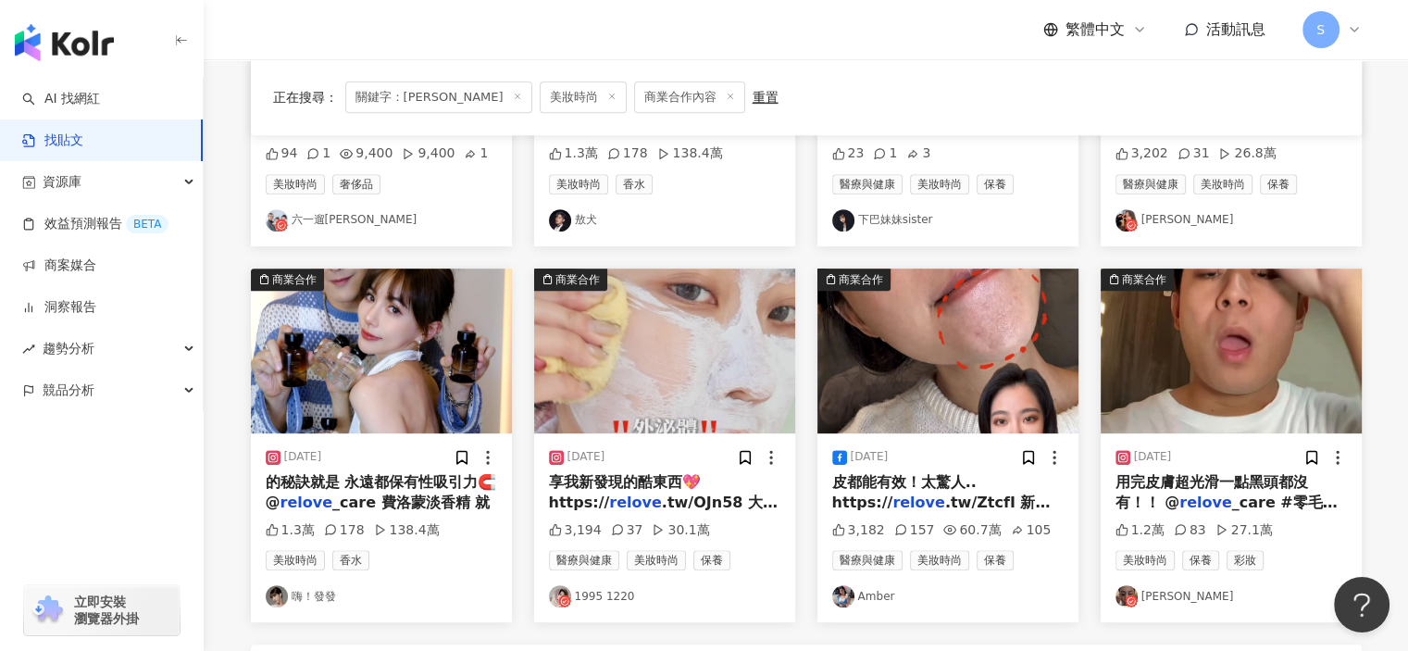
scroll to position [1046, 0]
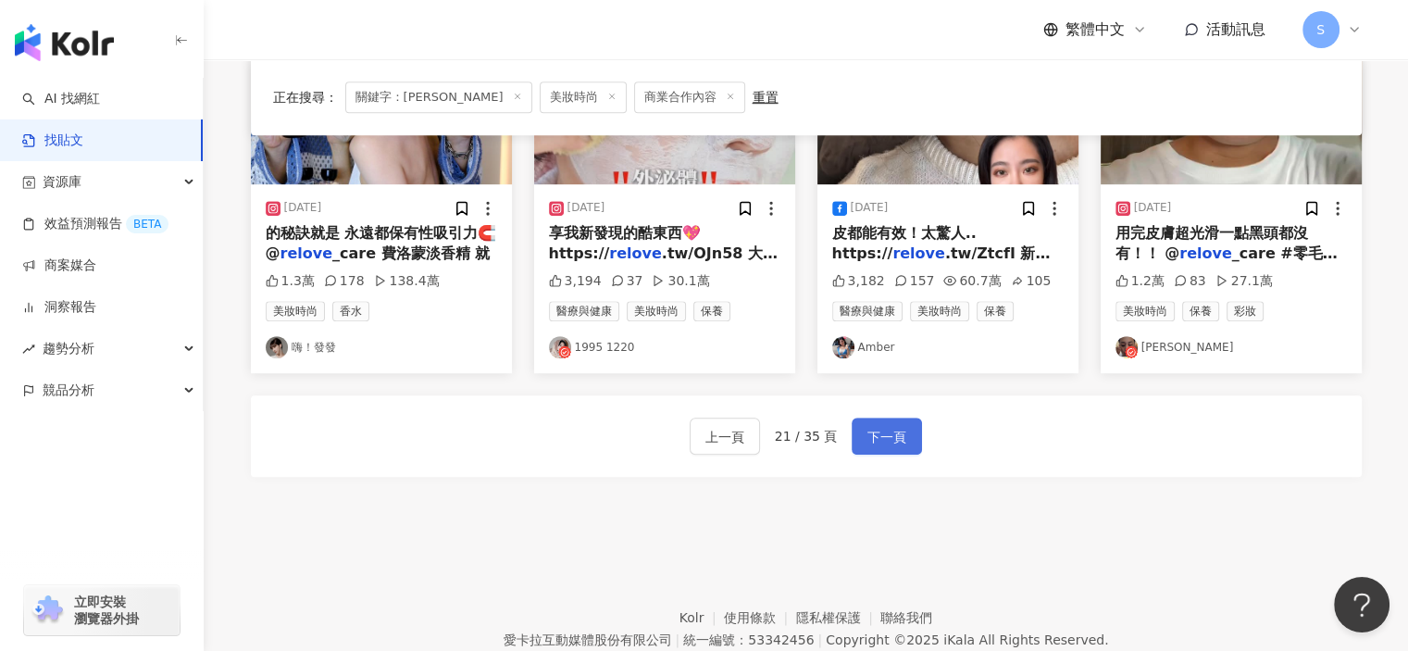
click at [900, 445] on span "下一頁" at bounding box center [886, 437] width 39 height 22
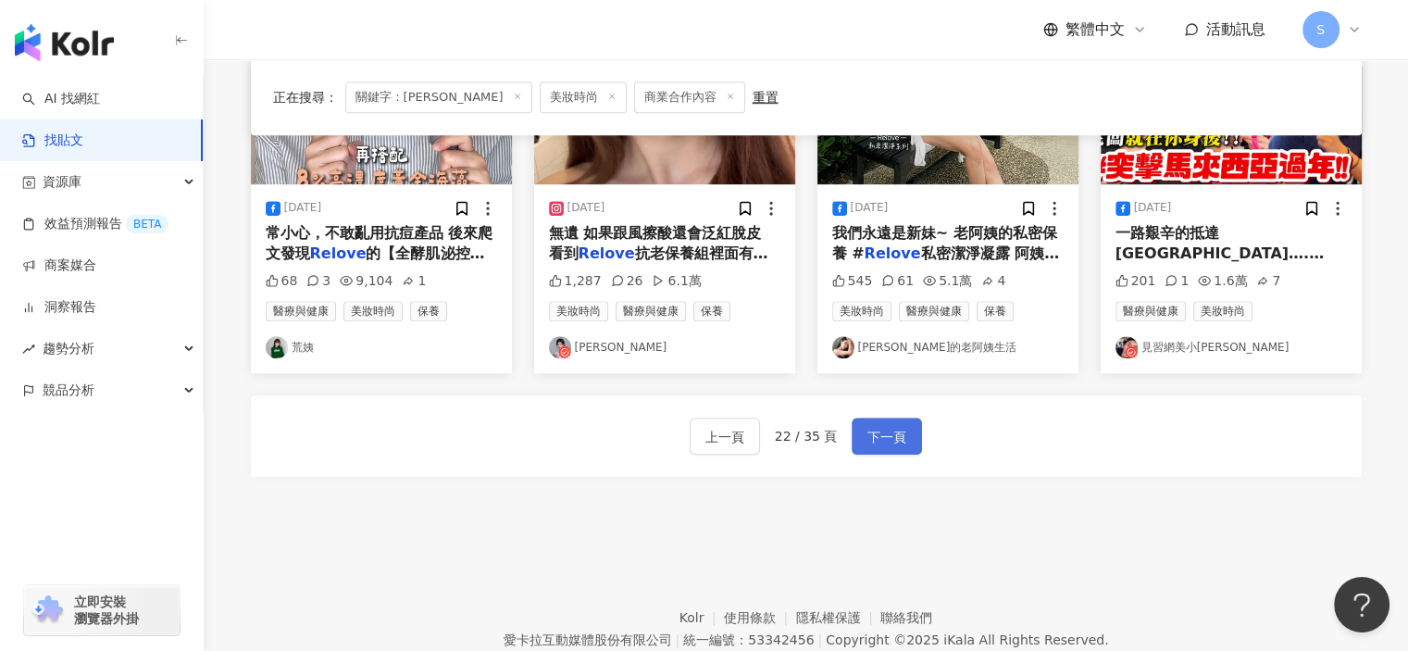
click at [893, 436] on span "下一頁" at bounding box center [886, 437] width 39 height 22
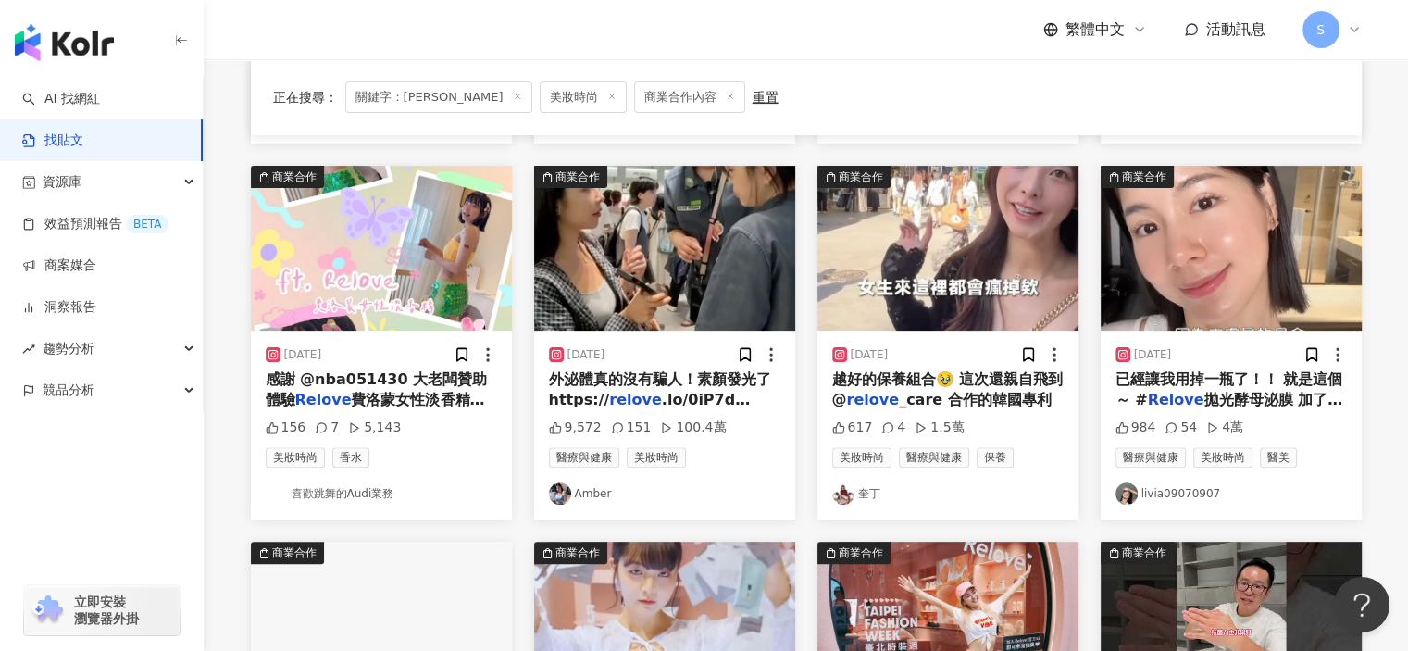
scroll to position [491, 0]
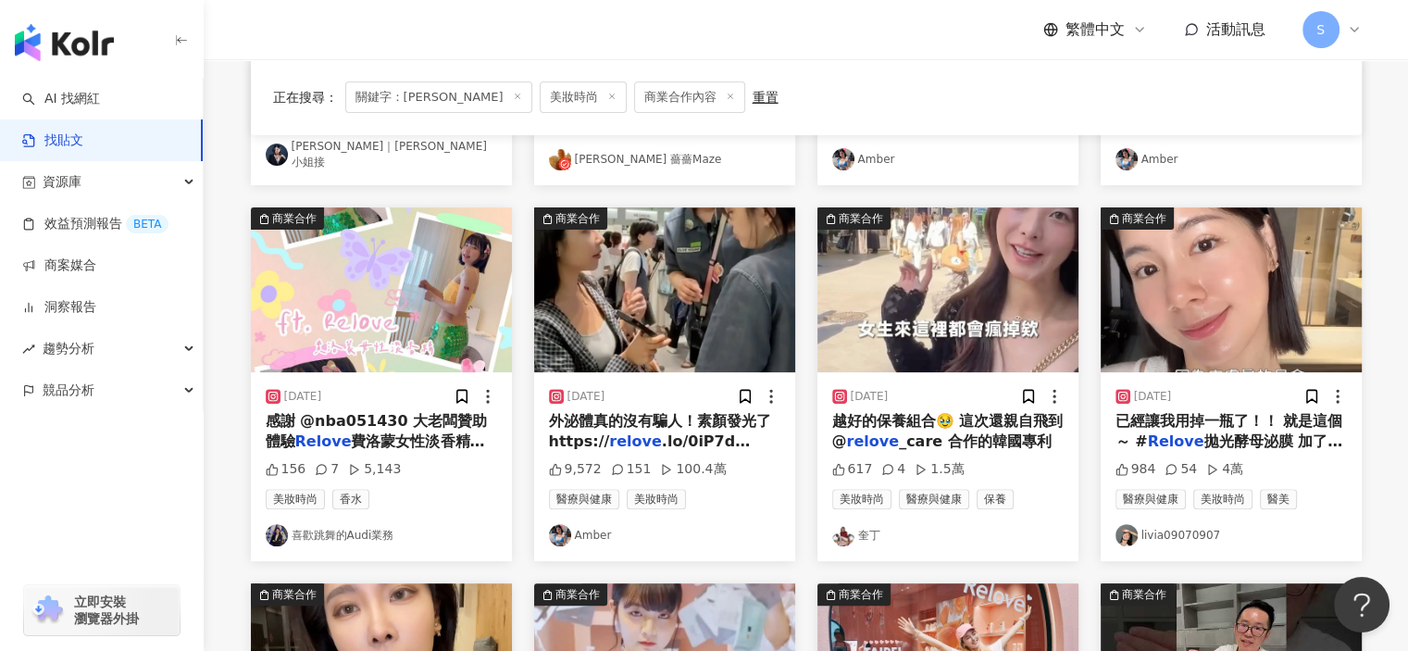
click at [1244, 315] on img "button" at bounding box center [1230, 289] width 261 height 165
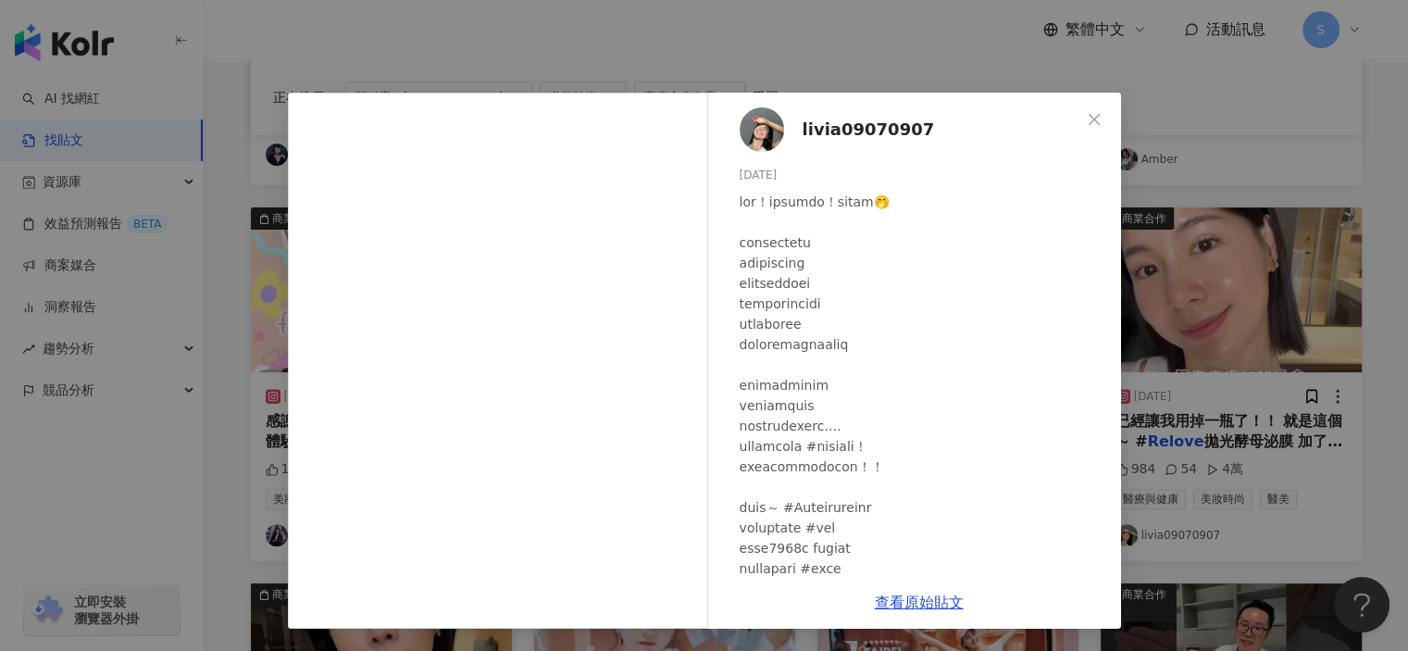
scroll to position [93, 0]
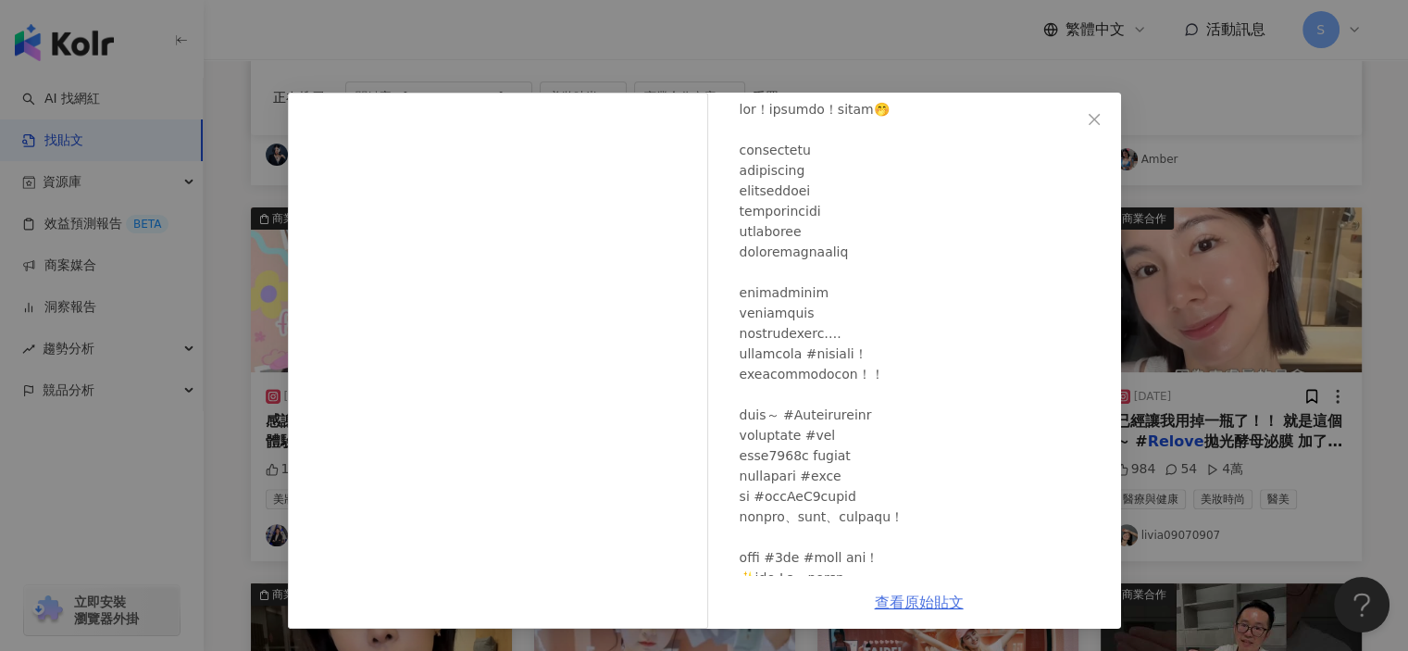
click at [937, 603] on link "查看原始貼文" at bounding box center [919, 602] width 89 height 18
click at [1266, 456] on div "livia09070907 [DATE] 984 54 4萬 查看原始貼文" at bounding box center [704, 325] width 1408 height 651
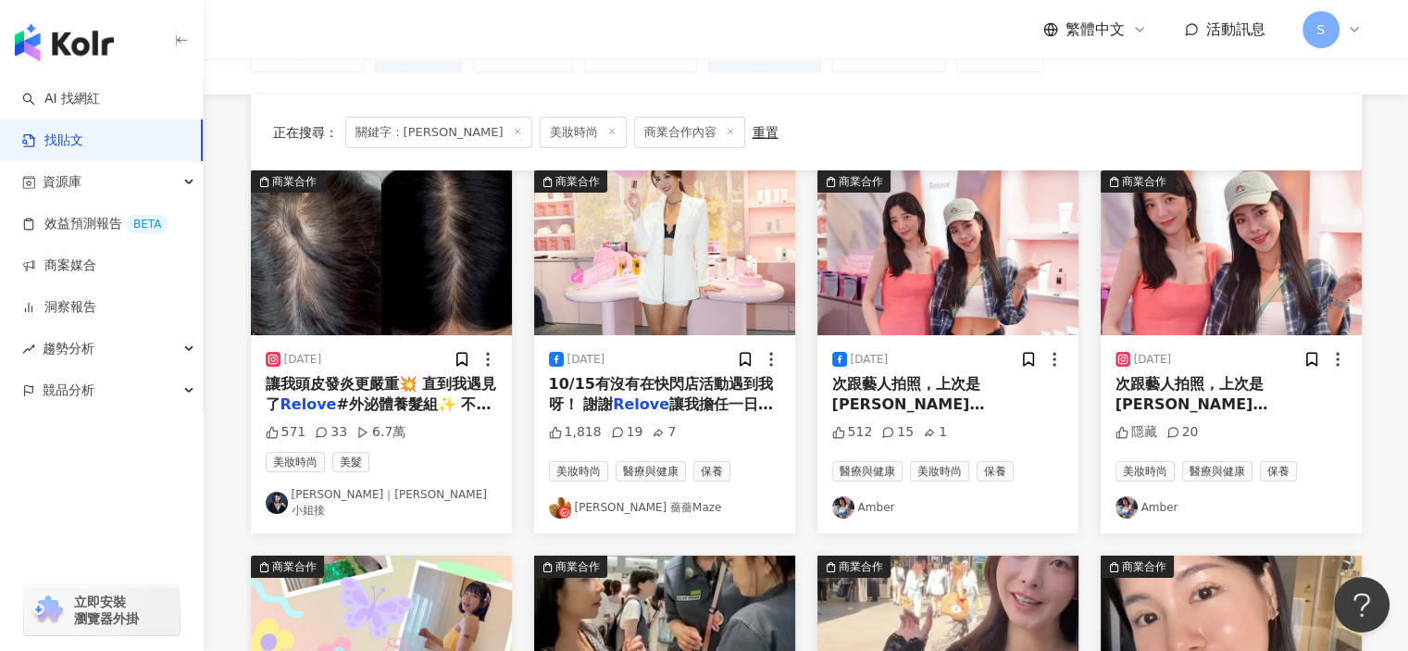
scroll to position [120, 0]
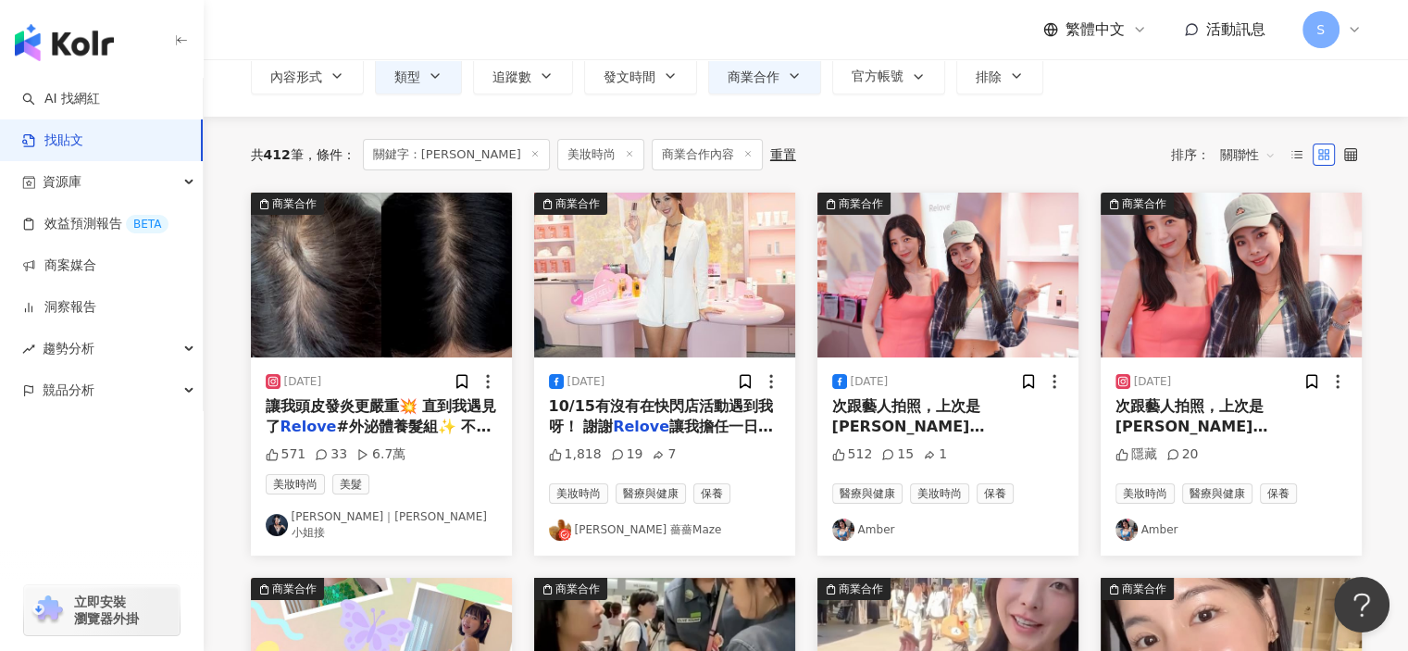
drag, startPoint x: 1000, startPoint y: 145, endPoint x: 1011, endPoint y: 143, distance: 10.3
click at [1003, 145] on div "共 412 筆 條件 ： 關鍵字：relove 美妝時尚 商業合作內容 重置 排序： 關聯性" at bounding box center [806, 154] width 1111 height 31
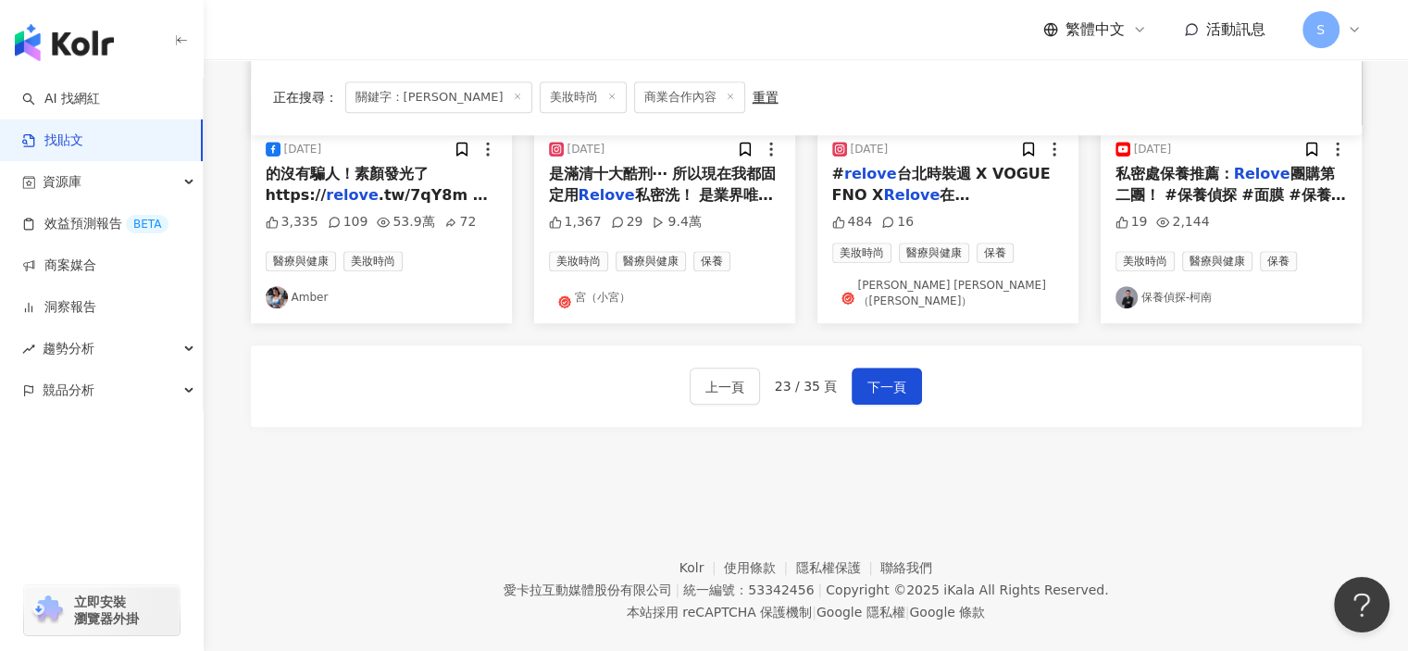
scroll to position [1122, 0]
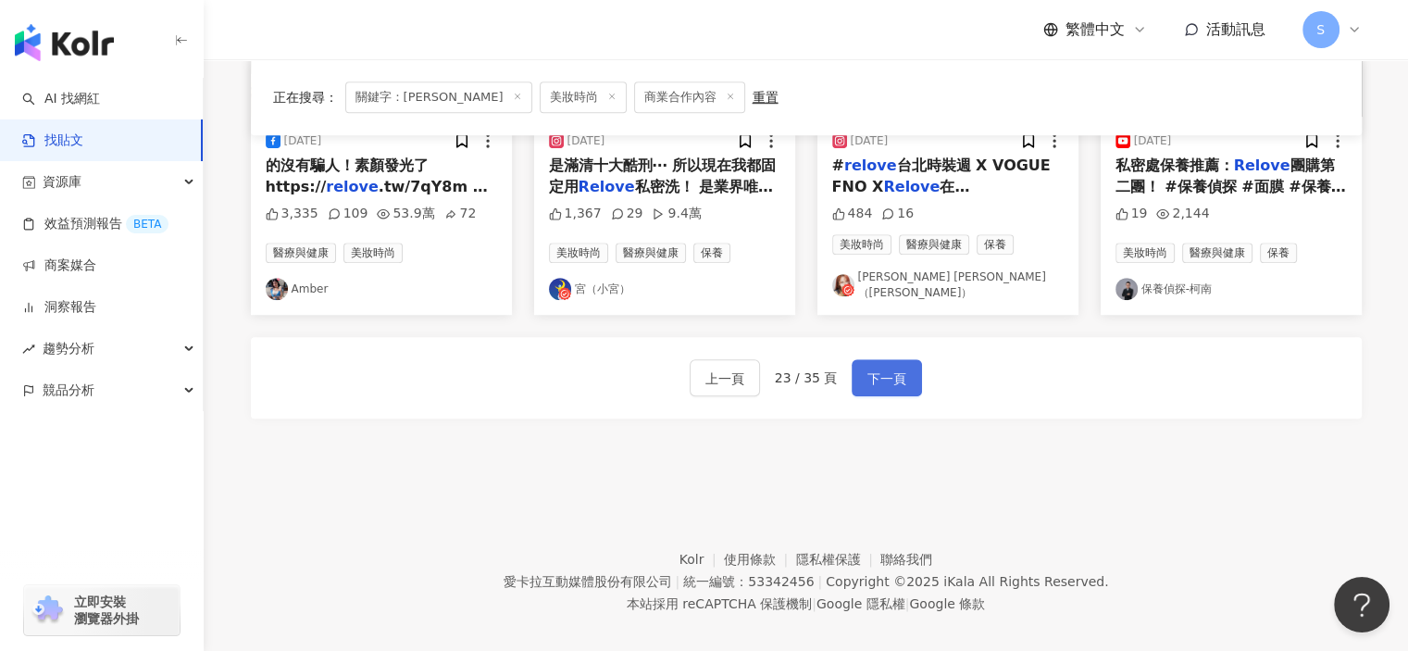
click at [880, 367] on span "下一頁" at bounding box center [886, 378] width 39 height 22
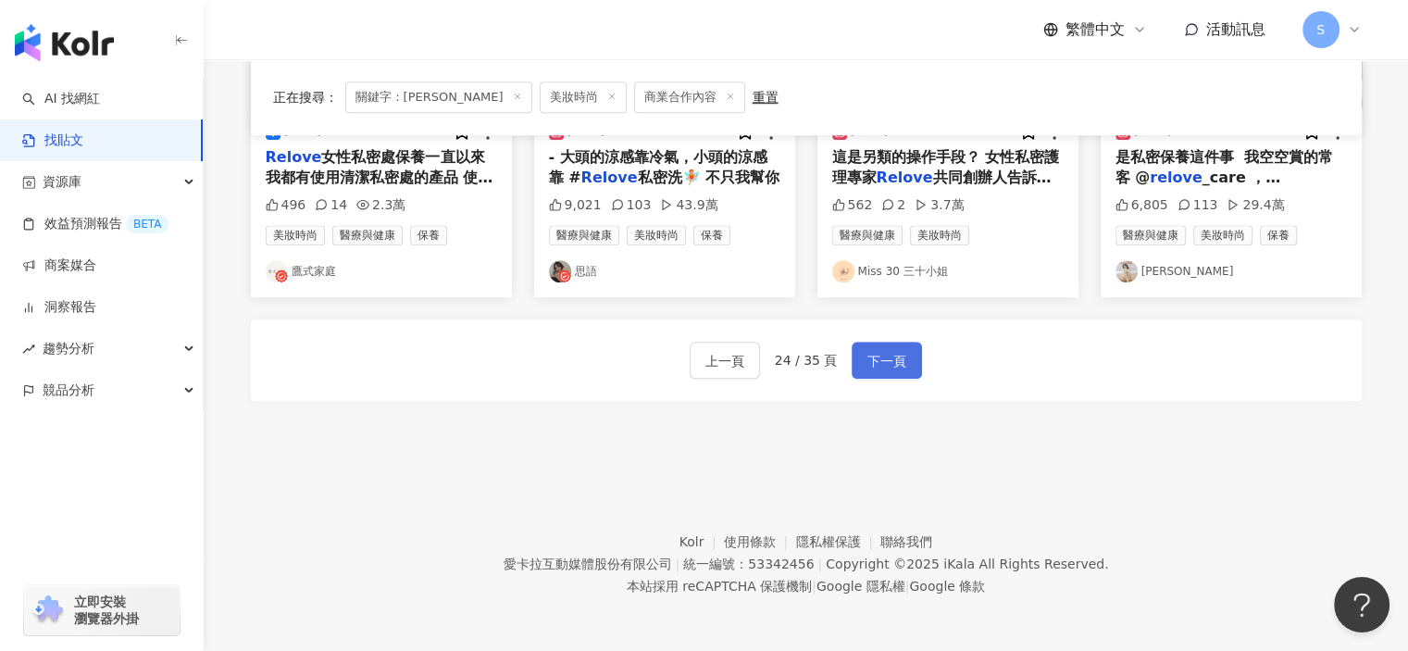
click at [859, 351] on button "下一頁" at bounding box center [886, 360] width 70 height 37
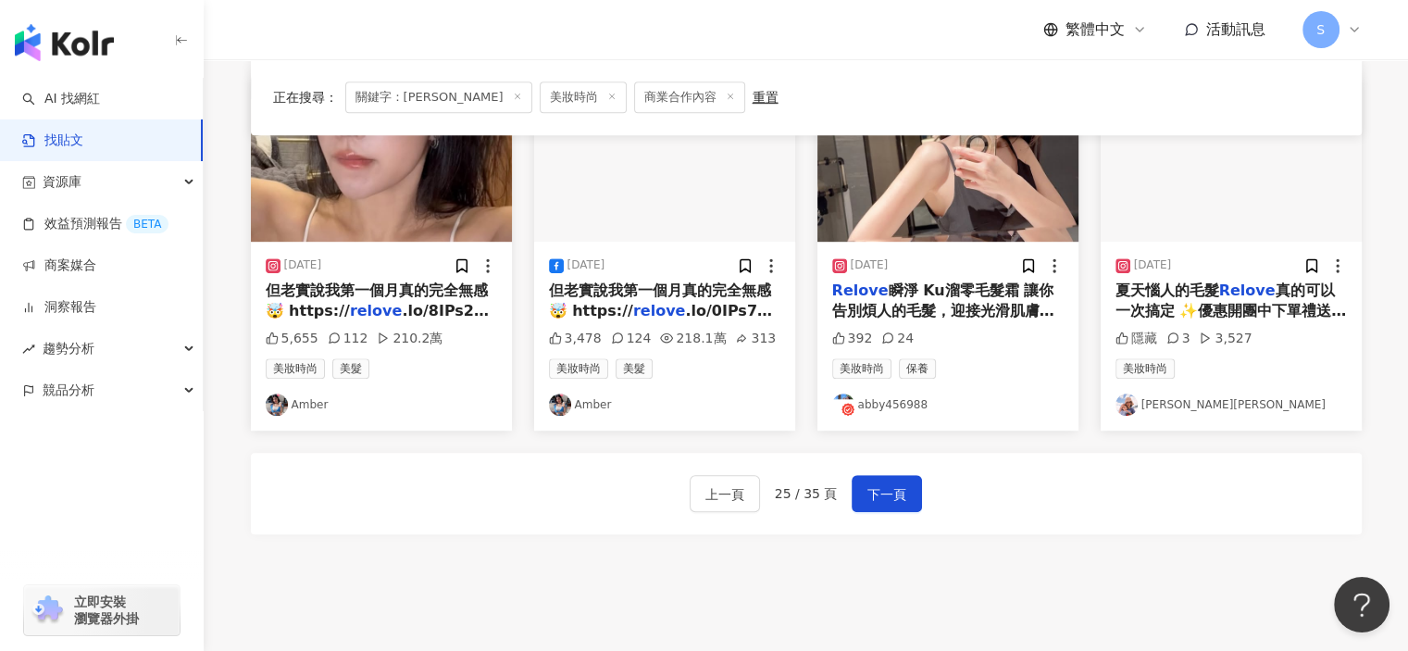
scroll to position [1003, 0]
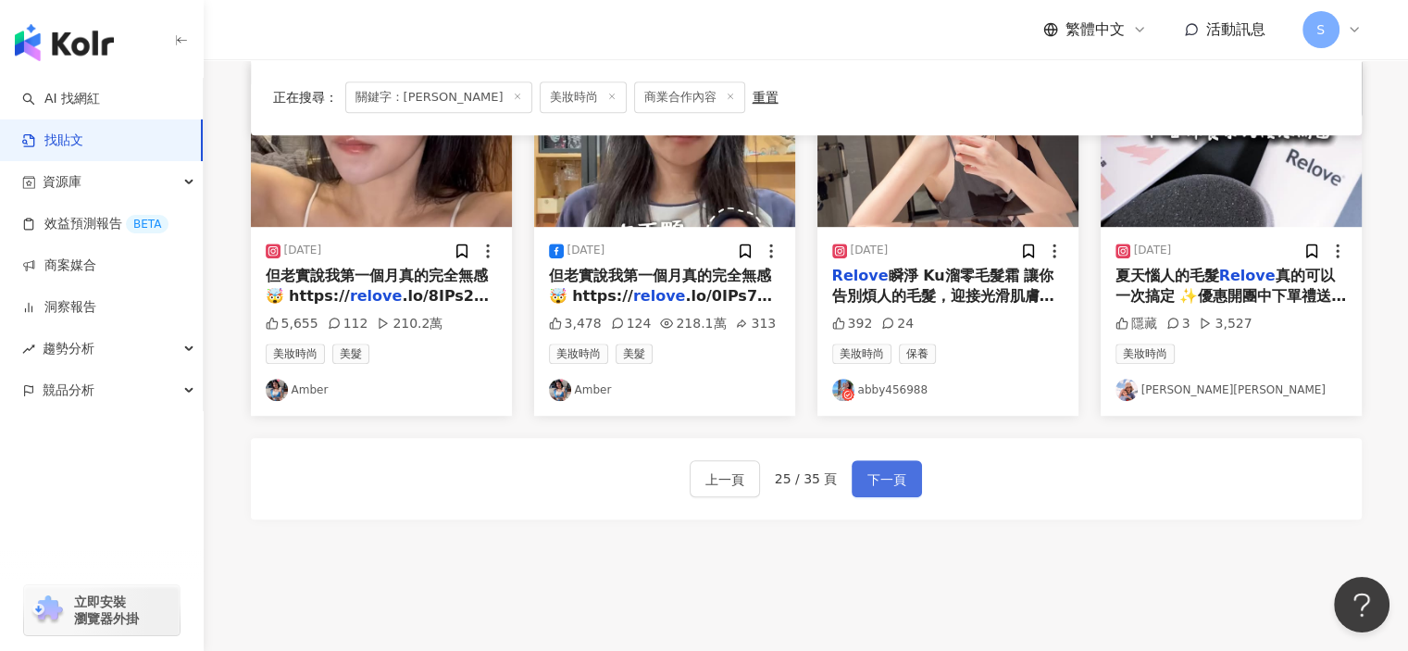
click at [867, 473] on span "下一頁" at bounding box center [886, 479] width 39 height 22
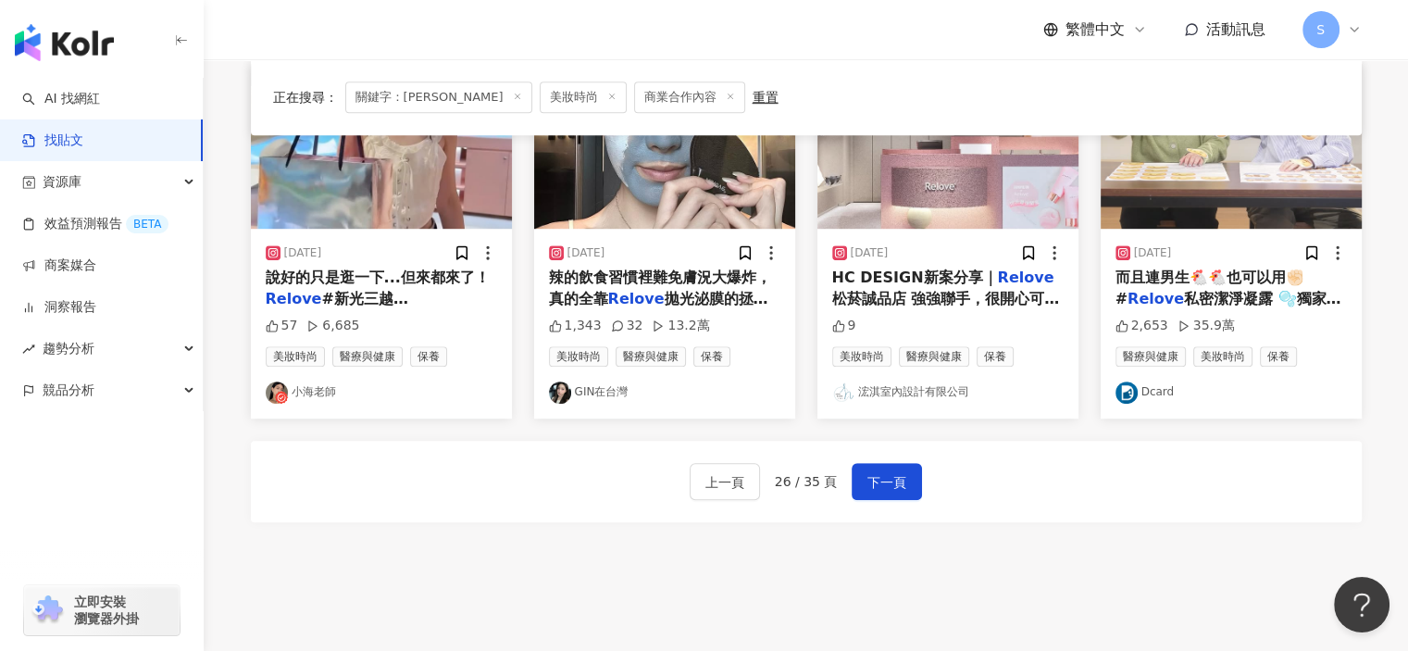
scroll to position [1031, 0]
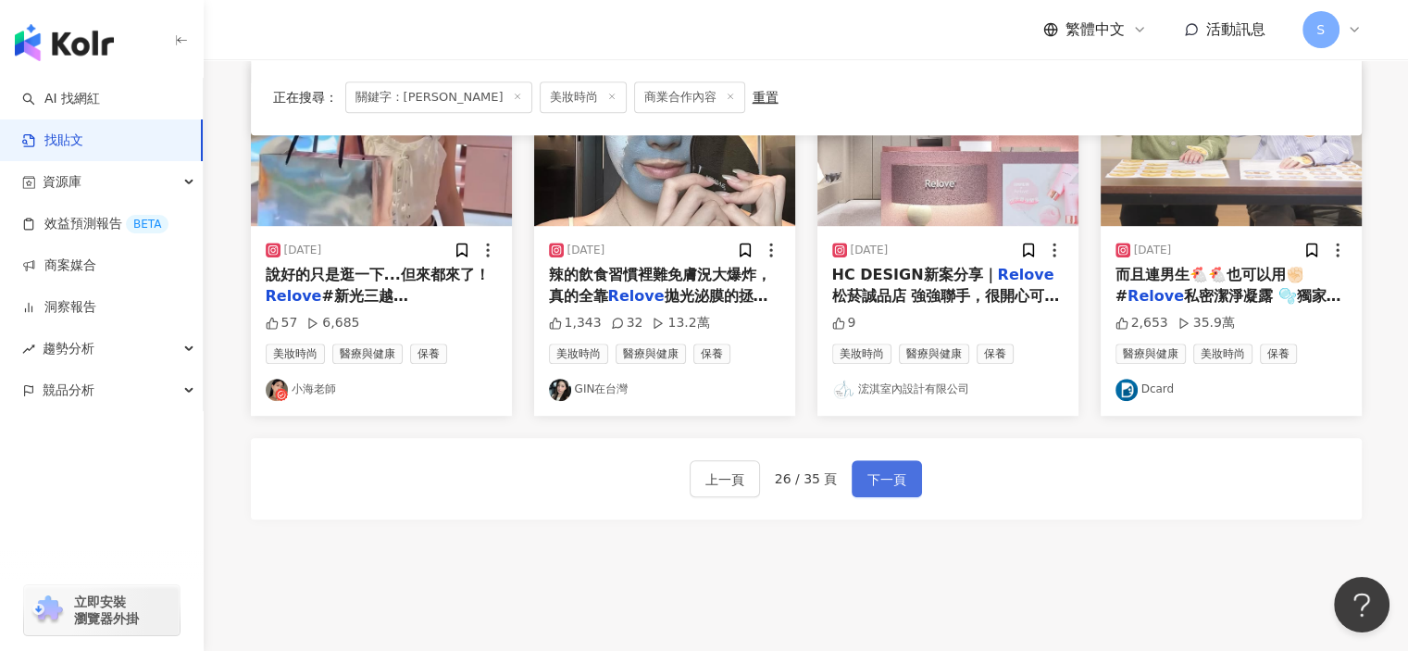
click at [878, 482] on span "下一頁" at bounding box center [886, 479] width 39 height 22
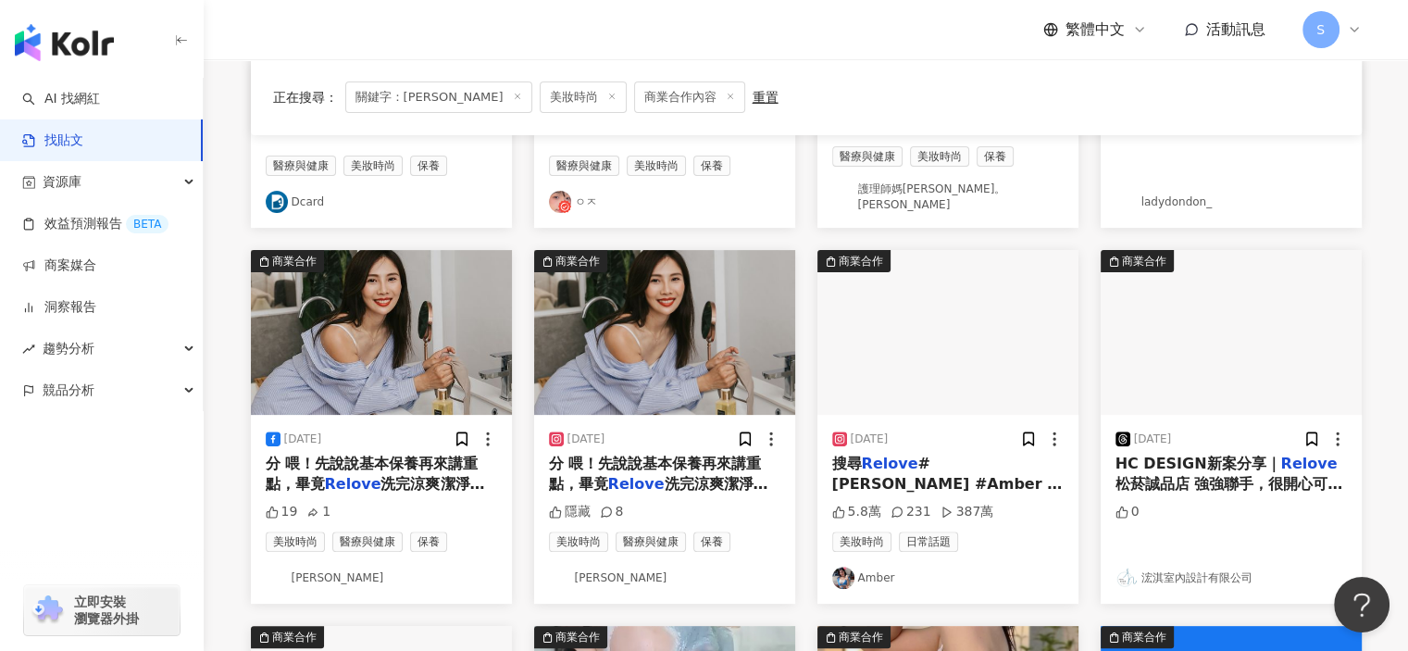
scroll to position [78, 0]
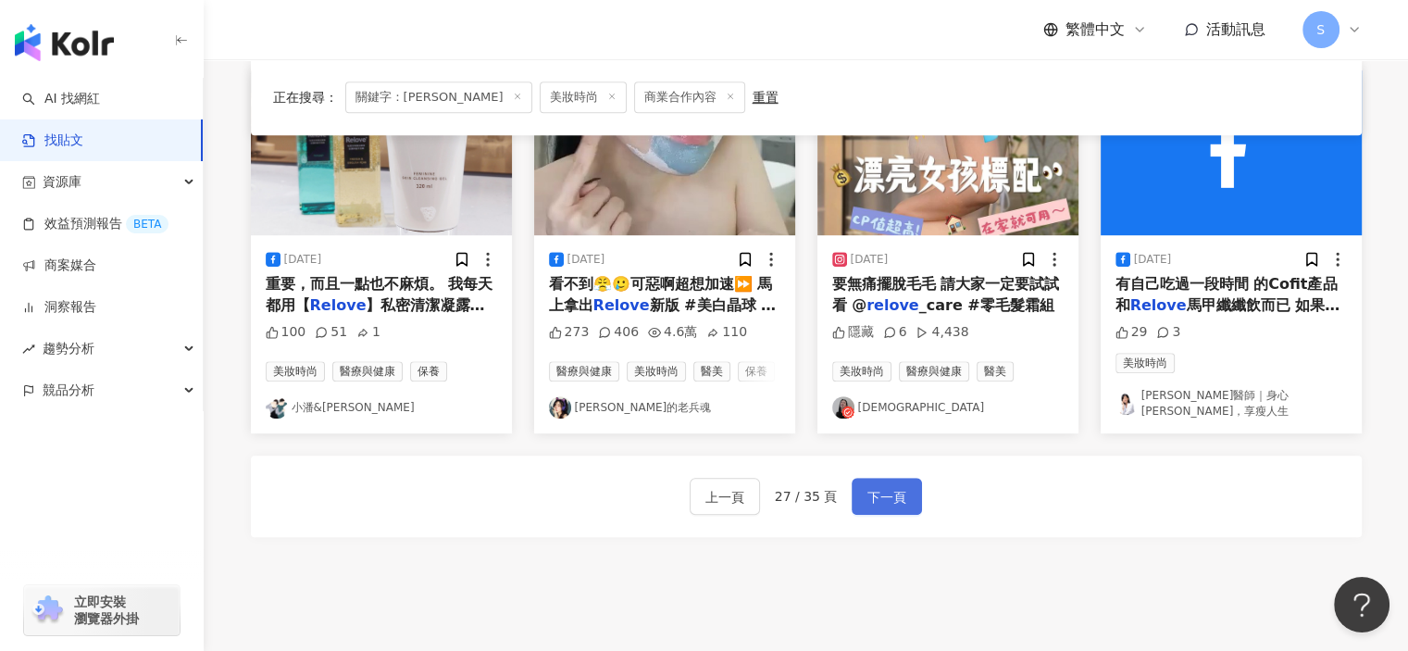
click at [875, 486] on span "下一頁" at bounding box center [886, 497] width 39 height 22
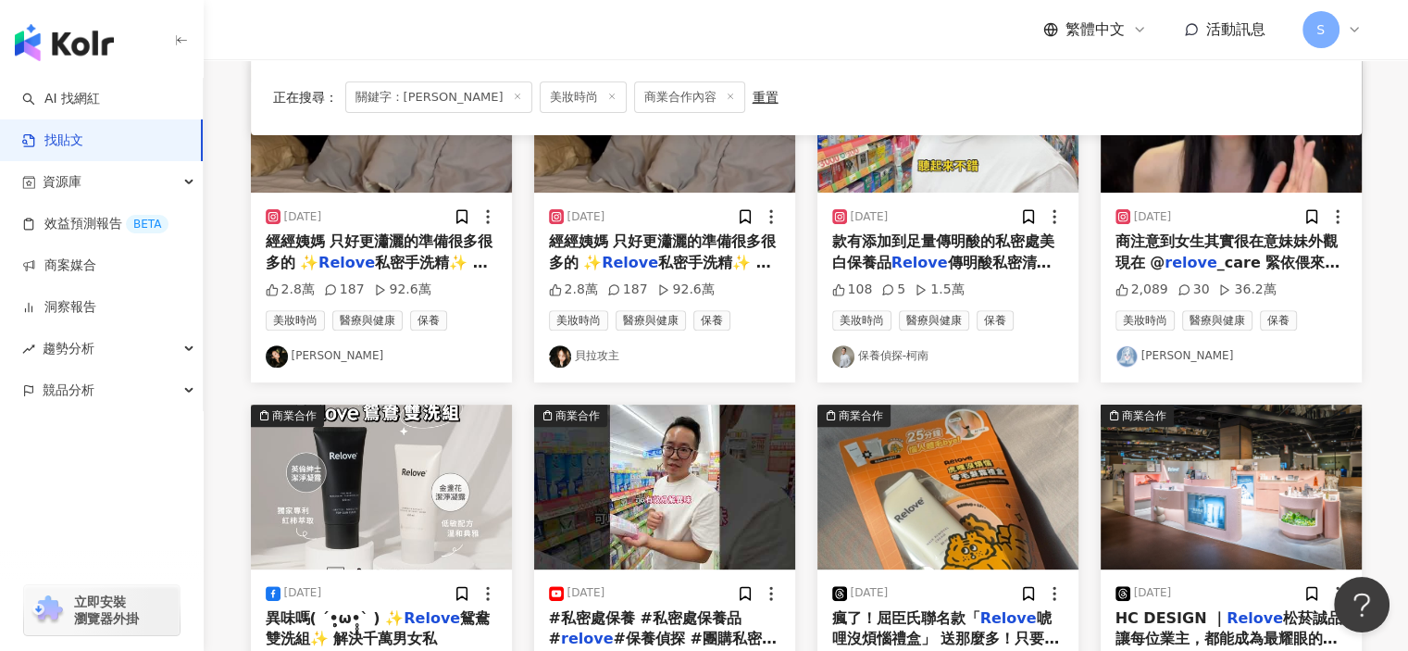
scroll to position [911, 0]
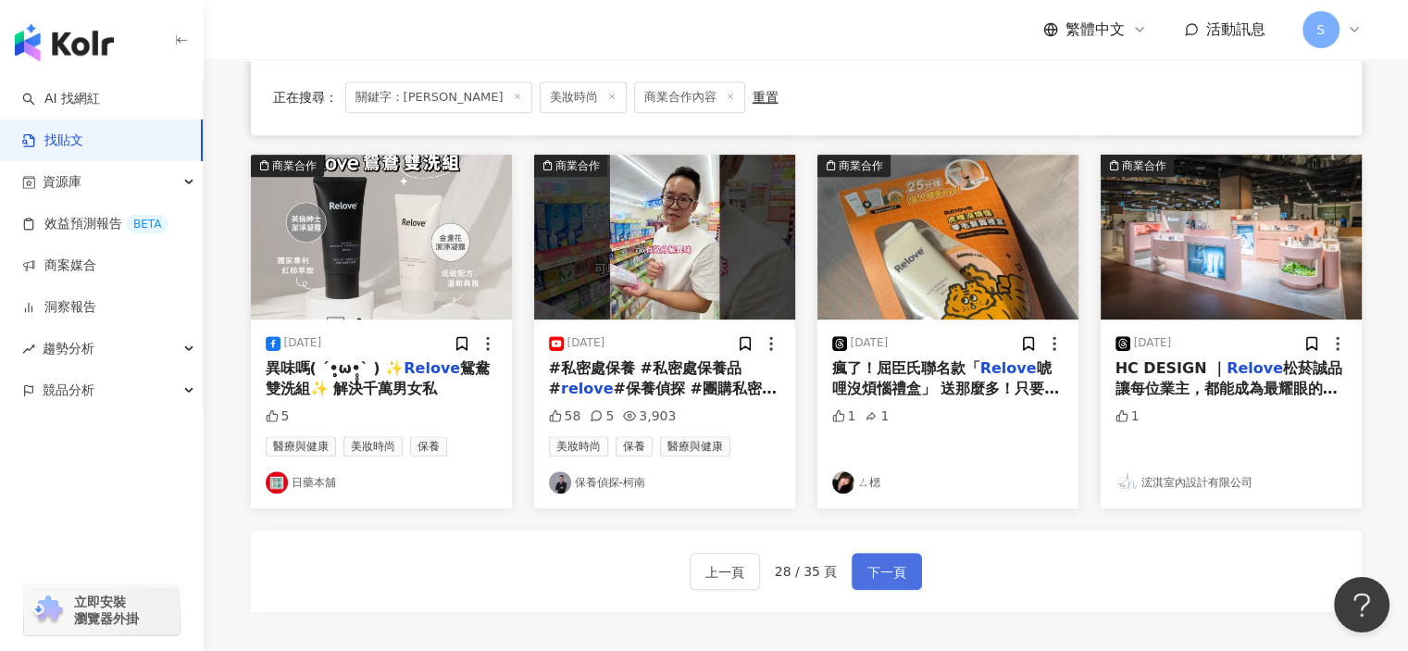
click at [894, 571] on span "下一頁" at bounding box center [886, 572] width 39 height 22
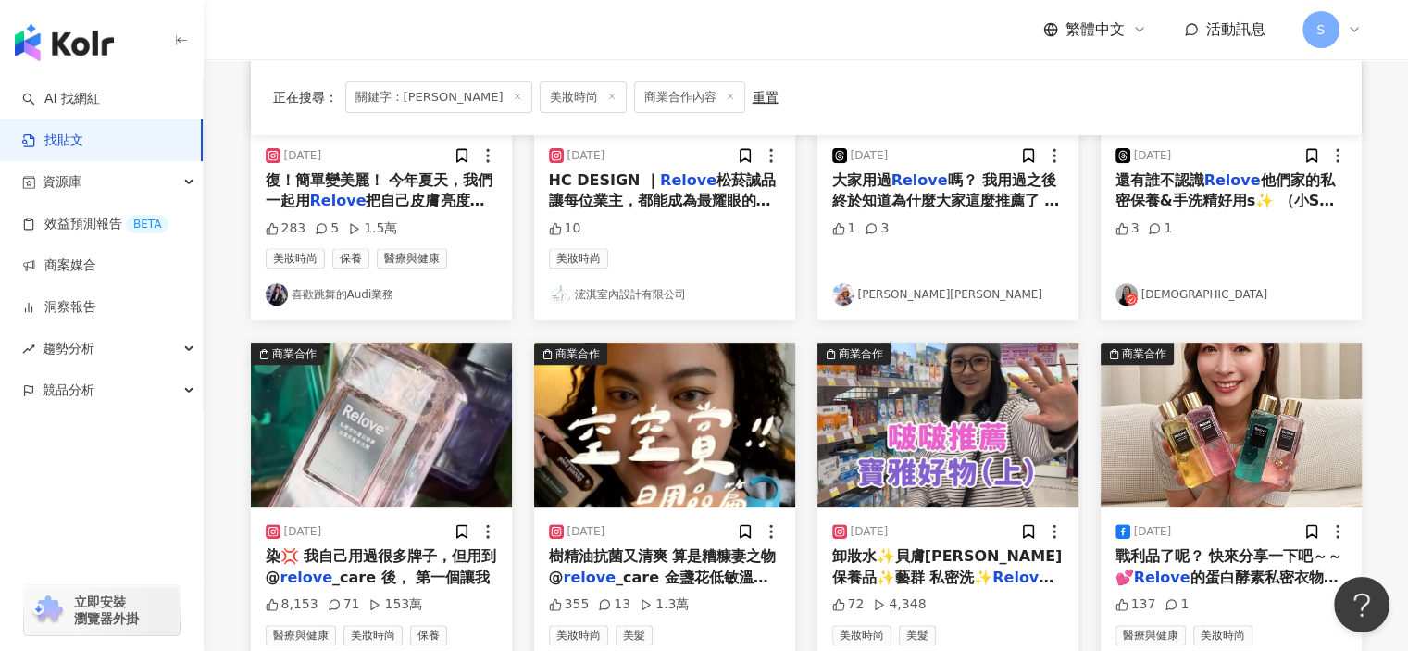
scroll to position [926, 0]
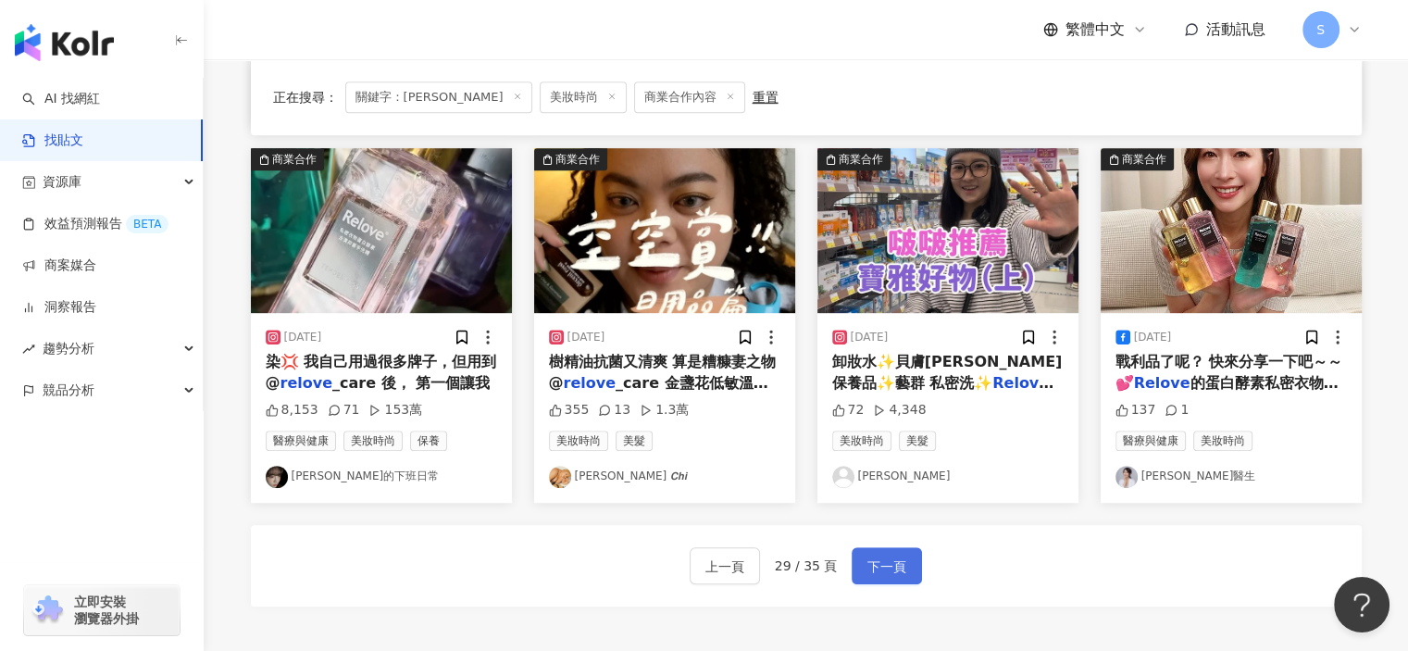
click at [893, 555] on span "下一頁" at bounding box center [886, 566] width 39 height 22
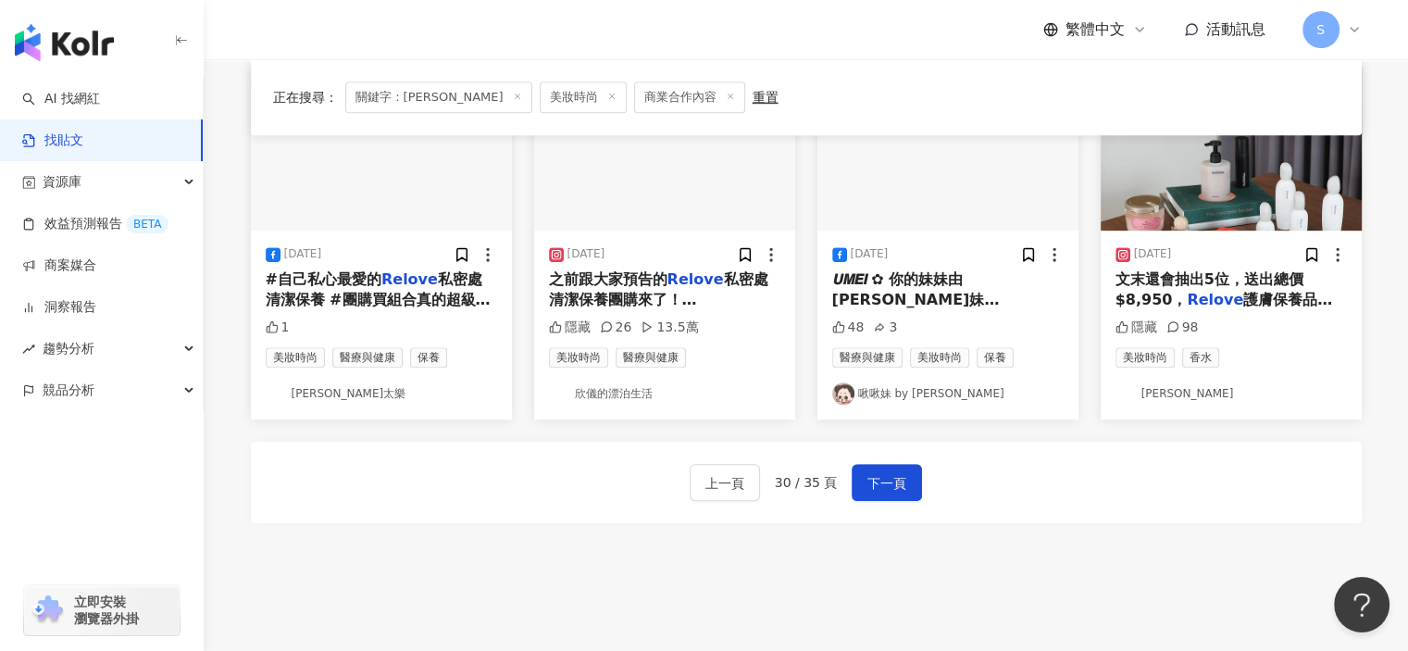
scroll to position [1018, 0]
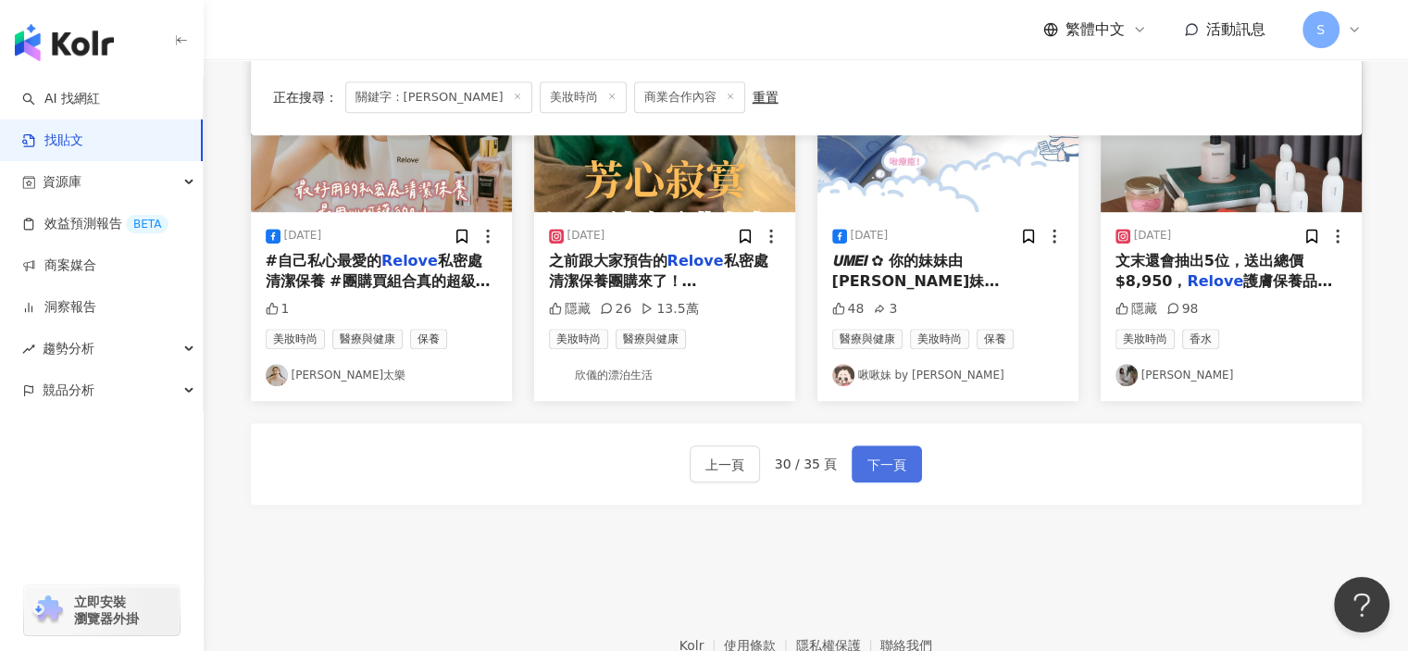
click at [905, 471] on button "下一頁" at bounding box center [886, 463] width 70 height 37
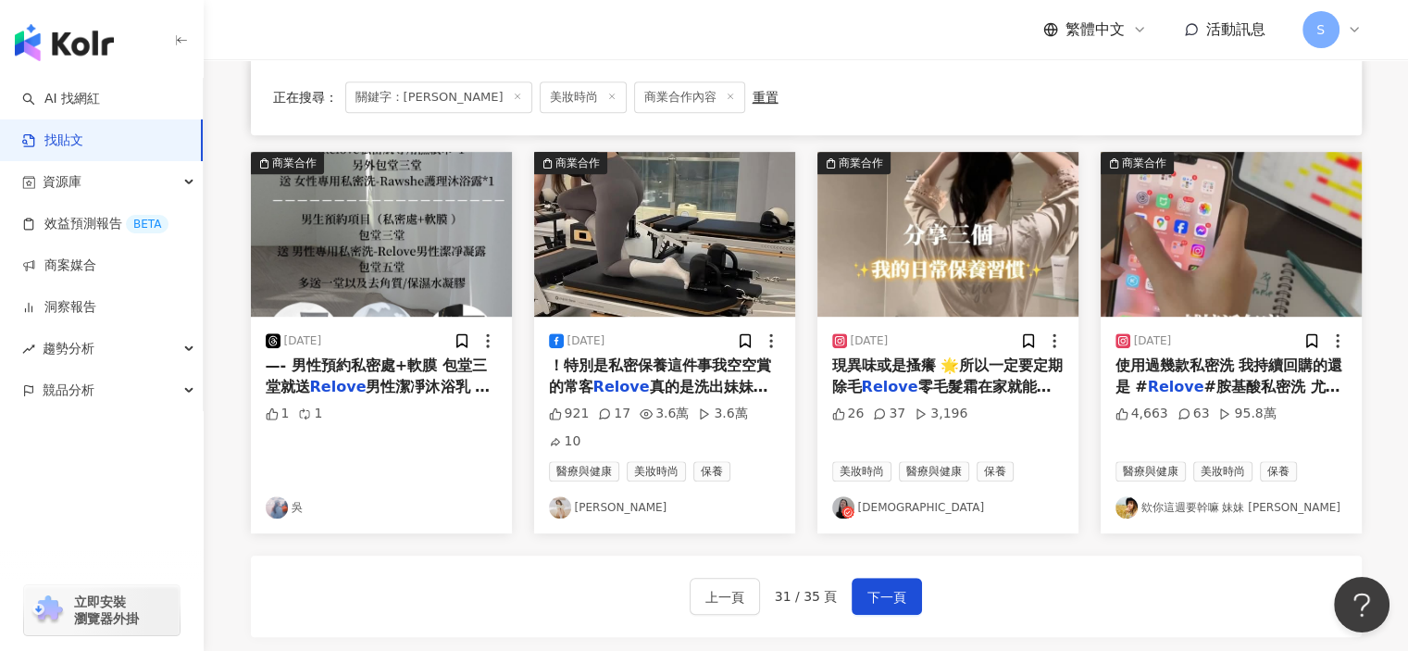
scroll to position [926, 0]
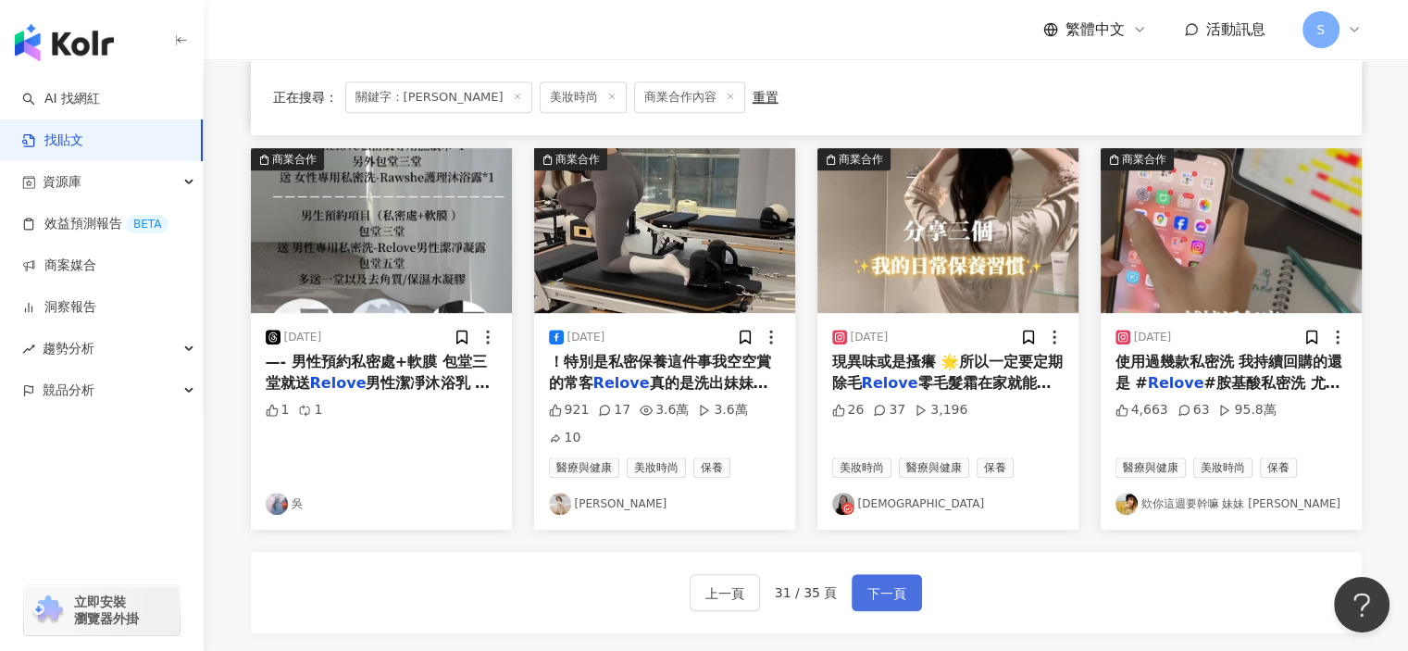
click at [888, 582] on span "下一頁" at bounding box center [886, 593] width 39 height 22
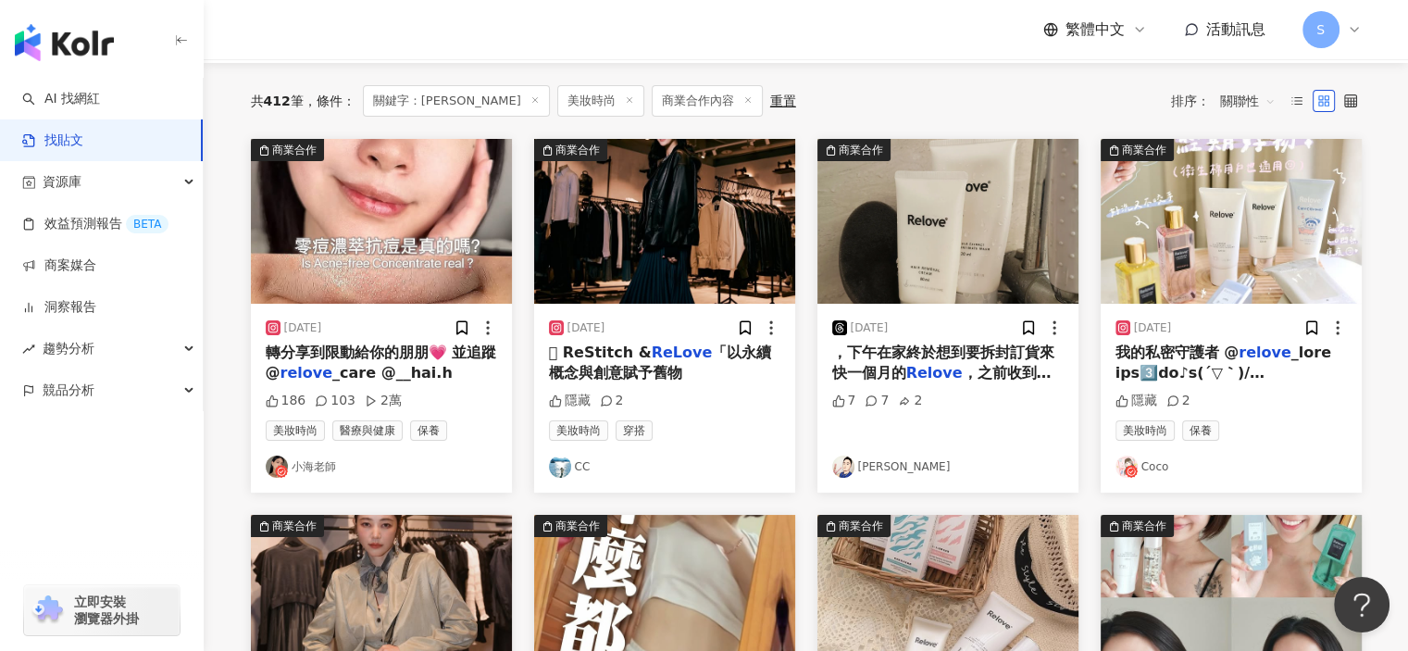
scroll to position [93, 0]
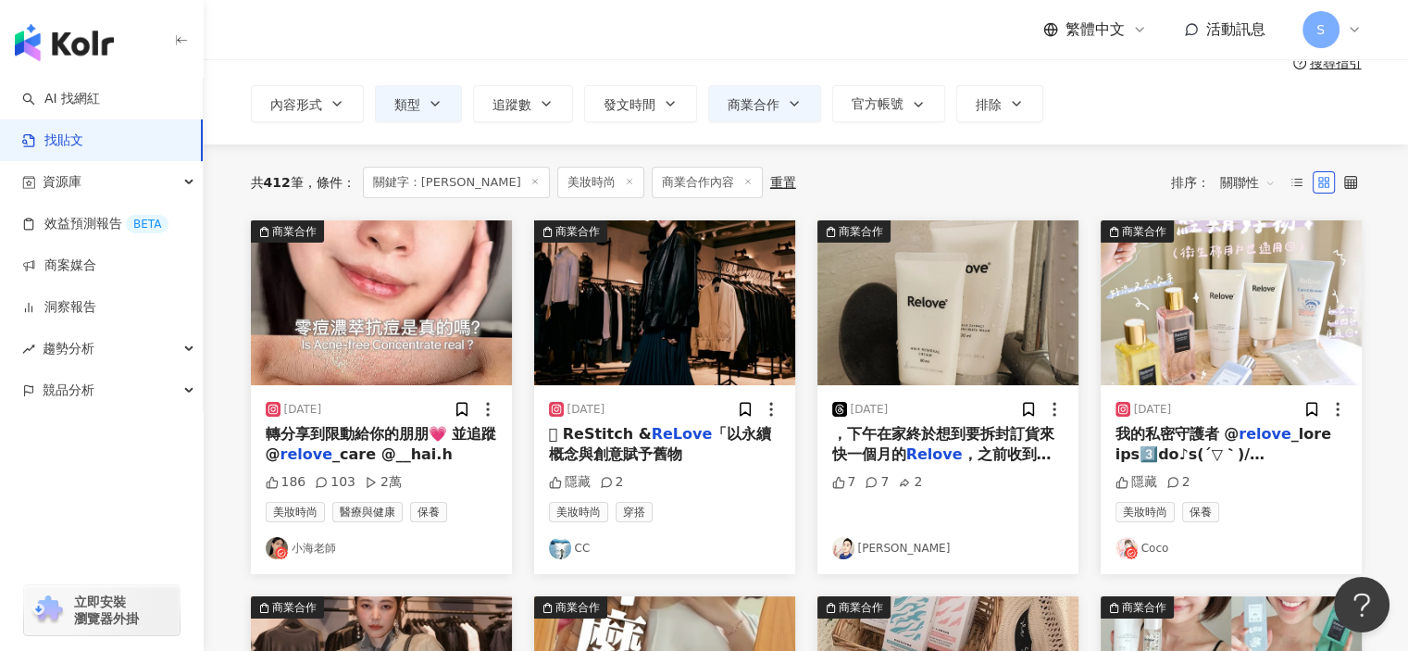
click at [463, 343] on img "button" at bounding box center [381, 302] width 261 height 165
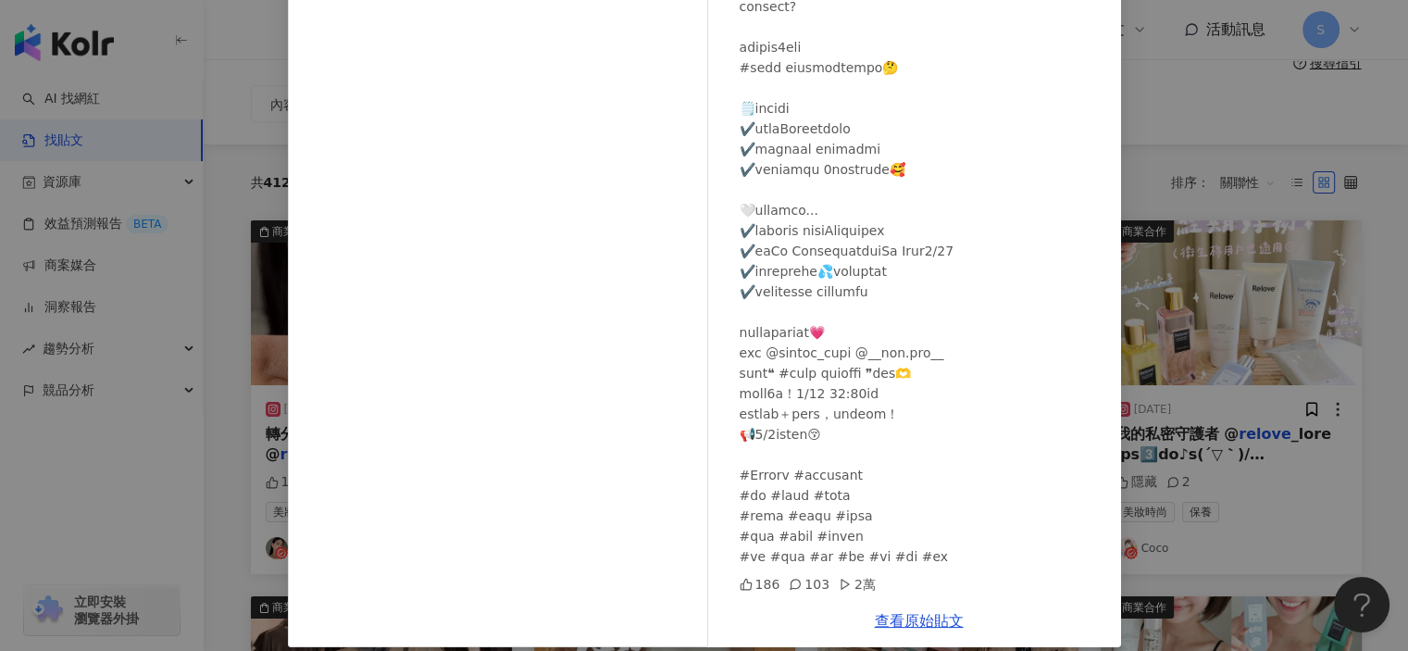
scroll to position [181, 0]
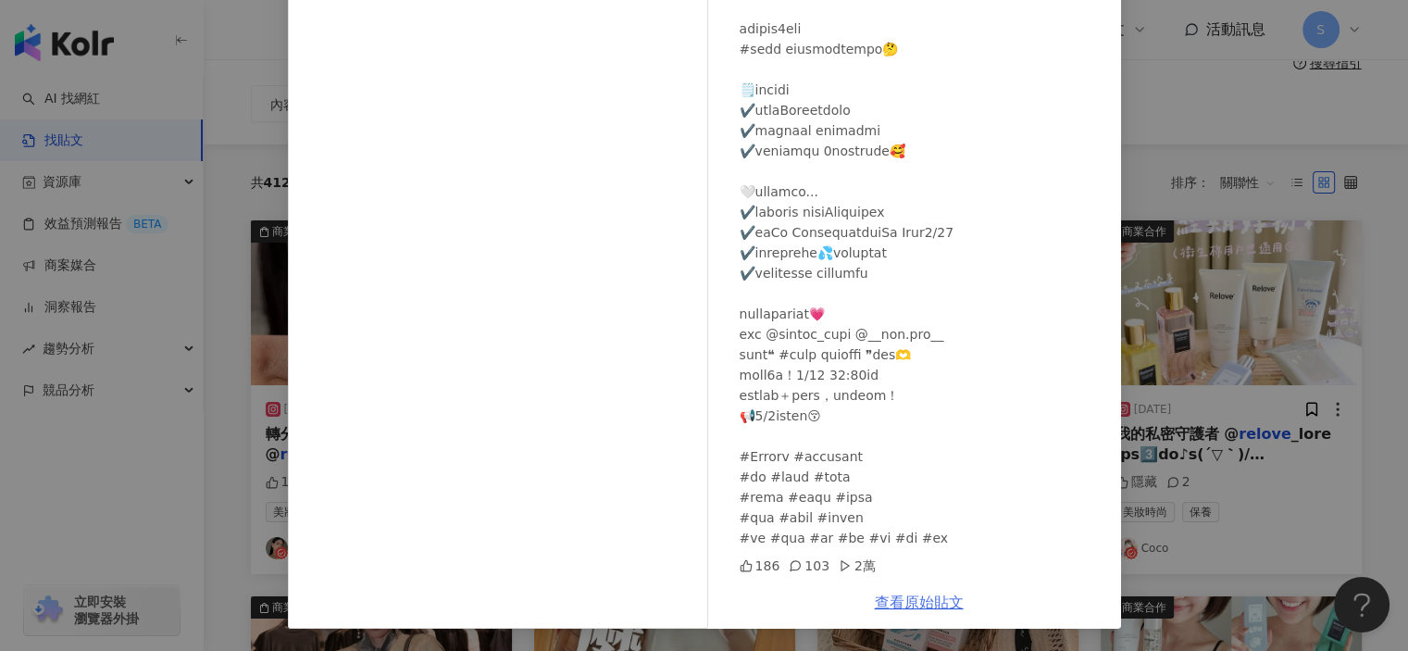
click at [918, 596] on link "查看原始貼文" at bounding box center [919, 602] width 89 height 18
click at [1227, 166] on div "小海老師 [DATE] 186 103 2萬 查看原始貼文" at bounding box center [704, 325] width 1408 height 651
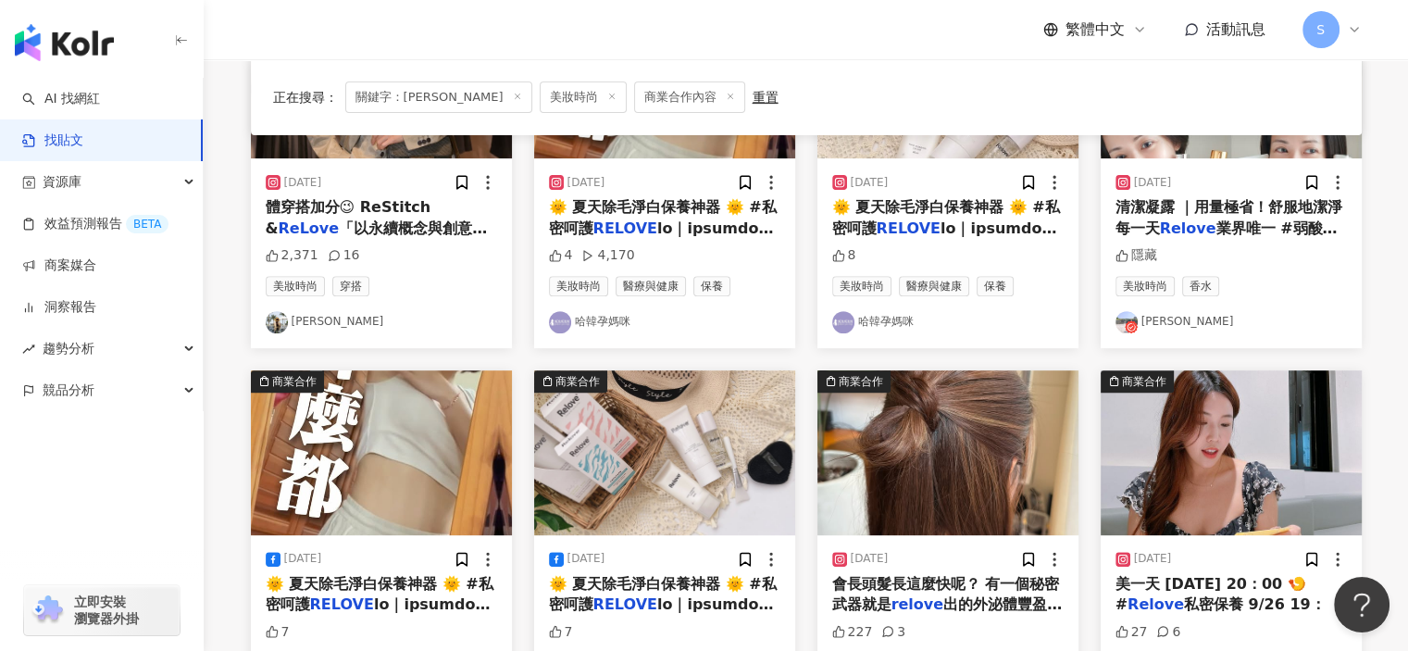
scroll to position [926, 0]
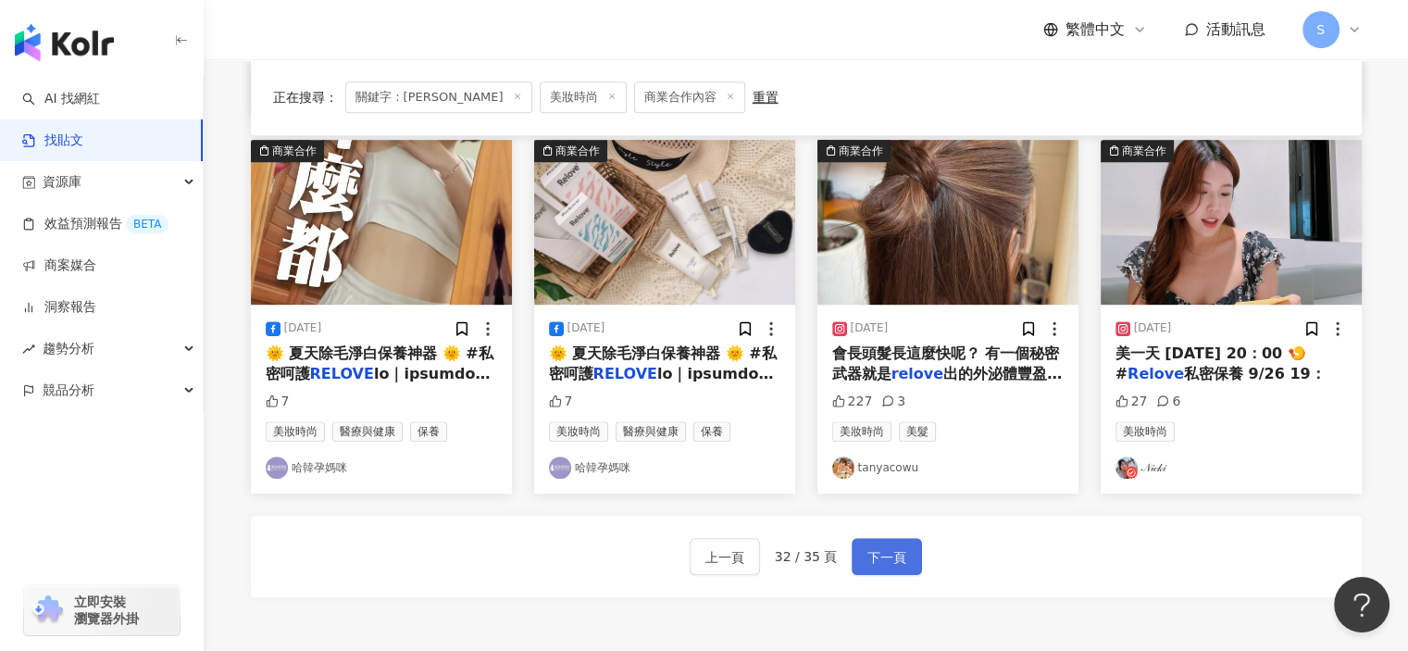
click at [885, 547] on span "下一頁" at bounding box center [886, 557] width 39 height 22
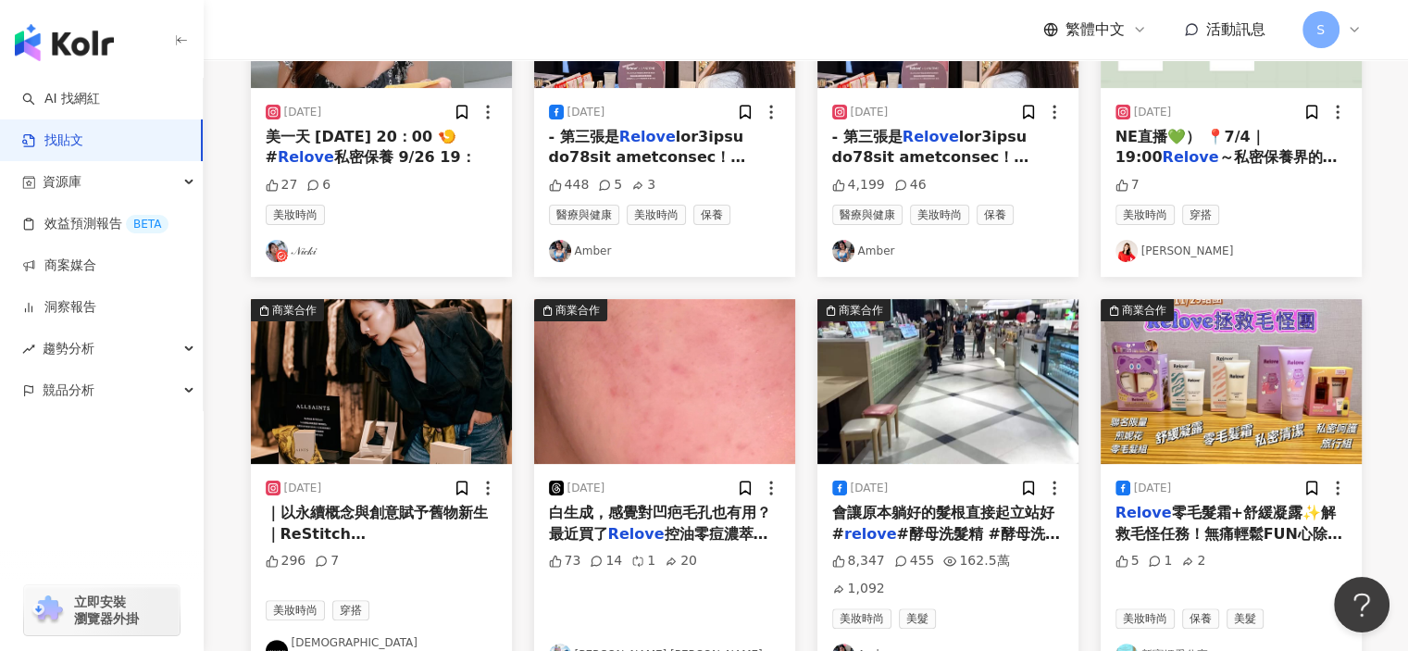
scroll to position [1122, 0]
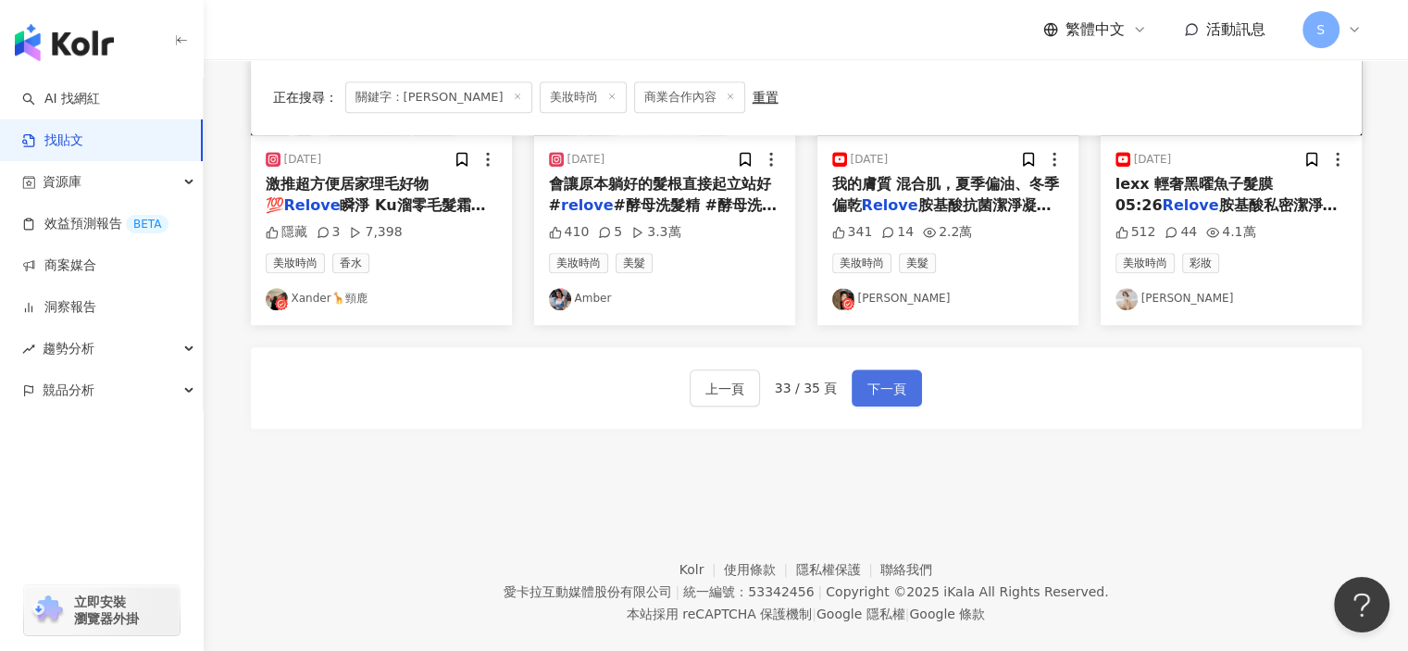
click at [886, 378] on span "下一頁" at bounding box center [886, 389] width 39 height 22
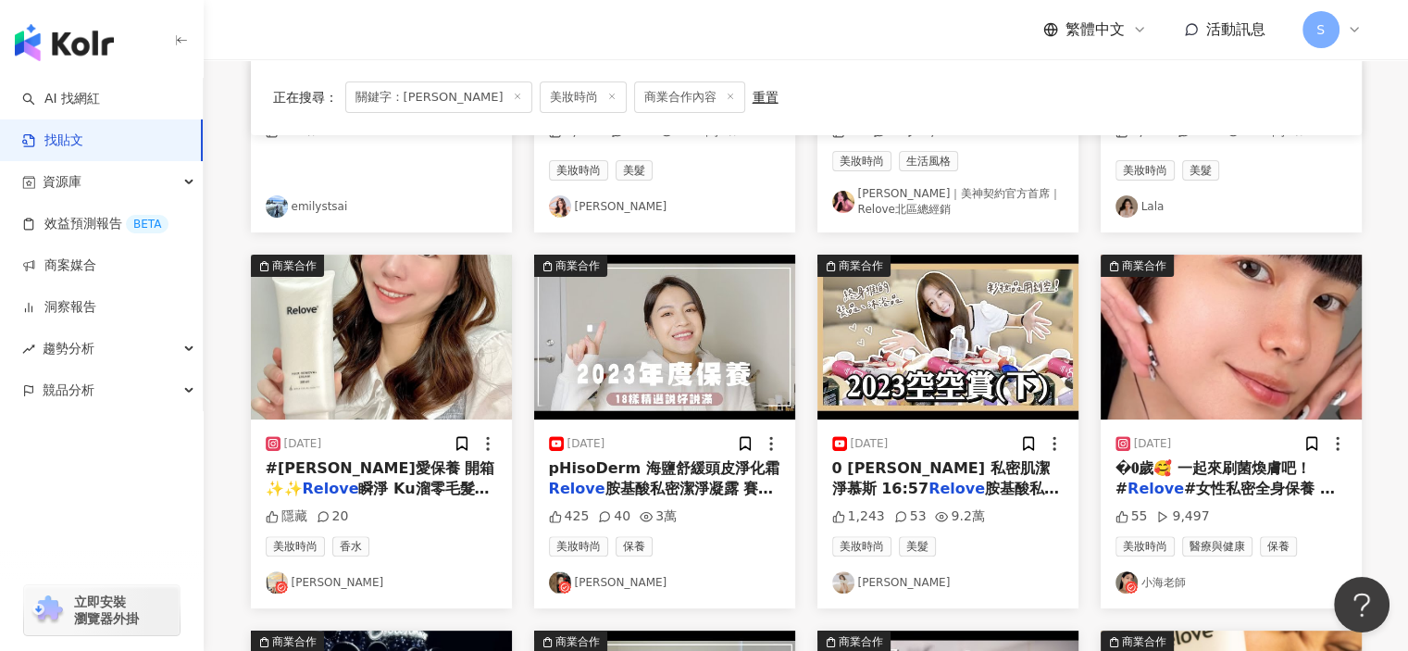
scroll to position [483, 0]
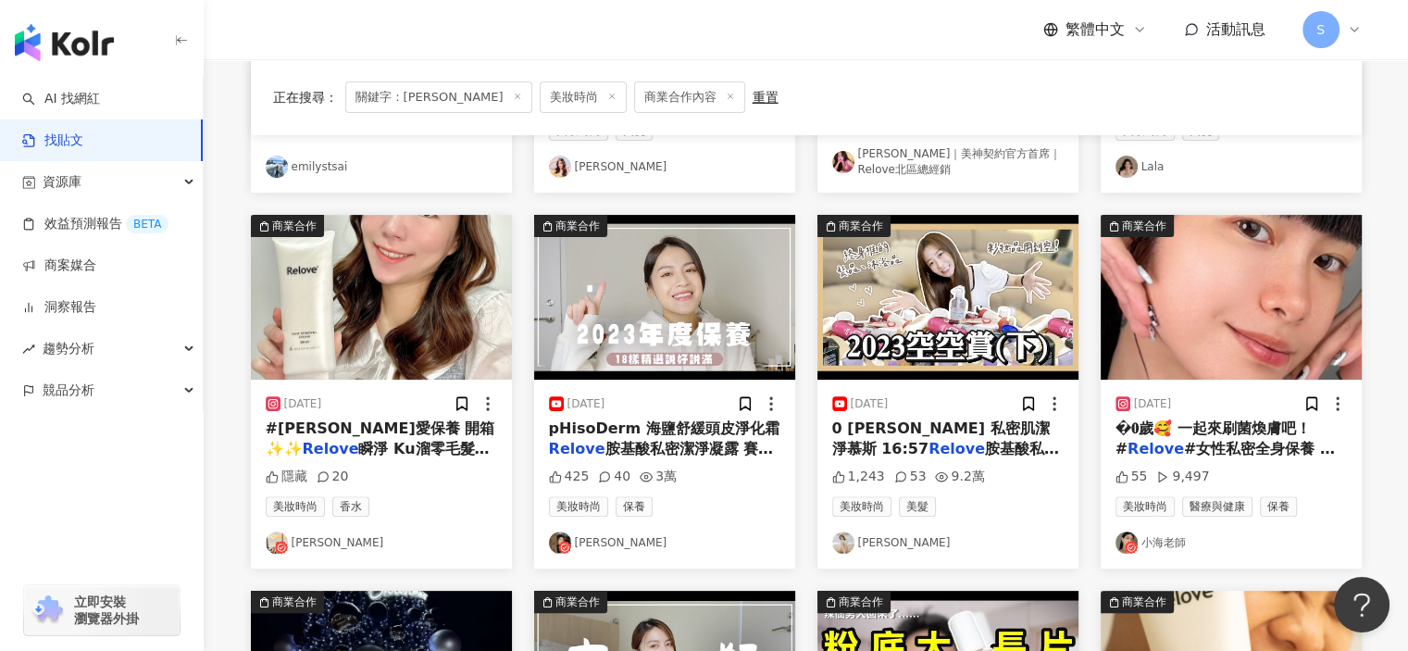
click at [888, 77] on div "正在搜尋 ： 關鍵字：relove 美妝時尚 商業合作內容 重置 排序： 關聯性" at bounding box center [806, 97] width 1111 height 76
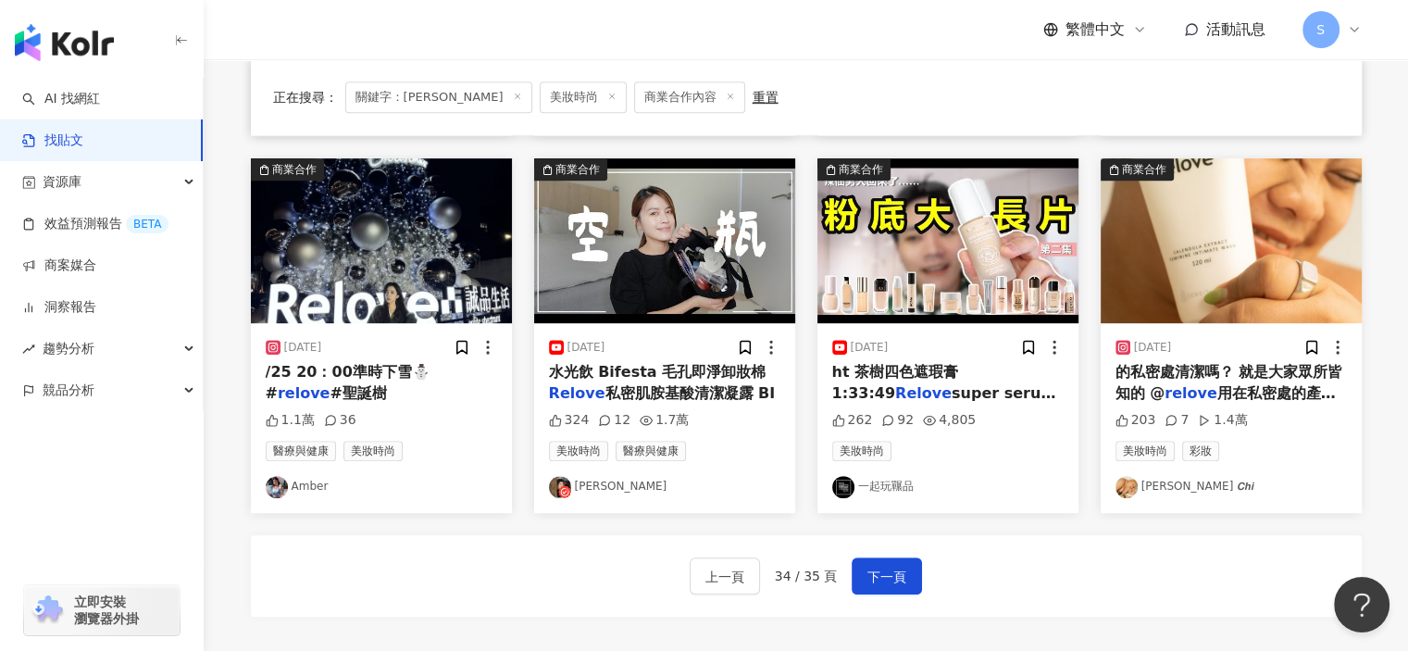
scroll to position [941, 0]
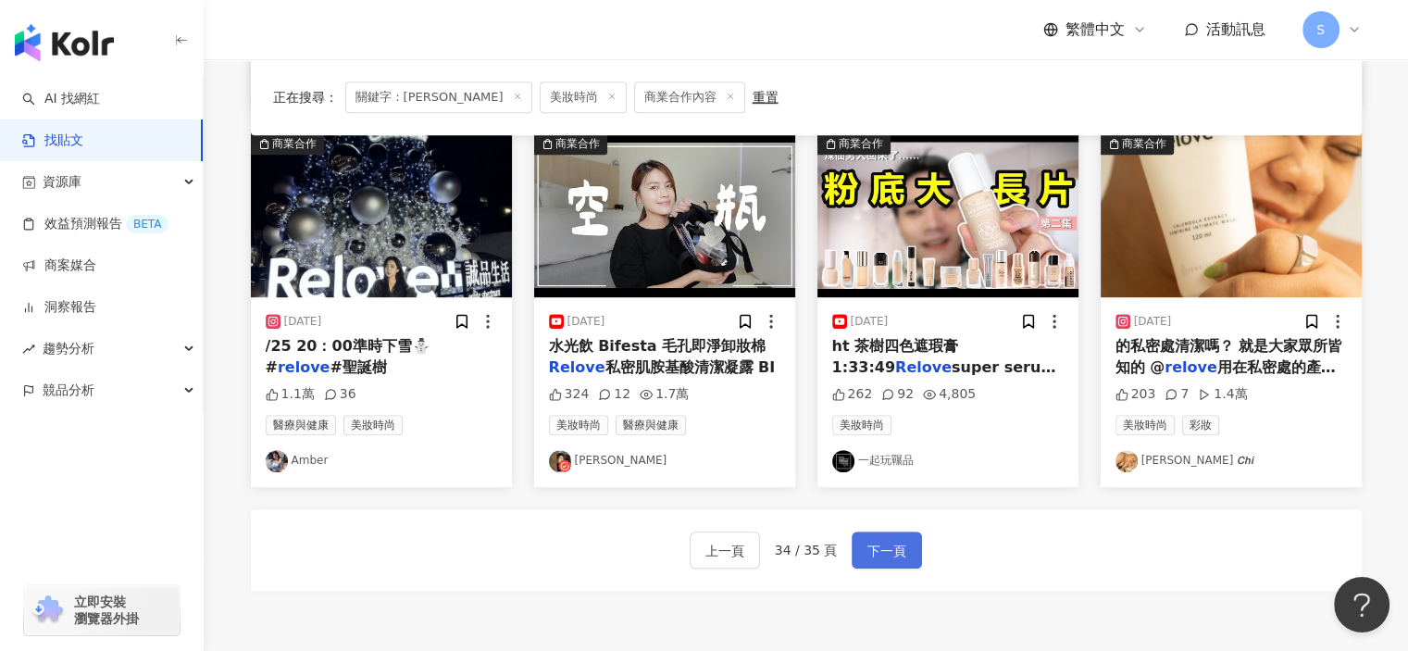
click at [867, 549] on span "下一頁" at bounding box center [886, 551] width 39 height 22
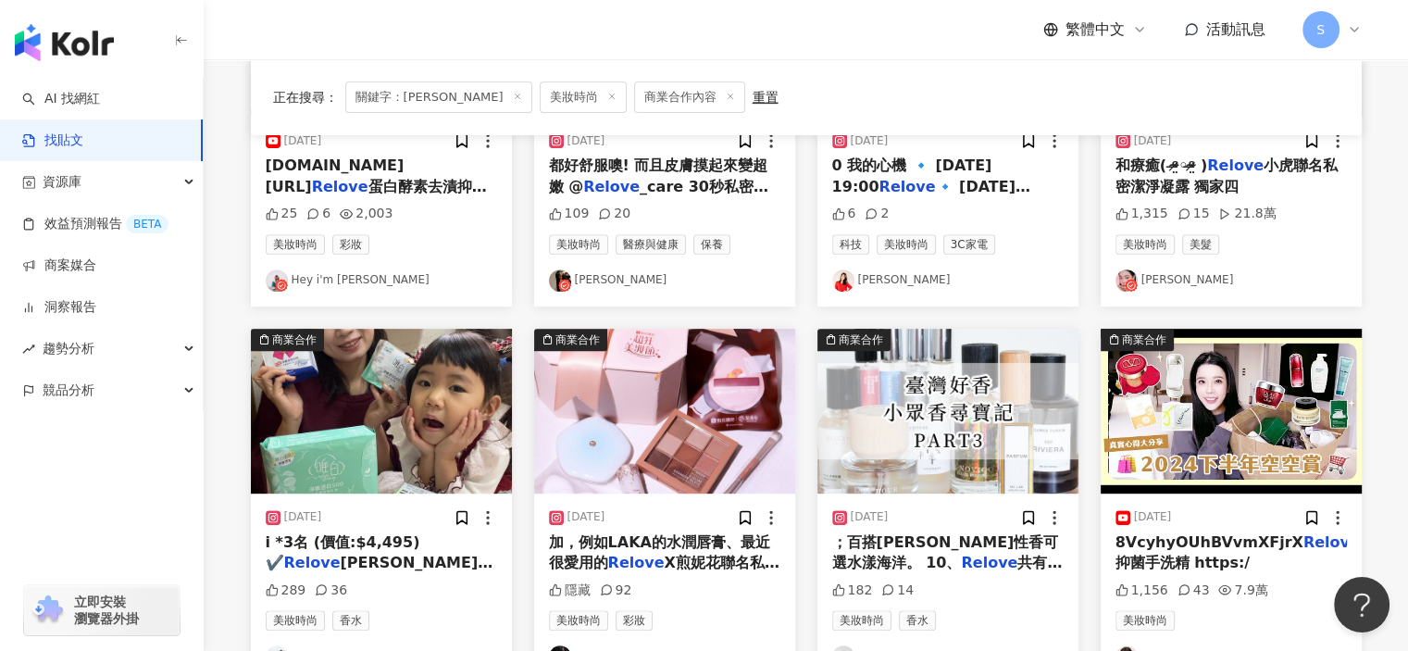
scroll to position [740, 0]
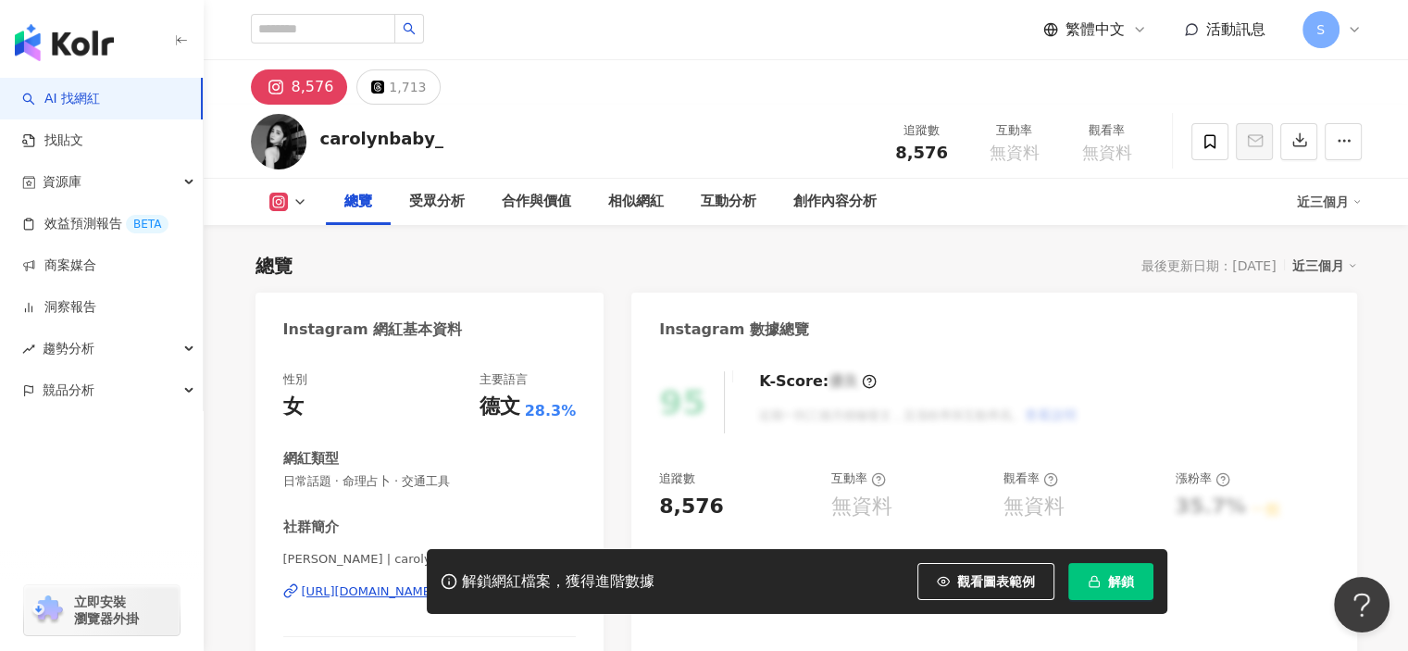
click at [436, 583] on div "[URL][DOMAIN_NAME]" at bounding box center [369, 591] width 134 height 17
